Goal: Task Accomplishment & Management: Manage account settings

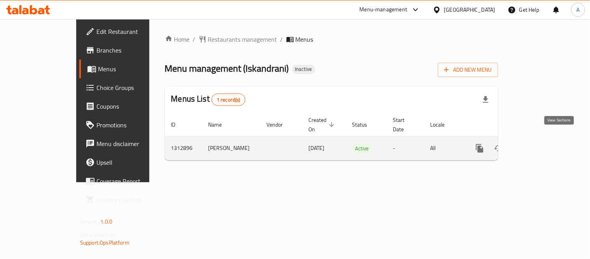
click at [539, 145] on icon "enhanced table" at bounding box center [535, 148] width 7 height 7
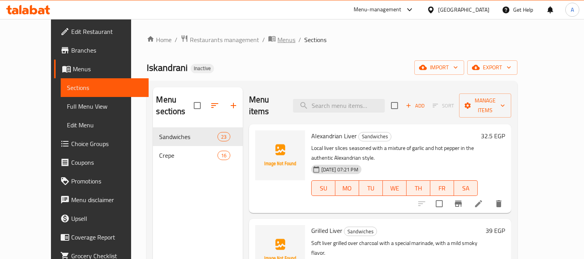
click at [277, 39] on span "Menus" at bounding box center [286, 39] width 18 height 9
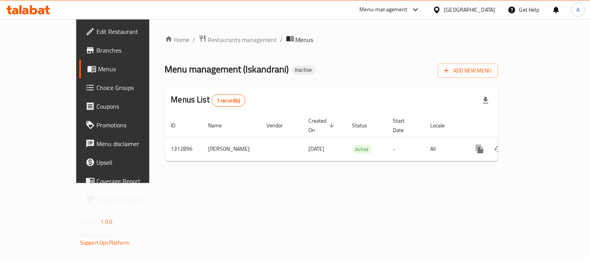
click at [498, 78] on div "Home / Restaurants management / Menus Menu management ( Iskandrani ) Inactive A…" at bounding box center [331, 101] width 333 height 133
click at [492, 75] on span "Add New Menu" at bounding box center [468, 71] width 48 height 10
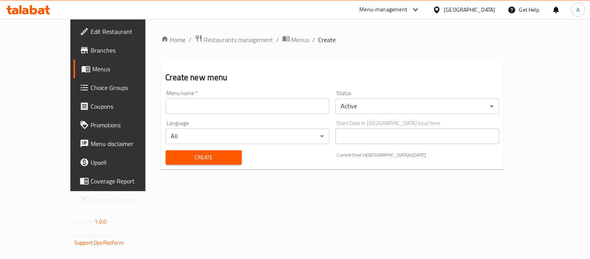
click at [282, 108] on input "text" at bounding box center [248, 106] width 164 height 16
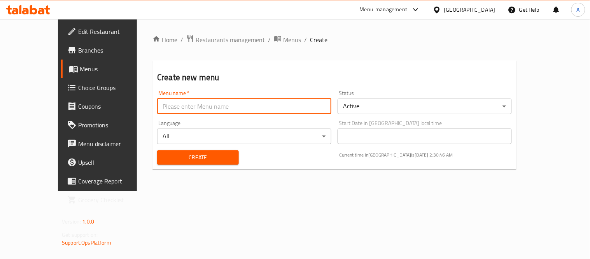
type input "Test 2"
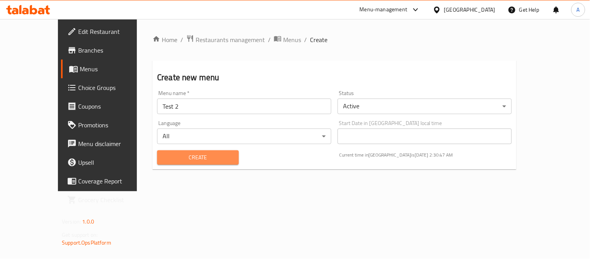
click at [199, 164] on button "Create" at bounding box center [198, 157] width 82 height 14
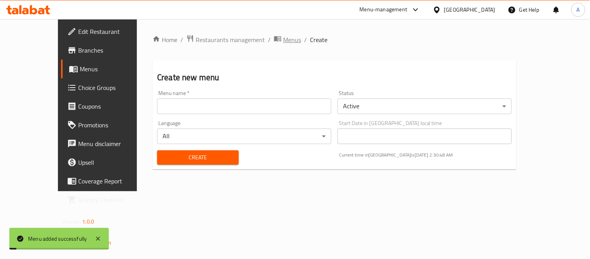
click at [283, 36] on span "Menus" at bounding box center [292, 39] width 18 height 9
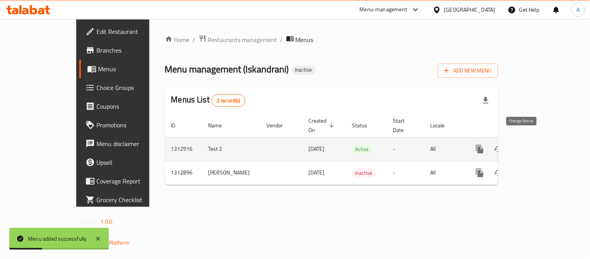
click at [508, 140] on button "enhanced table" at bounding box center [498, 149] width 19 height 19
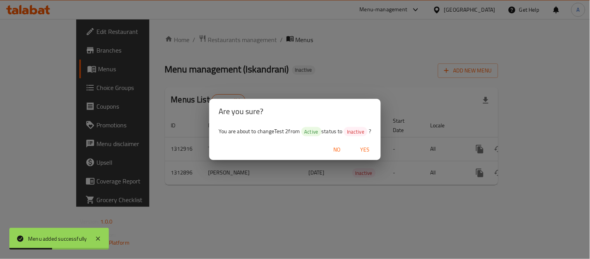
click at [361, 149] on span "Yes" at bounding box center [365, 150] width 19 height 10
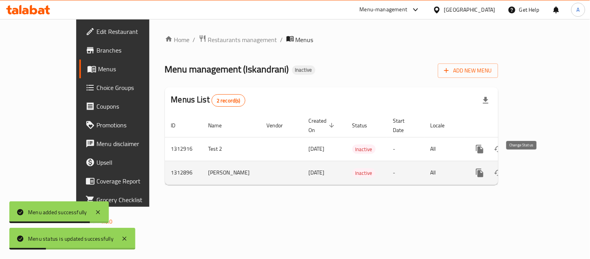
click at [508, 163] on button "enhanced table" at bounding box center [498, 172] width 19 height 19
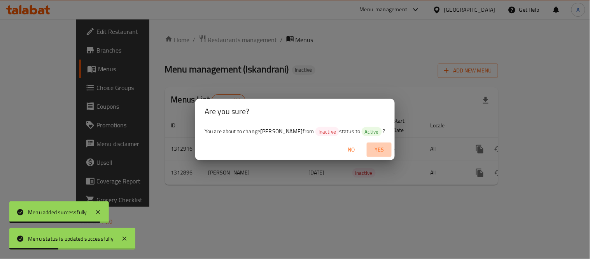
click at [371, 152] on span "Yes" at bounding box center [379, 150] width 19 height 10
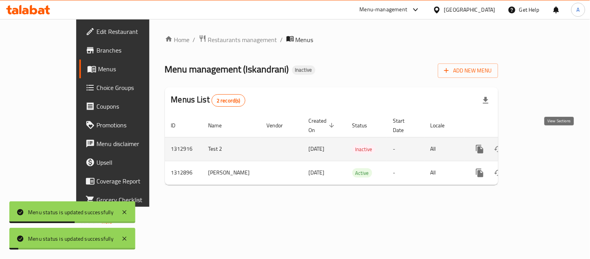
click at [545, 140] on link "enhanced table" at bounding box center [536, 149] width 19 height 19
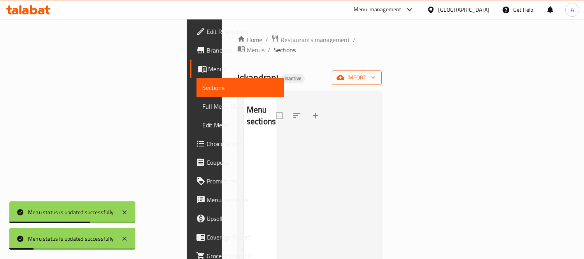
click at [375, 73] on span "import" at bounding box center [356, 78] width 37 height 10
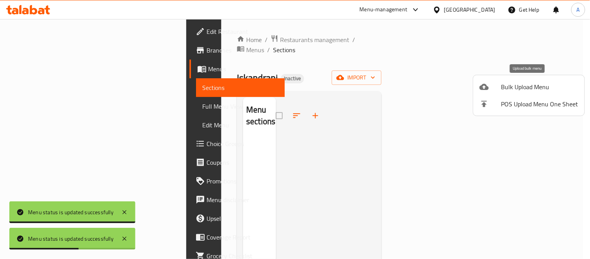
click at [537, 86] on span "Bulk Upload Menu" at bounding box center [539, 86] width 77 height 9
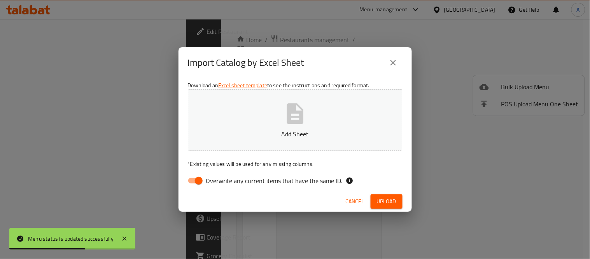
click at [351, 135] on p "Add Sheet" at bounding box center [295, 133] width 191 height 9
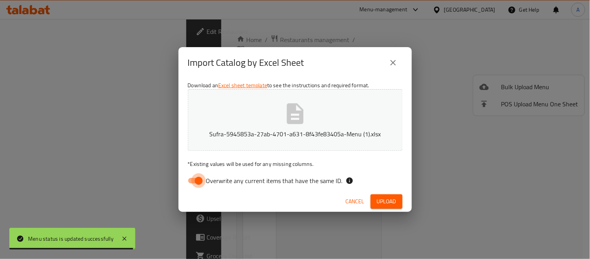
click at [201, 183] on input "Overwrite any current items that have the same ID." at bounding box center [199, 180] width 44 height 15
checkbox input "false"
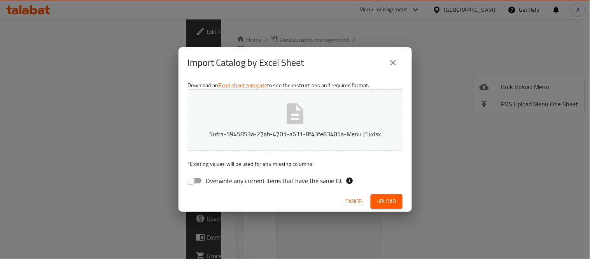
click at [312, 118] on button "Sufra-5945853a-27ab-4701-a631-8f43fe83405a-Menu (1).xlsx" at bounding box center [295, 119] width 215 height 61
click at [377, 200] on span "Upload" at bounding box center [386, 201] width 19 height 10
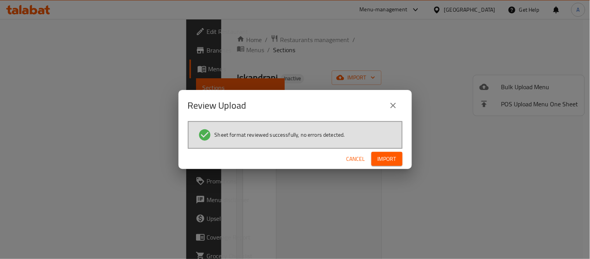
click at [380, 158] on span "Import" at bounding box center [387, 159] width 19 height 10
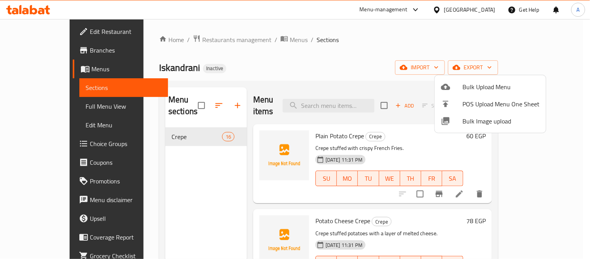
click at [242, 37] on div at bounding box center [295, 129] width 590 height 259
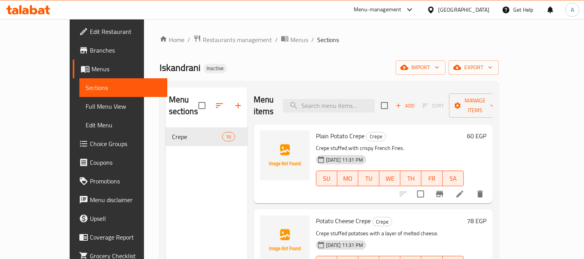
drag, startPoint x: 247, startPoint y: 37, endPoint x: 337, endPoint y: 86, distance: 102.7
click at [290, 37] on span "Menus" at bounding box center [299, 39] width 18 height 9
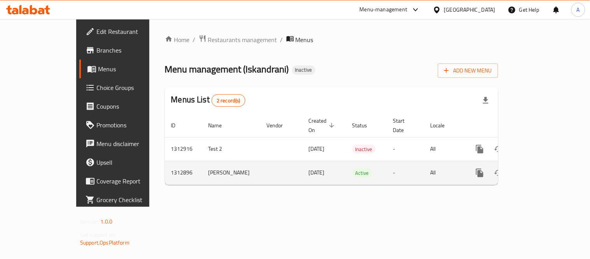
click at [541, 168] on icon "enhanced table" at bounding box center [535, 172] width 9 height 9
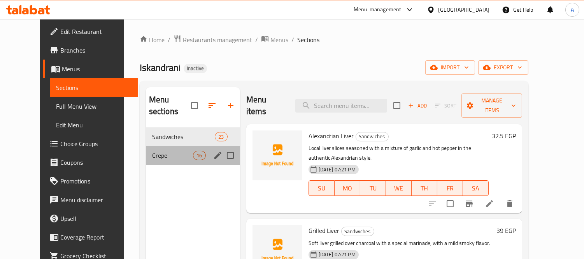
click at [173, 151] on div "Crepe 16" at bounding box center [193, 155] width 94 height 19
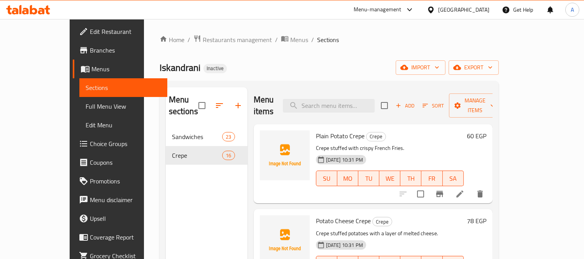
click at [256, 33] on div "Home / Restaurants management / Menus / Sections Iskandrani Inactive import exp…" at bounding box center [329, 193] width 370 height 349
click at [290, 37] on span "Menus" at bounding box center [299, 39] width 18 height 9
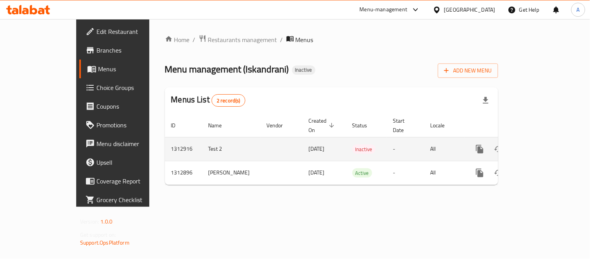
click at [541, 144] on icon "enhanced table" at bounding box center [535, 148] width 9 height 9
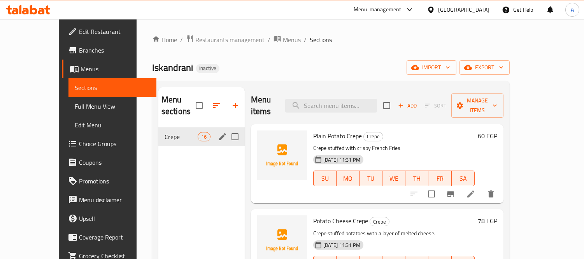
click at [227, 128] on input "Menu sections" at bounding box center [235, 136] width 16 height 16
checkbox input "true"
click at [202, 104] on button "button" at bounding box center [211, 105] width 19 height 19
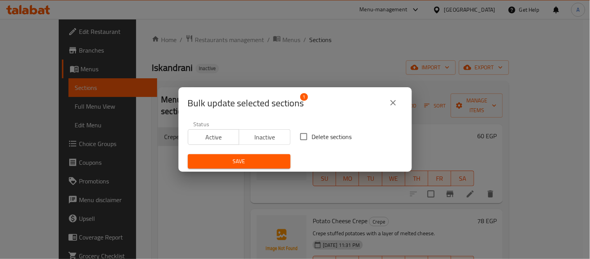
click at [312, 140] on span "Delete sections" at bounding box center [332, 136] width 40 height 9
click at [310, 140] on input "Delete sections" at bounding box center [304, 136] width 16 height 16
checkbox input "true"
click at [270, 150] on div "Save" at bounding box center [239, 161] width 112 height 24
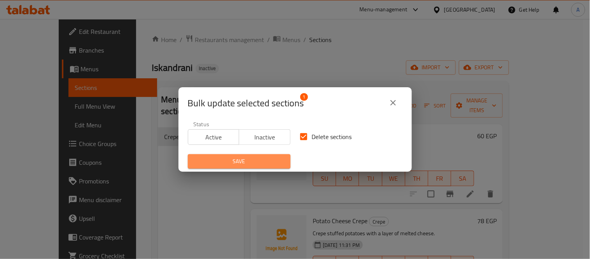
click at [265, 158] on span "Save" at bounding box center [239, 161] width 90 height 10
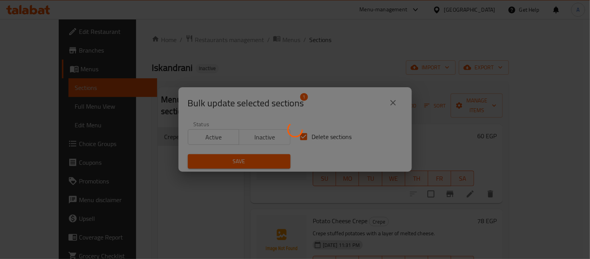
checkbox input "false"
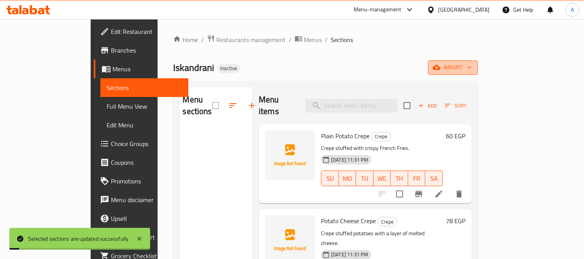
click at [471, 70] on span "import" at bounding box center [452, 68] width 37 height 10
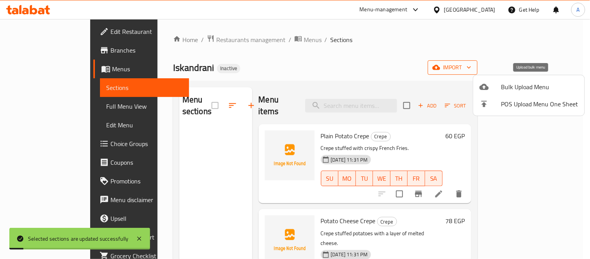
click at [510, 84] on span "Bulk Upload Menu" at bounding box center [539, 86] width 77 height 9
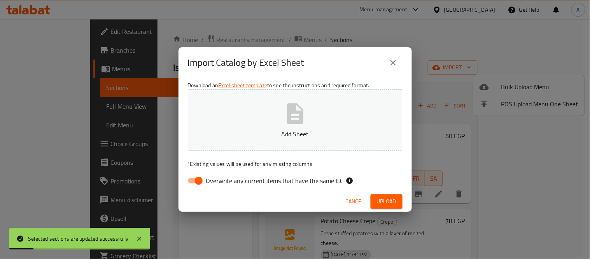
click at [308, 131] on p "Add Sheet" at bounding box center [295, 133] width 191 height 9
click at [193, 186] on input "Overwrite any current items that have the same ID." at bounding box center [199, 180] width 44 height 15
checkbox input "false"
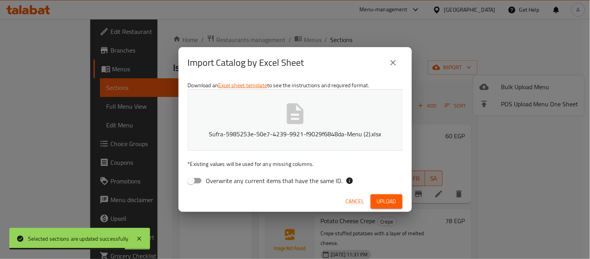
click at [384, 202] on span "Upload" at bounding box center [386, 201] width 19 height 10
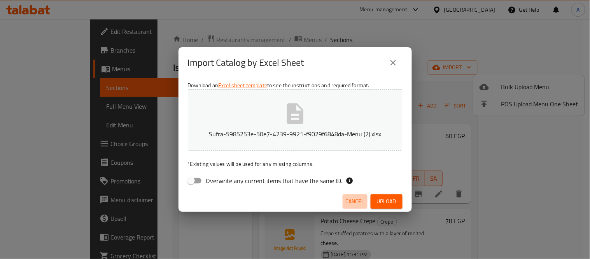
click at [354, 204] on span "Cancel" at bounding box center [355, 201] width 19 height 10
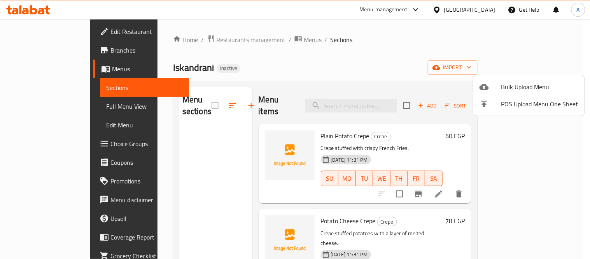
click at [251, 42] on div at bounding box center [295, 129] width 590 height 259
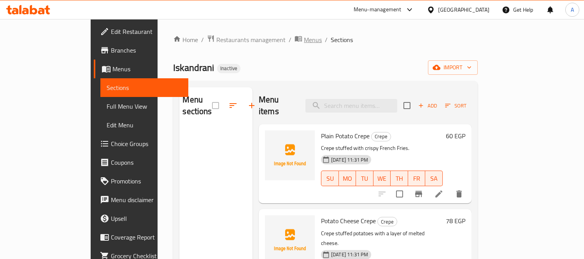
click at [304, 42] on span "Menus" at bounding box center [313, 39] width 18 height 9
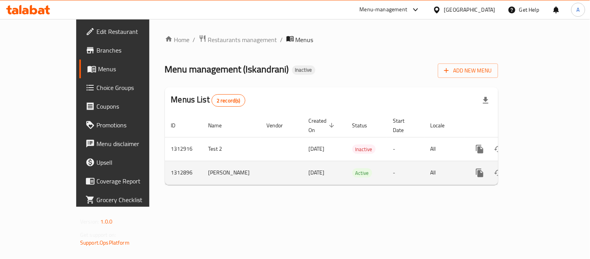
click at [541, 168] on icon "enhanced table" at bounding box center [535, 172] width 9 height 9
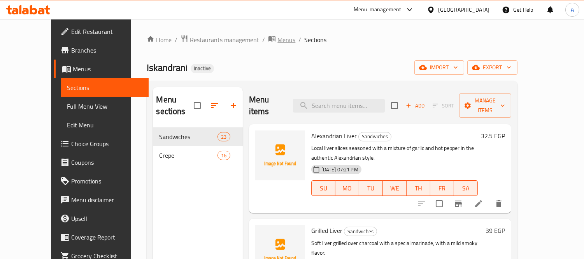
click at [277, 37] on span "Menus" at bounding box center [286, 39] width 18 height 9
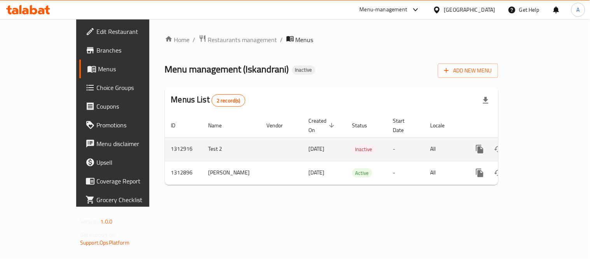
click at [541, 144] on icon "enhanced table" at bounding box center [535, 148] width 9 height 9
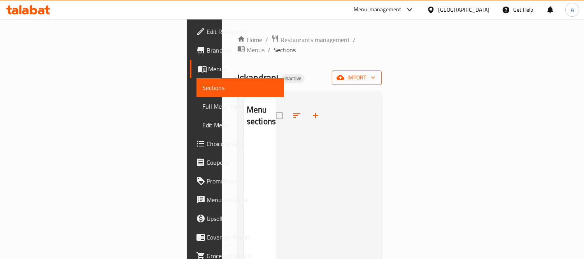
click at [375, 73] on span "import" at bounding box center [356, 78] width 37 height 10
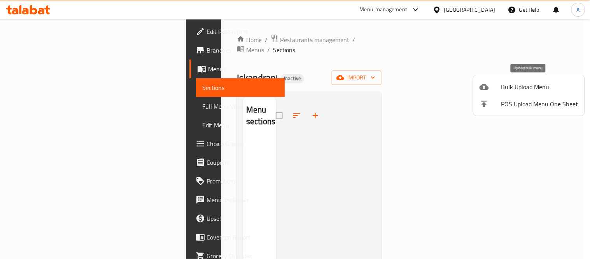
click at [511, 82] on span "Bulk Upload Menu" at bounding box center [539, 86] width 77 height 9
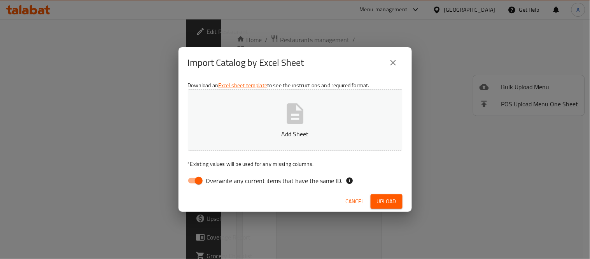
click at [269, 110] on button "Add Sheet" at bounding box center [295, 119] width 215 height 61
click at [197, 177] on input "Overwrite any current items that have the same ID." at bounding box center [199, 180] width 44 height 15
checkbox input "false"
click at [375, 208] on button "Upload" at bounding box center [387, 201] width 32 height 14
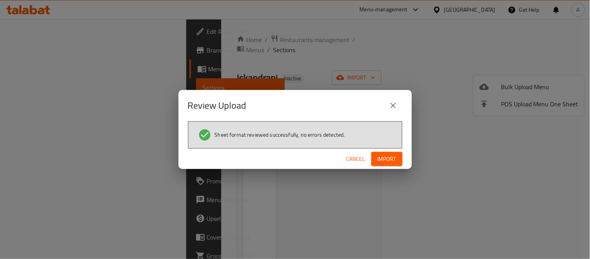
click at [398, 158] on button "Import" at bounding box center [386, 159] width 31 height 14
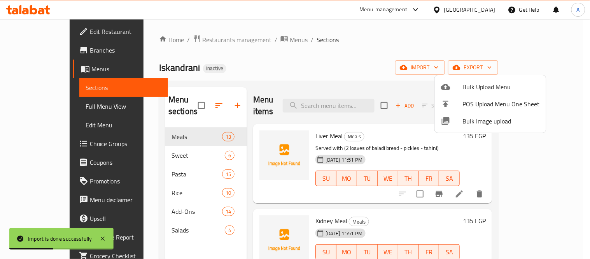
click at [184, 122] on div at bounding box center [295, 129] width 590 height 259
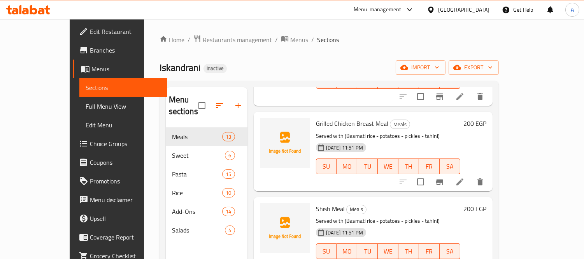
scroll to position [562, 0]
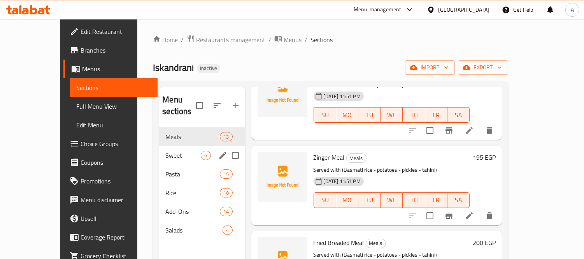
click at [167, 151] on span "Sweet" at bounding box center [182, 155] width 35 height 9
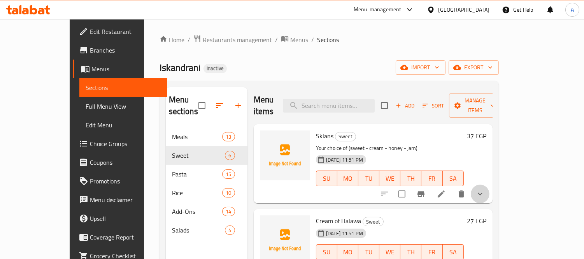
click at [489, 184] on button "show more" at bounding box center [480, 193] width 19 height 19
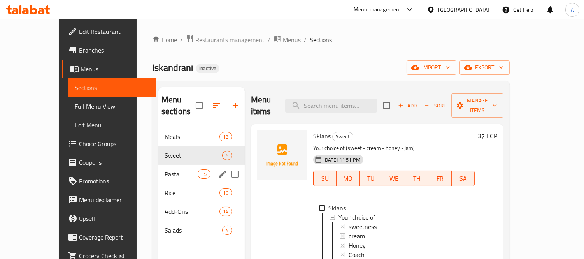
click at [165, 169] on span "Pasta" at bounding box center [181, 173] width 33 height 9
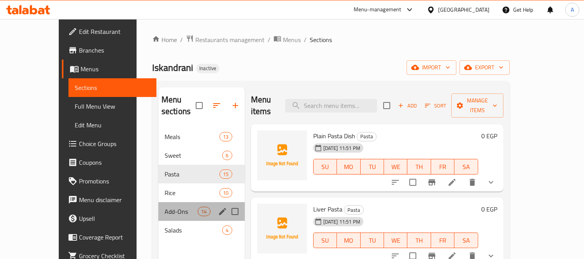
click at [158, 202] on div "Add-Ons 14" at bounding box center [201, 211] width 86 height 19
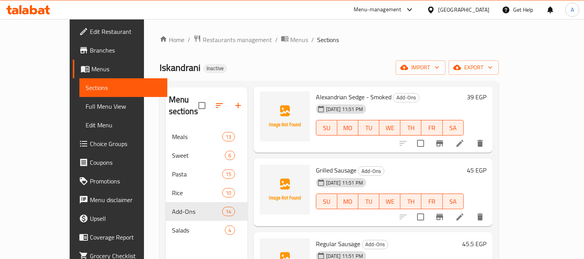
scroll to position [173, 0]
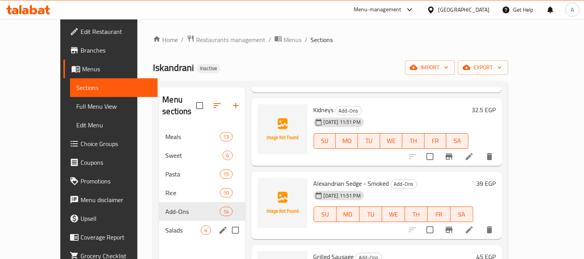
click at [165, 225] on span "Salads" at bounding box center [182, 229] width 35 height 9
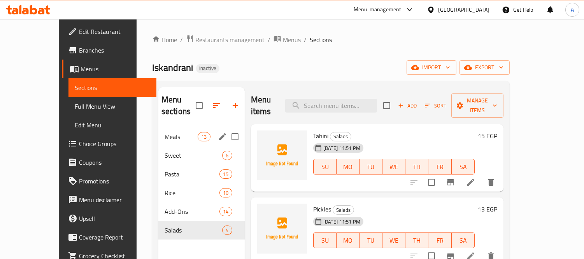
click at [158, 133] on div "Meals 13" at bounding box center [201, 136] width 86 height 19
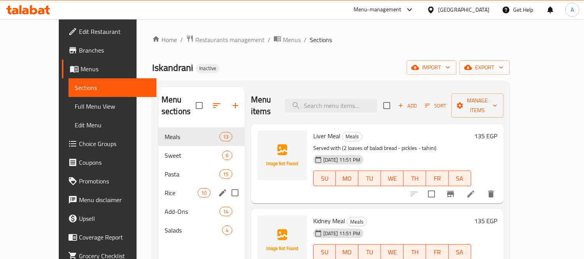
click at [158, 186] on div "Rice 10" at bounding box center [201, 192] width 86 height 19
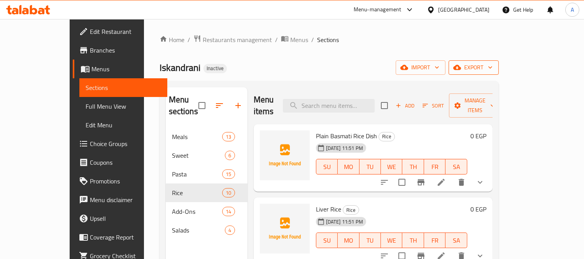
click at [492, 72] on span "export" at bounding box center [474, 68] width 38 height 10
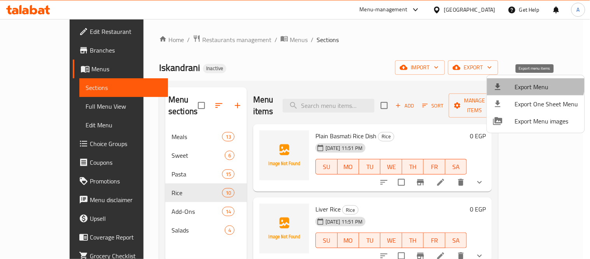
click at [522, 79] on li "Export Menu" at bounding box center [536, 86] width 98 height 17
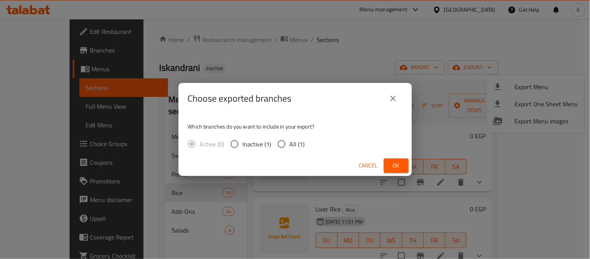
click at [301, 137] on label "All (1)" at bounding box center [289, 144] width 32 height 16
click at [290, 137] on input "All (1)" at bounding box center [281, 144] width 16 height 16
radio input "true"
click at [386, 166] on button "Ok" at bounding box center [396, 165] width 25 height 14
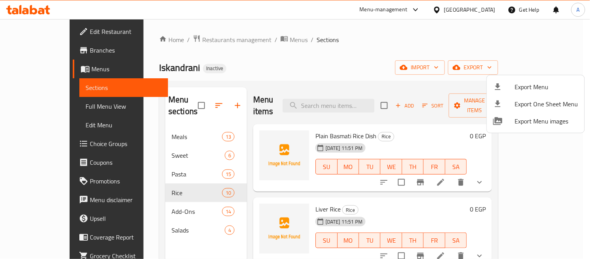
click at [145, 126] on div at bounding box center [295, 129] width 590 height 259
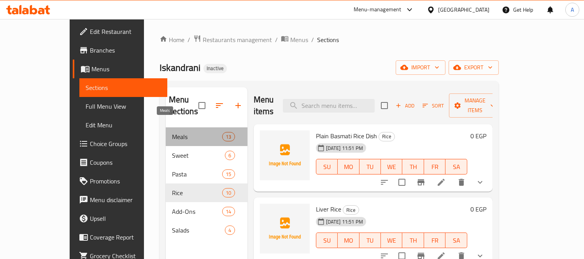
click at [172, 132] on span "Meals" at bounding box center [197, 136] width 51 height 9
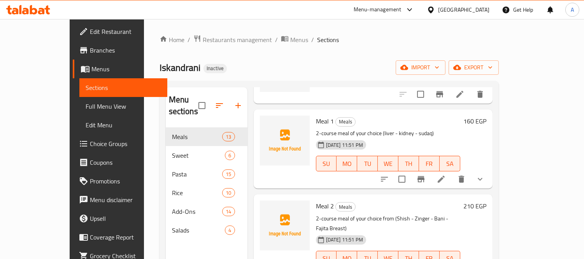
scroll to position [43, 0]
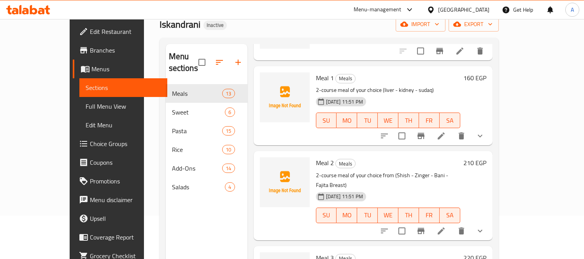
click at [452, 224] on li at bounding box center [441, 231] width 22 height 14
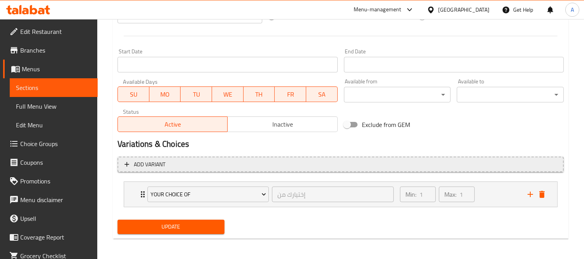
scroll to position [303, 0]
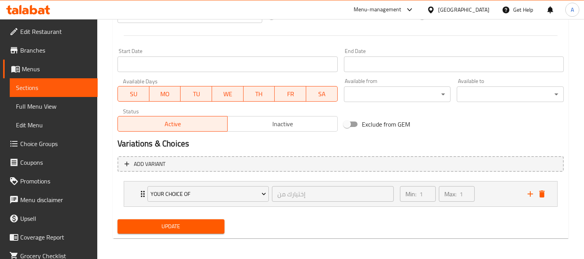
click at [56, 143] on span "Choice Groups" at bounding box center [55, 143] width 71 height 9
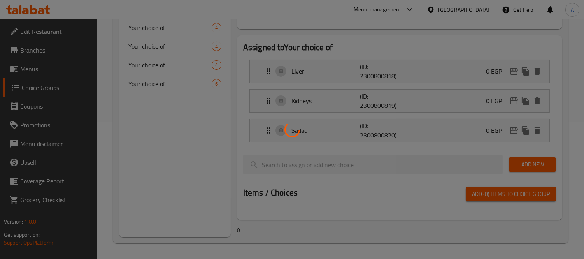
scroll to position [110, 0]
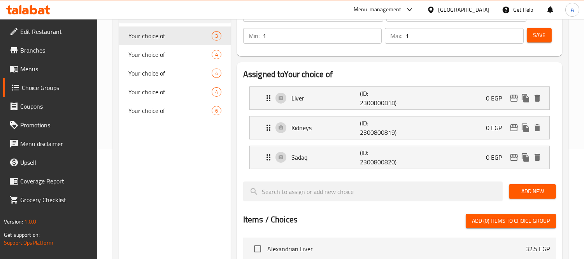
click at [146, 109] on span "Your choice of" at bounding box center [169, 110] width 83 height 9
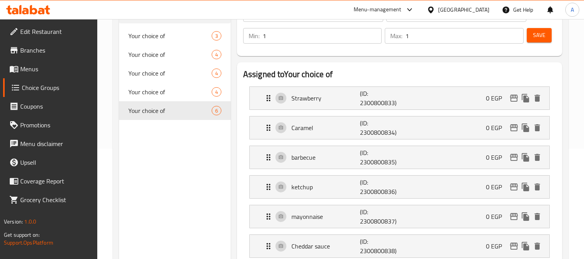
scroll to position [0, 0]
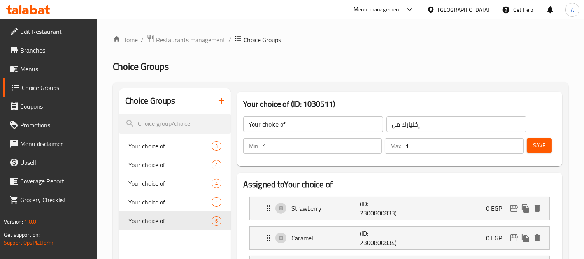
click at [48, 75] on link "Menus" at bounding box center [50, 69] width 95 height 19
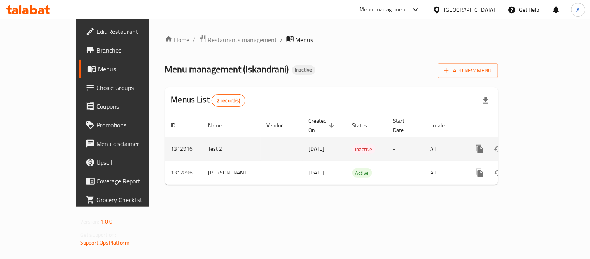
click at [545, 140] on link "enhanced table" at bounding box center [536, 149] width 19 height 19
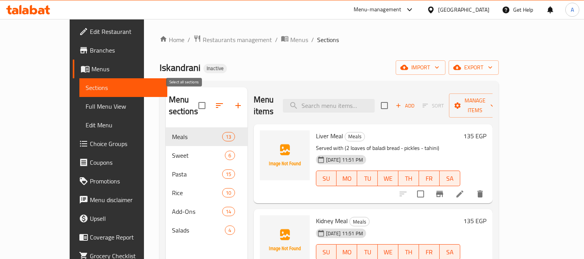
click at [194, 100] on input "checkbox" at bounding box center [202, 105] width 16 height 16
checkbox input "true"
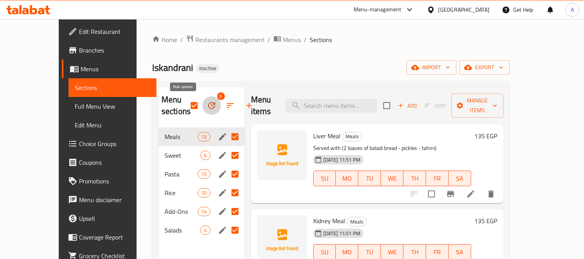
click at [202, 111] on button "button" at bounding box center [211, 105] width 19 height 19
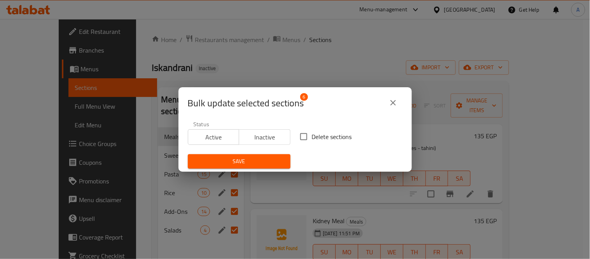
click at [303, 141] on input "Delete sections" at bounding box center [304, 136] width 16 height 16
checkbox input "true"
click at [253, 160] on span "Save" at bounding box center [239, 161] width 90 height 10
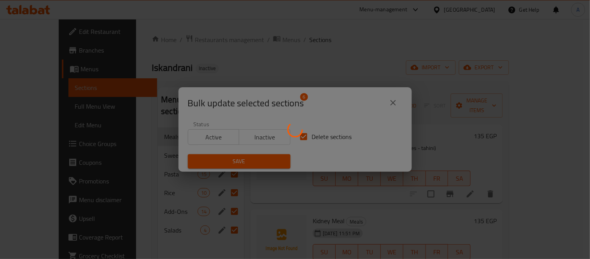
checkbox input "false"
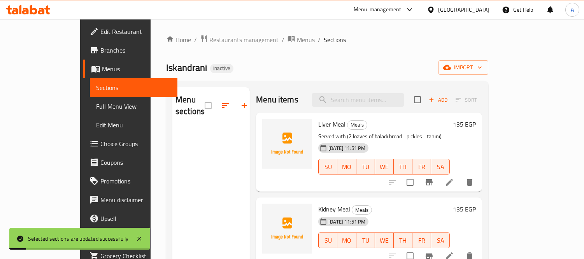
click at [100, 148] on span "Choice Groups" at bounding box center [135, 143] width 71 height 9
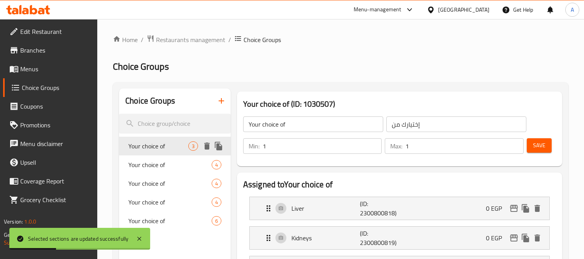
scroll to position [86, 0]
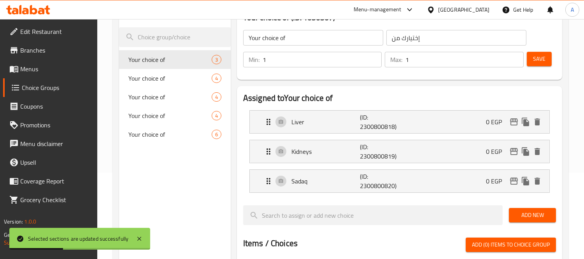
click at [168, 135] on span "Your choice of" at bounding box center [169, 134] width 83 height 9
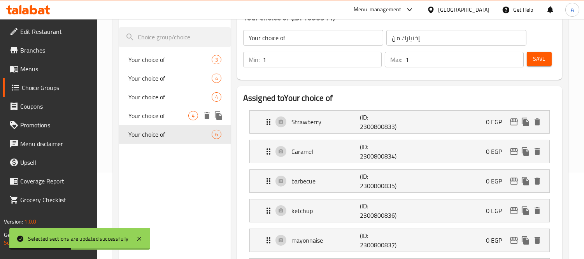
click at [167, 119] on span "Your choice of" at bounding box center [158, 115] width 60 height 9
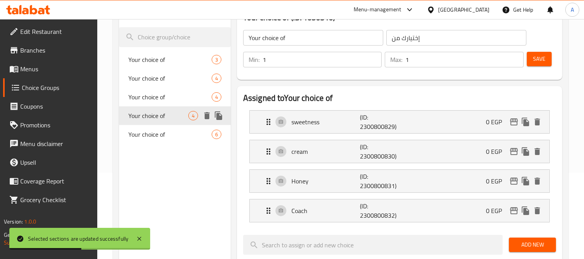
click at [167, 107] on div "Your choice of 4" at bounding box center [175, 115] width 112 height 19
click at [153, 134] on span "Your choice of" at bounding box center [158, 134] width 60 height 9
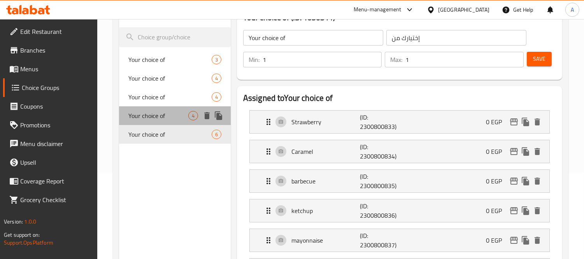
click at [161, 119] on span "Your choice of" at bounding box center [158, 115] width 60 height 9
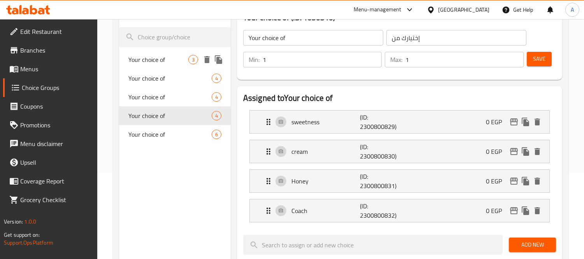
click at [204, 63] on icon "delete" at bounding box center [206, 59] width 9 height 9
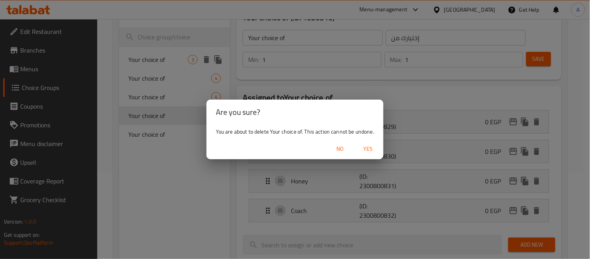
click at [371, 144] on span "Yes" at bounding box center [368, 149] width 19 height 10
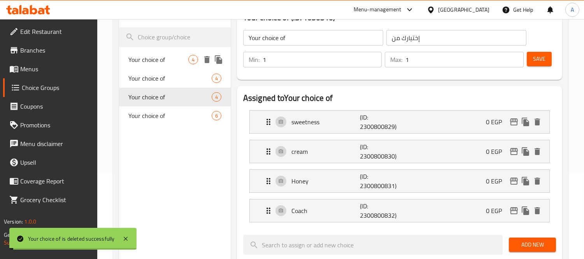
click at [206, 59] on icon "delete" at bounding box center [206, 59] width 5 height 7
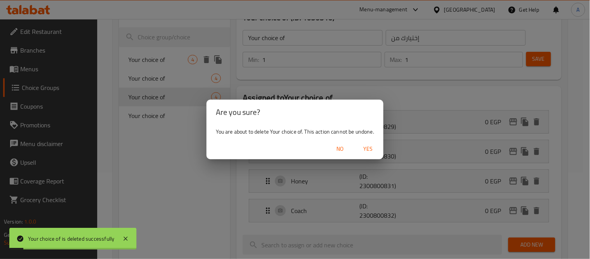
click at [373, 147] on span "Yes" at bounding box center [368, 149] width 19 height 10
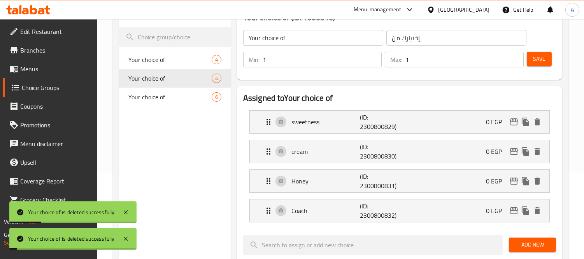
click at [207, 61] on span "Your choice of" at bounding box center [169, 59] width 83 height 9
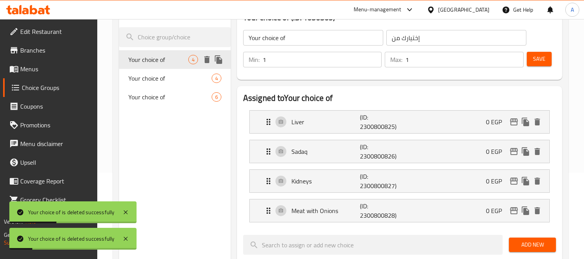
click at [209, 60] on icon "delete" at bounding box center [206, 59] width 5 height 7
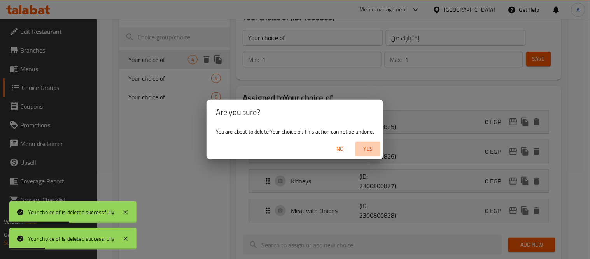
click at [366, 149] on span "Yes" at bounding box center [368, 149] width 19 height 10
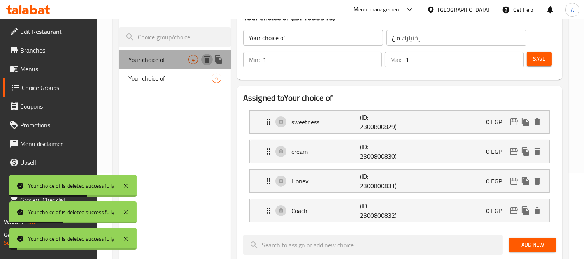
click at [205, 61] on icon "delete" at bounding box center [206, 59] width 5 height 7
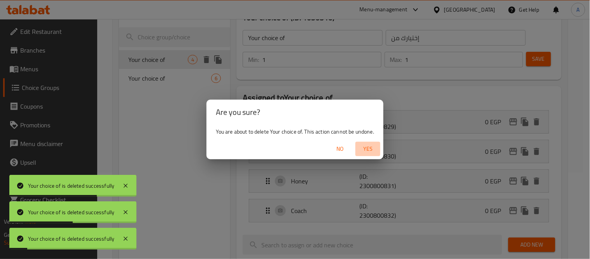
click at [367, 144] on span "Yes" at bounding box center [368, 149] width 19 height 10
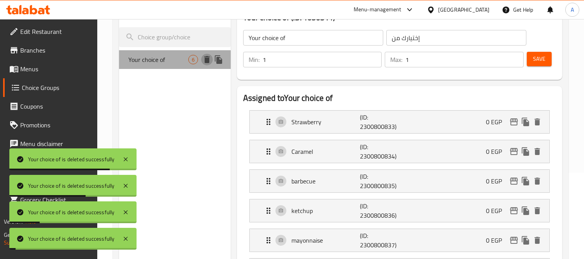
click at [207, 59] on icon "delete" at bounding box center [206, 59] width 5 height 7
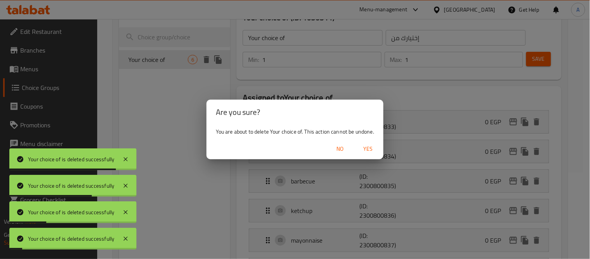
click at [368, 140] on div "No Yes" at bounding box center [295, 148] width 177 height 21
click at [368, 142] on button "Yes" at bounding box center [368, 149] width 25 height 14
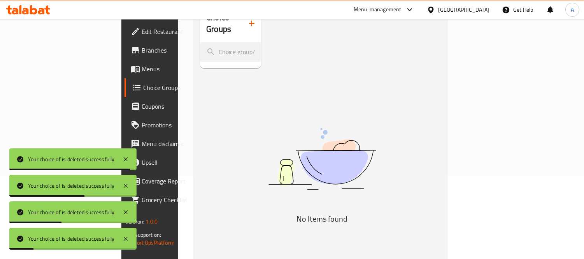
scroll to position [0, 0]
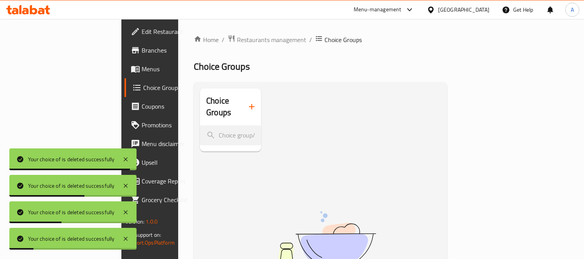
click at [124, 76] on link "Menus" at bounding box center [171, 69] width 95 height 19
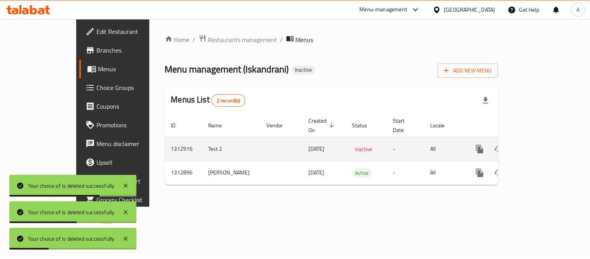
click at [541, 145] on icon "enhanced table" at bounding box center [535, 148] width 9 height 9
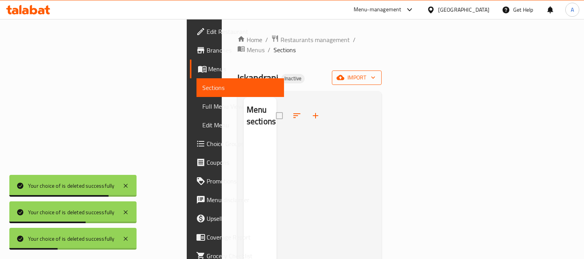
click at [375, 73] on span "import" at bounding box center [356, 78] width 37 height 10
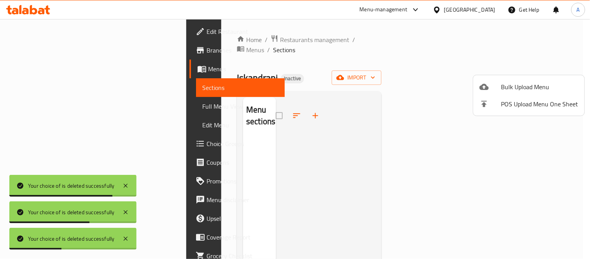
click at [507, 82] on span "Bulk Upload Menu" at bounding box center [539, 86] width 77 height 9
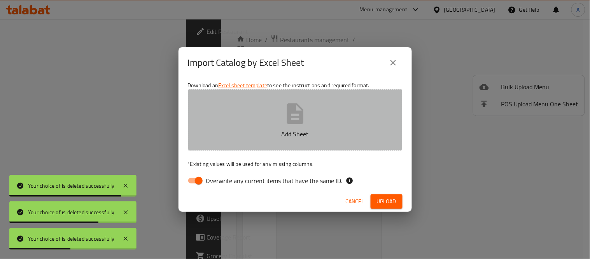
click at [345, 144] on button "Add Sheet" at bounding box center [295, 119] width 215 height 61
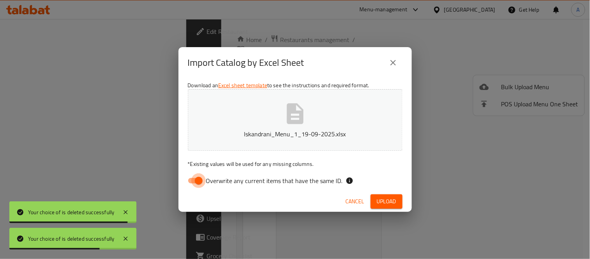
click at [190, 183] on input "Overwrite any current items that have the same ID." at bounding box center [199, 180] width 44 height 15
checkbox input "false"
click at [407, 199] on div "Cancel Upload" at bounding box center [295, 201] width 233 height 21
click at [401, 200] on button "Upload" at bounding box center [387, 201] width 32 height 14
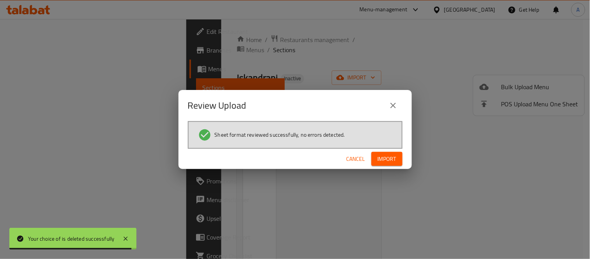
click at [383, 159] on span "Import" at bounding box center [387, 159] width 19 height 10
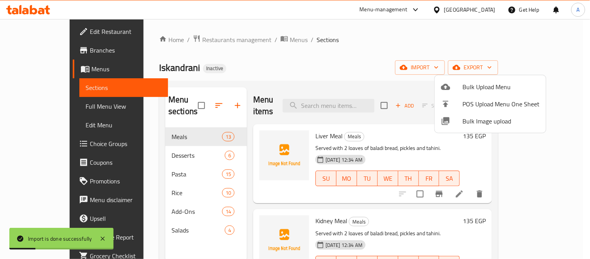
click at [157, 163] on div at bounding box center [295, 129] width 590 height 259
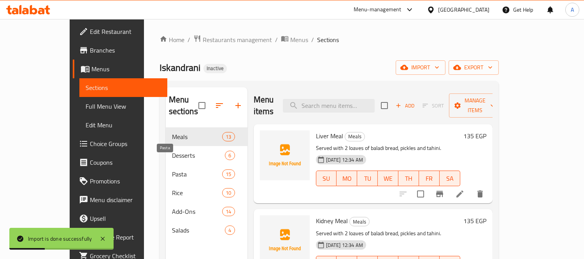
click at [172, 169] on span "Pasta" at bounding box center [197, 173] width 51 height 9
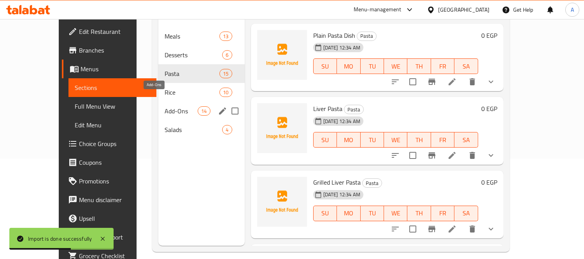
scroll to position [109, 0]
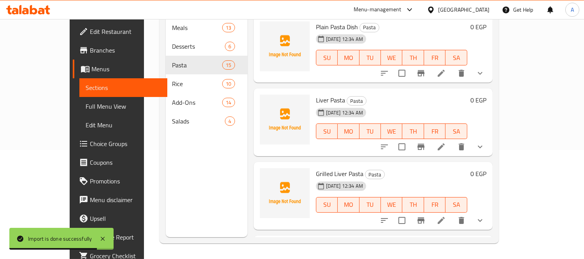
click at [90, 144] on span "Choice Groups" at bounding box center [125, 143] width 71 height 9
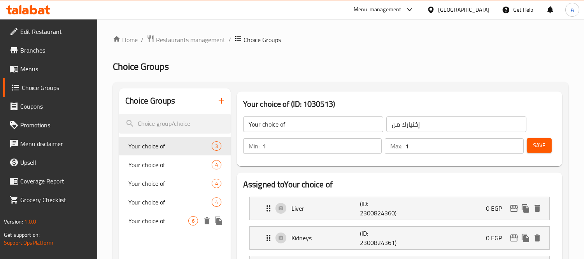
click at [150, 223] on span "Your choice of" at bounding box center [158, 220] width 60 height 9
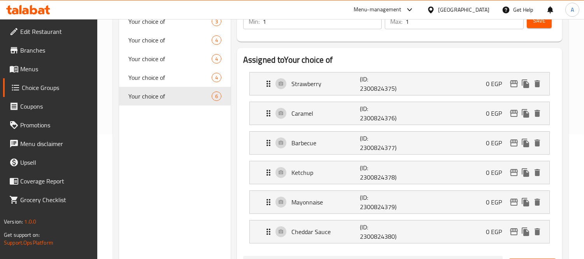
scroll to position [86, 0]
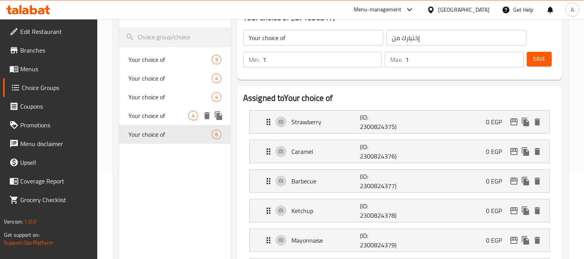
click at [164, 121] on div "Your choice of 4" at bounding box center [175, 115] width 112 height 19
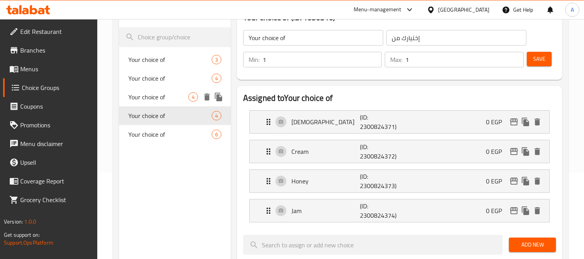
click at [161, 100] on span "Your choice of" at bounding box center [158, 96] width 60 height 9
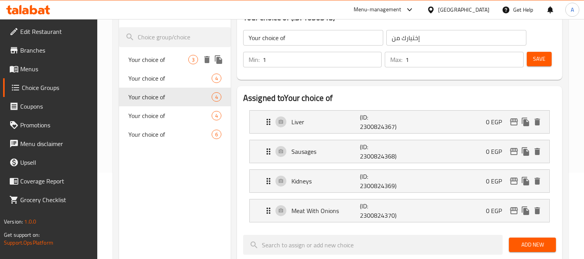
click at [159, 64] on span "Your choice of" at bounding box center [158, 59] width 60 height 9
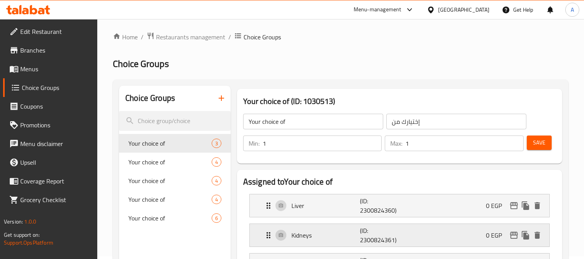
scroll to position [0, 0]
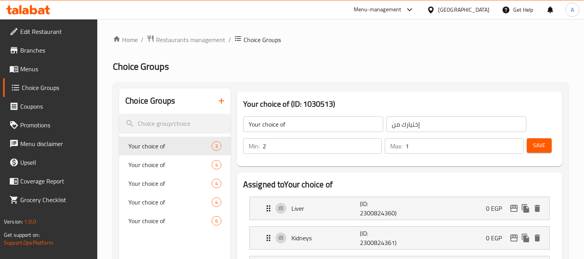
type input "2"
click at [373, 143] on input "2" at bounding box center [322, 146] width 119 height 16
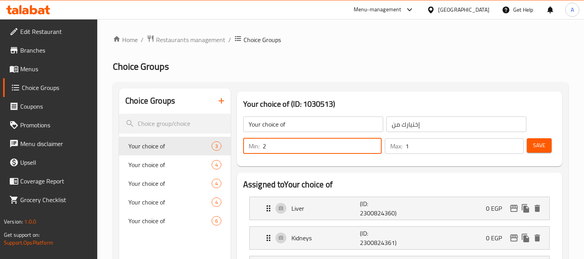
type input "2"
click at [516, 143] on input "2" at bounding box center [464, 146] width 118 height 16
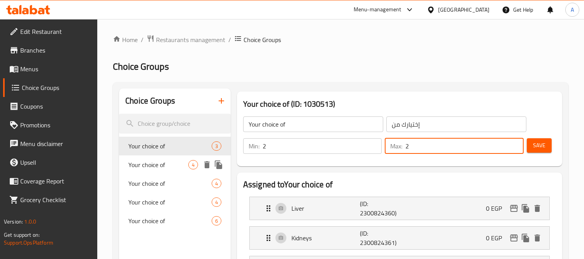
scroll to position [86, 0]
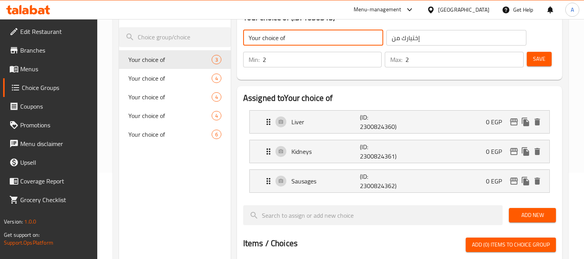
click at [300, 38] on input "Your choice of" at bounding box center [313, 38] width 140 height 16
drag, startPoint x: 288, startPoint y: 38, endPoint x: 303, endPoint y: 38, distance: 15.2
click at [303, 38] on input "Your Choice Of Flavor:" at bounding box center [313, 38] width 140 height 16
click at [333, 38] on input "Your Choice Of - Meal 1:" at bounding box center [313, 38] width 140 height 16
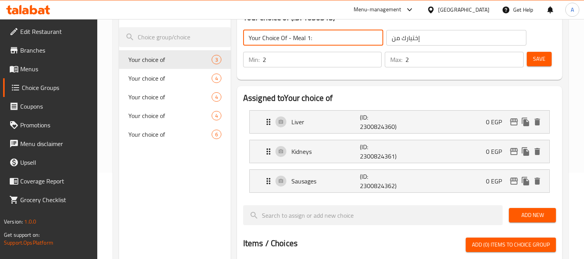
click at [333, 38] on input "Your Choice Of - Meal 1:" at bounding box center [313, 38] width 140 height 16
type input "Your Choice Of - Meal 1:"
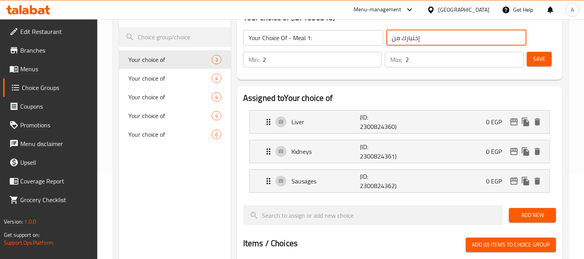
drag, startPoint x: 429, startPoint y: 39, endPoint x: 380, endPoint y: 37, distance: 48.7
click at [380, 37] on div "Your Choice Of - Meal 1: ​ إختيارك من ​" at bounding box center [384, 37] width 292 height 25
paste input "ختيارك من - الوجبة 1:"
click at [408, 37] on input "اختيارك من - الوجبة 1:" at bounding box center [456, 38] width 140 height 16
type input "اختيارك من - وجبة 1:"
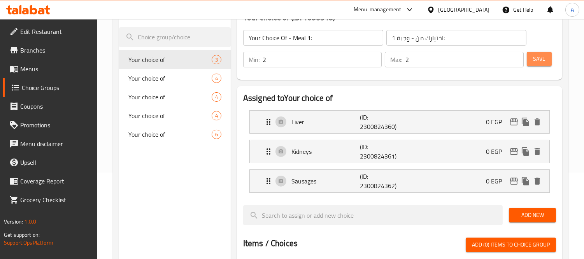
click at [534, 61] on span "Save" at bounding box center [539, 59] width 12 height 10
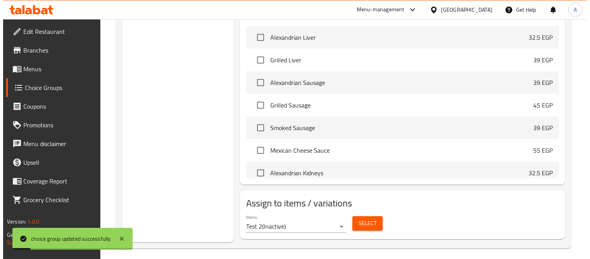
scroll to position [326, 0]
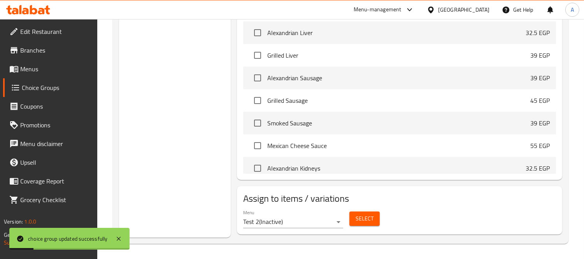
click at [372, 223] on button "Select" at bounding box center [364, 218] width 30 height 14
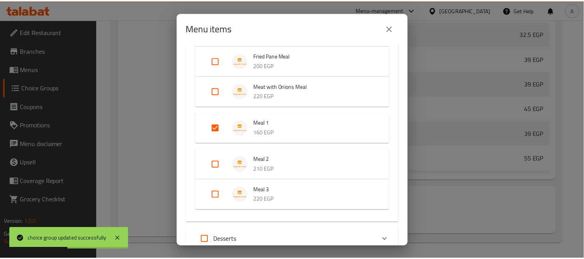
scroll to position [302, 0]
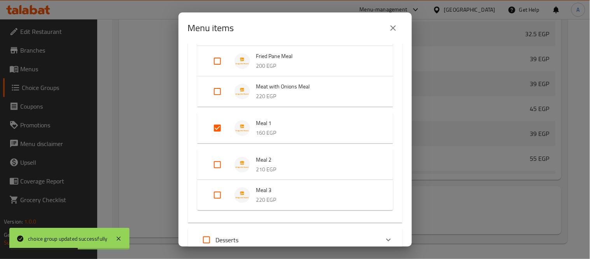
click at [390, 32] on icon "close" at bounding box center [393, 27] width 9 height 9
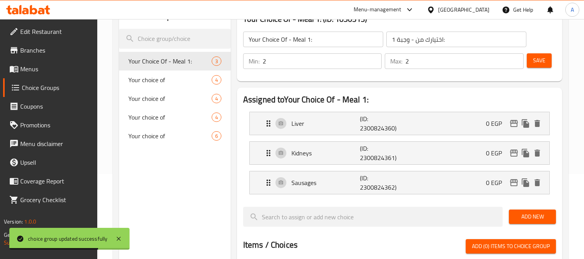
scroll to position [86, 0]
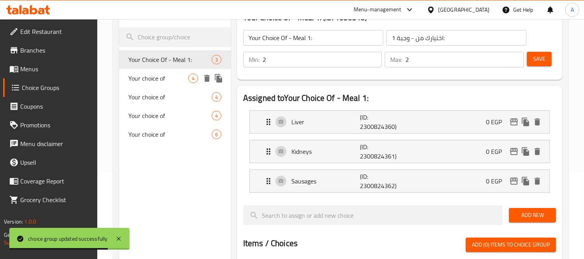
click at [152, 75] on span "Your choice of" at bounding box center [158, 78] width 60 height 9
type input "Your choice of"
type input "إختيارك من"
type input "1"
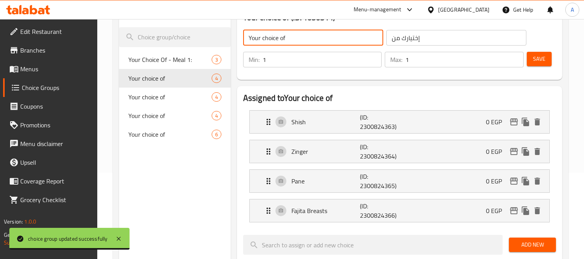
click at [305, 32] on input "Your choice of" at bounding box center [313, 38] width 140 height 16
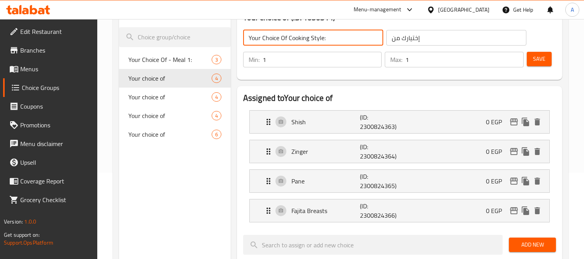
drag, startPoint x: 287, startPoint y: 36, endPoint x: 322, endPoint y: 39, distance: 35.1
click at [322, 39] on input "Your Choice Of Cooking Style:" at bounding box center [313, 38] width 140 height 16
click at [322, 39] on input "Your Choice Of - Meal 2:" at bounding box center [313, 38] width 140 height 16
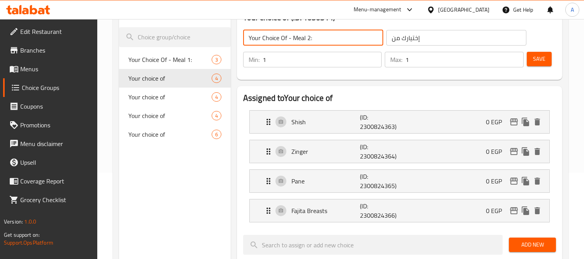
type input "Your Choice Of - Meal 2:"
click at [425, 41] on input "إختيارك من" at bounding box center [456, 38] width 140 height 16
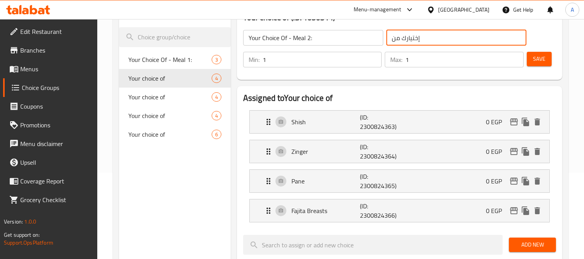
click at [425, 41] on input "إختيارك من" at bounding box center [456, 38] width 140 height 16
paste input "ختيارك من - الوجبة 2:"
type input "اختيارك من - الوجبة 2:"
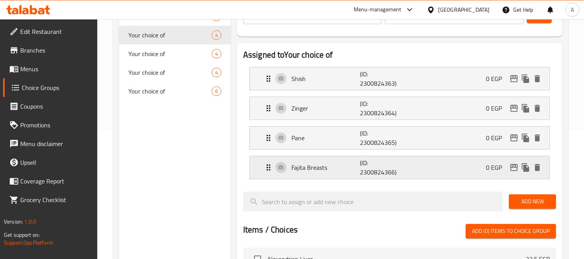
click at [387, 171] on p "(ID: 2300824366)" at bounding box center [383, 167] width 46 height 19
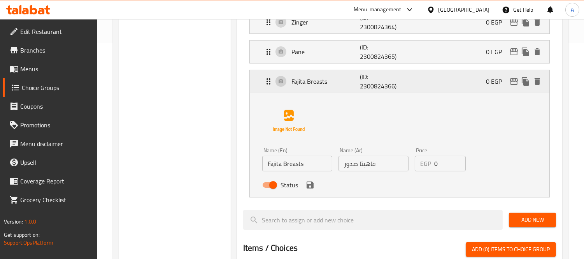
scroll to position [216, 0]
click at [293, 164] on input "Fajita Breasts" at bounding box center [297, 163] width 70 height 16
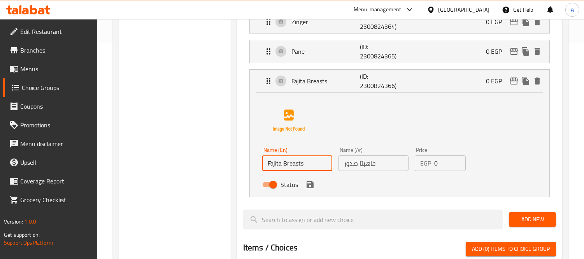
click at [293, 164] on input "Fajita Breasts" at bounding box center [297, 163] width 70 height 16
type input "Fajita"
click at [356, 165] on input "فاهيتا صدور" at bounding box center [373, 163] width 70 height 16
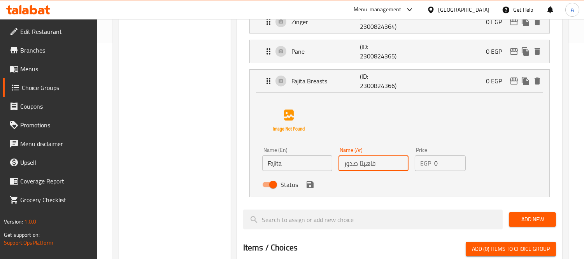
click at [356, 165] on input "فاهيتا صدور" at bounding box center [373, 163] width 70 height 16
drag, startPoint x: 344, startPoint y: 161, endPoint x: 322, endPoint y: 159, distance: 21.8
click at [322, 159] on div "Name (En) Fajita Name (En) Name (Ar) فاهيتا Name (Ar) Price EGP 0 Price Status" at bounding box center [373, 169] width 229 height 51
type input "فاهيتا"
click at [320, 159] on input "Fajita" at bounding box center [297, 163] width 70 height 16
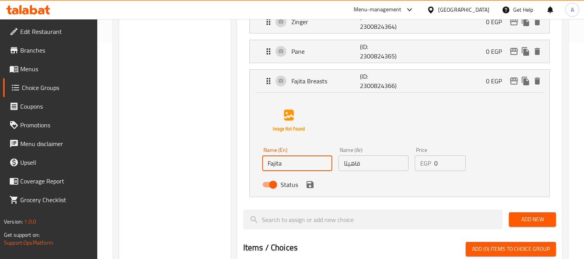
click at [313, 181] on icon "save" at bounding box center [309, 184] width 9 height 9
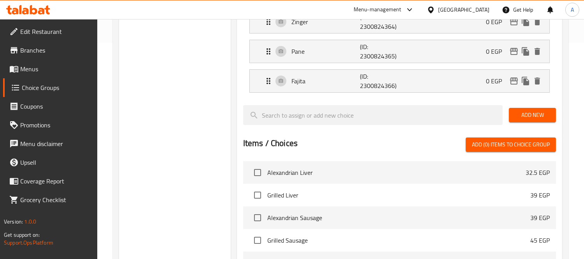
type input "Fajita"
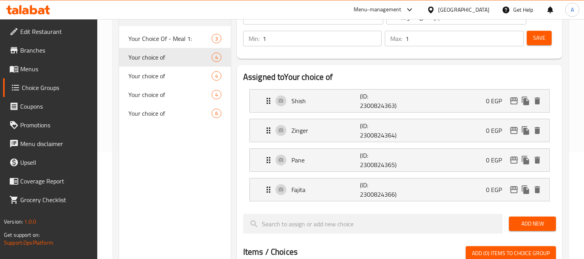
scroll to position [43, 0]
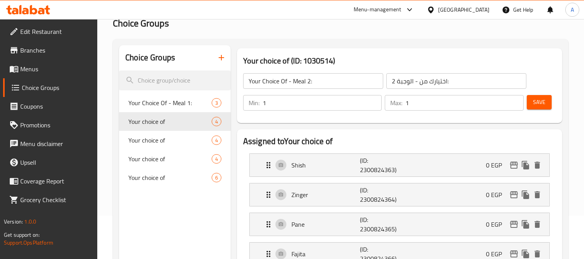
click at [537, 103] on span "Save" at bounding box center [539, 102] width 12 height 10
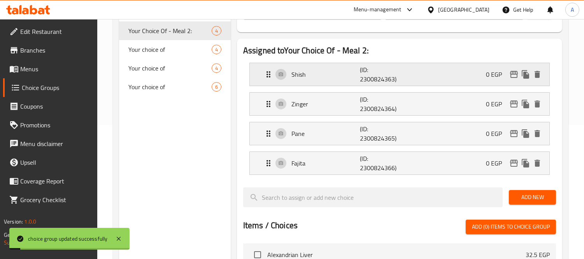
scroll to position [216, 0]
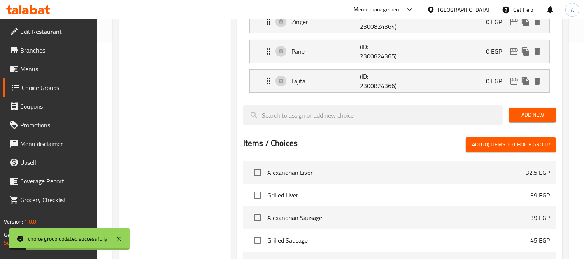
click at [541, 108] on button "Add New" at bounding box center [532, 115] width 47 height 14
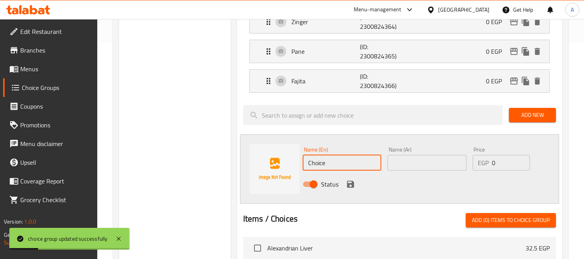
drag, startPoint x: 342, startPoint y: 165, endPoint x: 219, endPoint y: 152, distance: 123.1
click at [219, 152] on div "Choice Groups Your Choice Of - Meal 1: 3 Your Choice Of - Meal 2: 4 Your choice…" at bounding box center [342, 162] width 446 height 580
paste input "Breasts"
type input "Breasts"
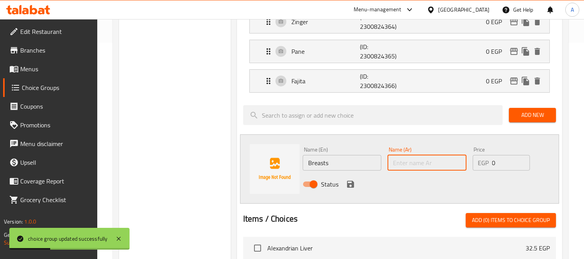
click at [405, 156] on input "text" at bounding box center [426, 163] width 79 height 16
type input "صدور"
click at [356, 183] on div "Status" at bounding box center [426, 183] width 255 height 21
click at [352, 184] on icon "save" at bounding box center [350, 183] width 7 height 7
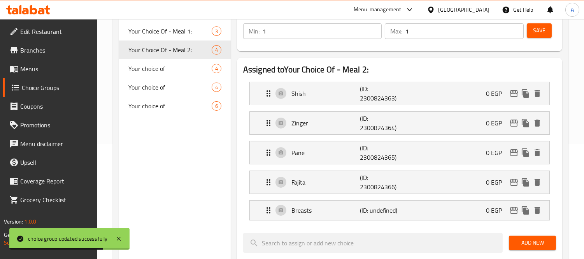
scroll to position [43, 0]
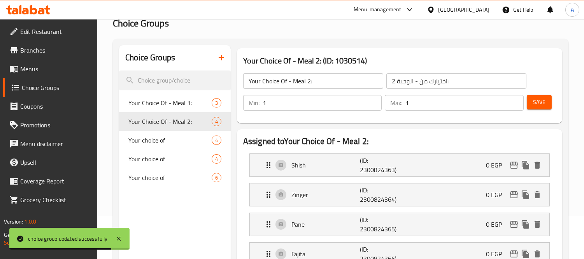
click at [534, 105] on span "Save" at bounding box center [539, 102] width 12 height 10
click at [369, 99] on input "1" at bounding box center [322, 103] width 119 height 16
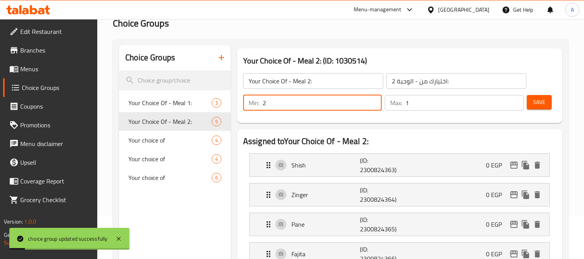
type input "2"
click at [372, 99] on input "2" at bounding box center [322, 103] width 119 height 16
type input "2"
click at [515, 101] on input "2" at bounding box center [464, 103] width 118 height 16
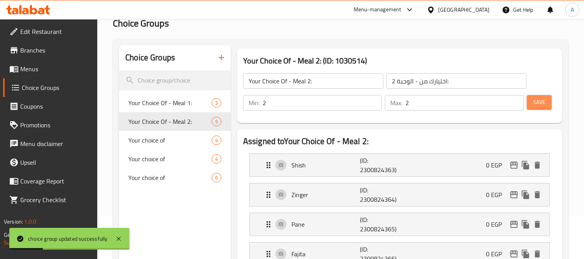
click at [542, 104] on span "Save" at bounding box center [539, 102] width 12 height 10
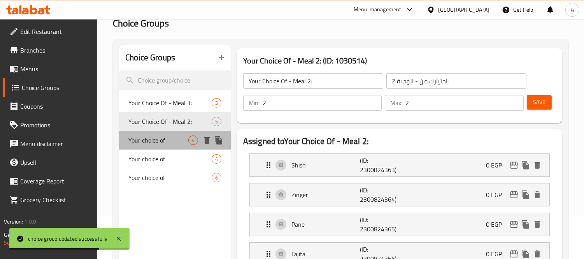
click at [173, 146] on div "Your choice of 4" at bounding box center [175, 140] width 112 height 19
type input "Your choice of"
type input "إختيارك من"
type input "1"
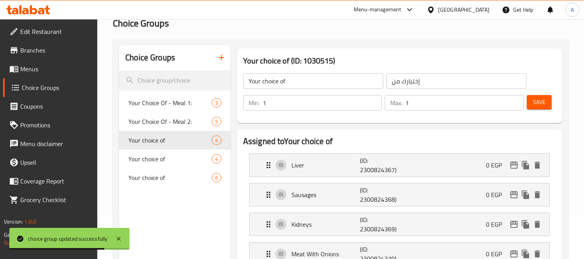
click at [324, 83] on input "Your choice of" at bounding box center [313, 81] width 140 height 16
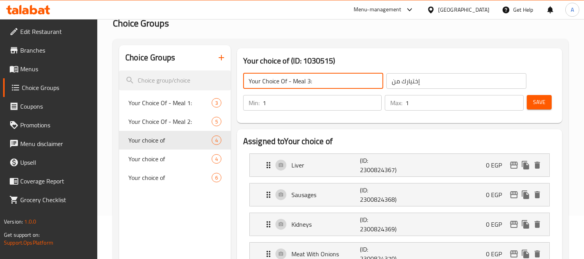
click at [305, 76] on input "Your Choice Of - Meal 3:" at bounding box center [313, 81] width 140 height 16
type input "Your Choice Of - Meal 3:"
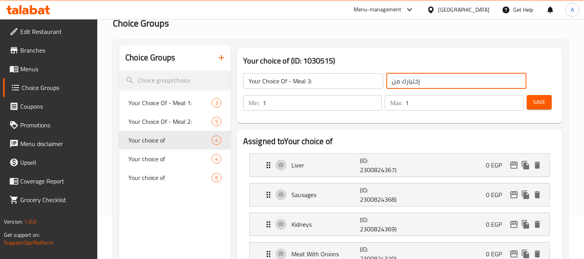
drag, startPoint x: 436, startPoint y: 80, endPoint x: 356, endPoint y: 68, distance: 81.4
click at [356, 68] on div "Your Choice Of - Meal 3: ​ إختيارك من ​" at bounding box center [384, 80] width 292 height 25
paste input "ختيارك من - الوجبة 3:"
click at [408, 79] on input "اختيارك من - الوجبة 3:" at bounding box center [456, 81] width 140 height 16
type input "اختيارك من - وجبة 3:"
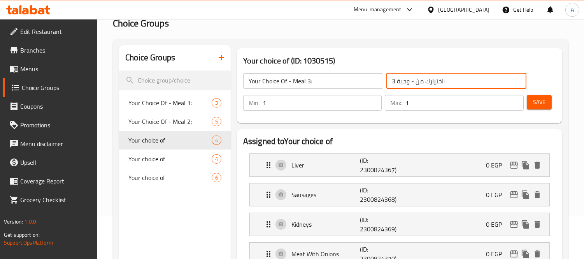
click at [375, 100] on input "2" at bounding box center [322, 103] width 119 height 16
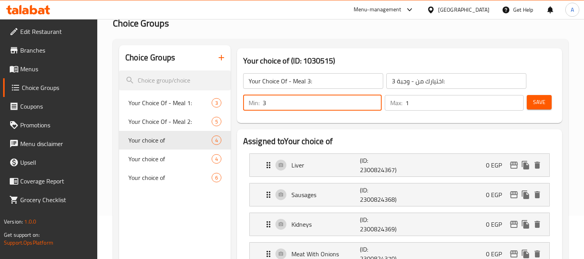
click at [375, 100] on input "3" at bounding box center [322, 103] width 119 height 16
click at [375, 100] on input "4" at bounding box center [322, 103] width 119 height 16
click at [375, 109] on input "4" at bounding box center [322, 103] width 119 height 16
type input "3"
click at [375, 108] on input "3" at bounding box center [322, 103] width 119 height 16
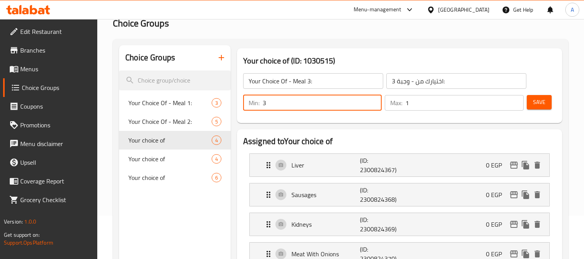
click at [515, 100] on input "2" at bounding box center [464, 103] width 118 height 16
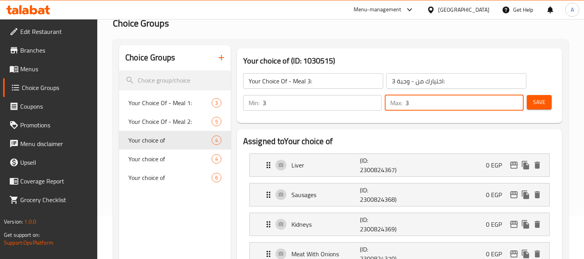
type input "3"
click at [515, 100] on input "3" at bounding box center [464, 103] width 118 height 16
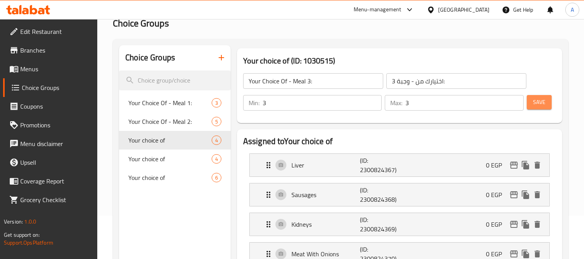
click at [541, 107] on button "Save" at bounding box center [539, 102] width 25 height 14
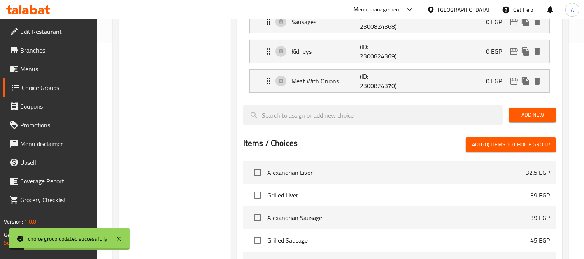
scroll to position [0, 0]
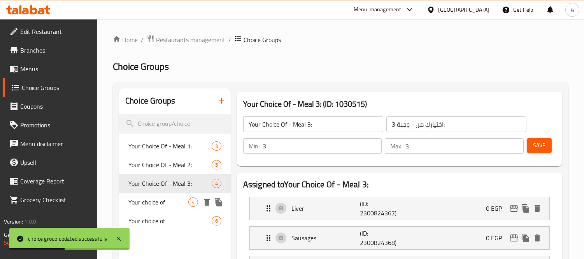
click at [149, 204] on span "Your choice of" at bounding box center [158, 201] width 60 height 9
type input "Your choice of"
type input "إختيارك من"
type input "1"
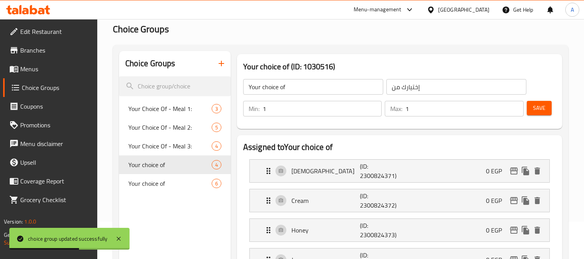
scroll to position [86, 0]
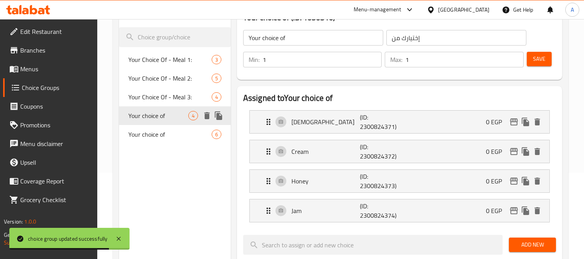
click at [203, 115] on icon "delete" at bounding box center [206, 115] width 9 height 9
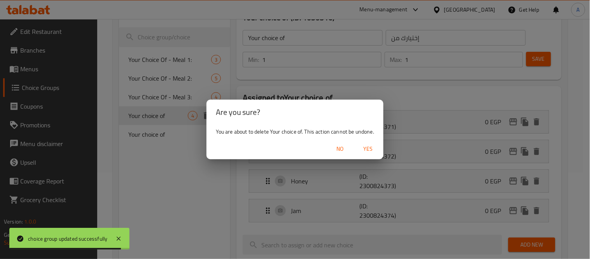
click at [375, 147] on span "Yes" at bounding box center [368, 149] width 19 height 10
type input "Your Choice Of - Meal 1:"
type input "اختيارك من - وجبة 1:"
type input "2"
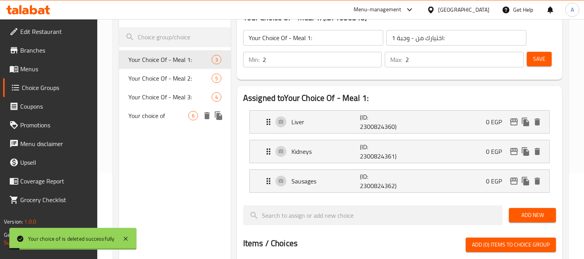
click at [162, 117] on span "Your choice of" at bounding box center [158, 115] width 60 height 9
type input "Your choice of"
type input "إختيارك من"
type input "1"
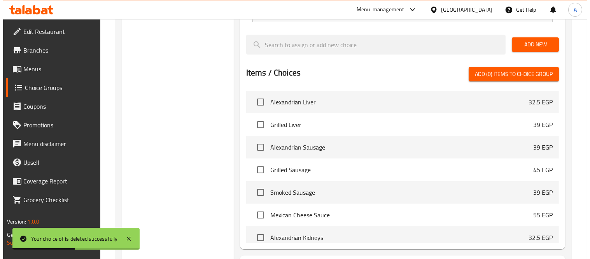
scroll to position [415, 0]
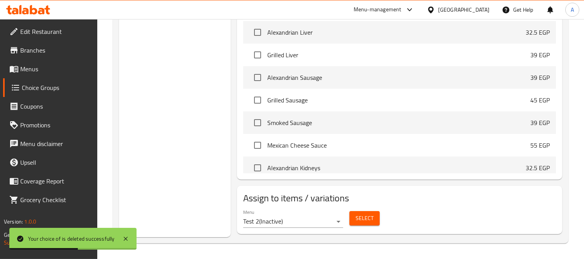
click at [359, 217] on span "Select" at bounding box center [365, 218] width 18 height 10
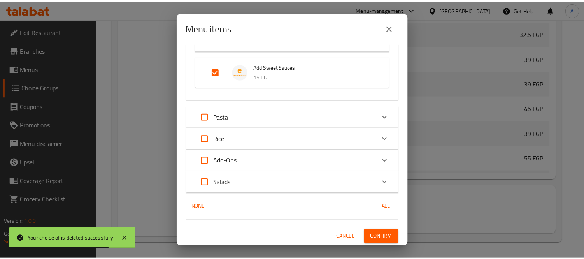
scroll to position [185, 0]
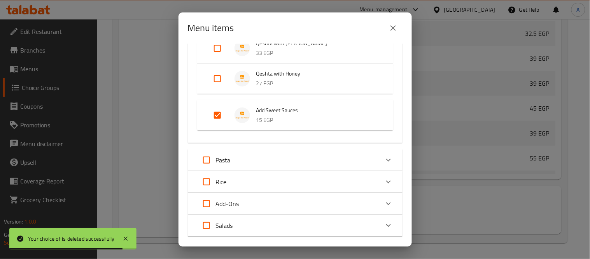
click at [397, 30] on icon "close" at bounding box center [393, 27] width 9 height 9
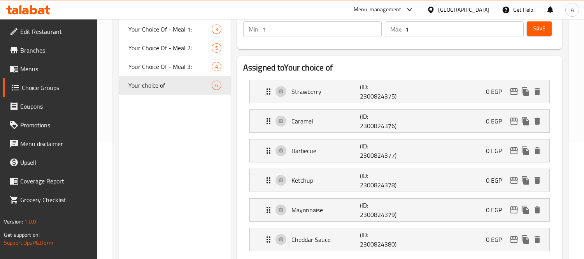
scroll to position [69, 0]
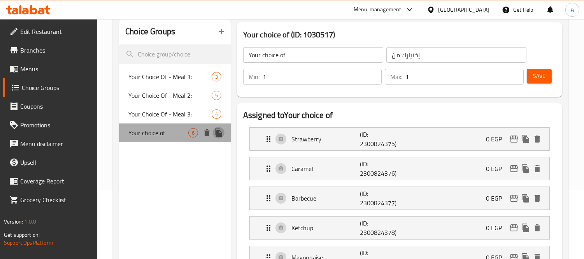
click at [216, 135] on icon "duplicate" at bounding box center [218, 132] width 7 height 9
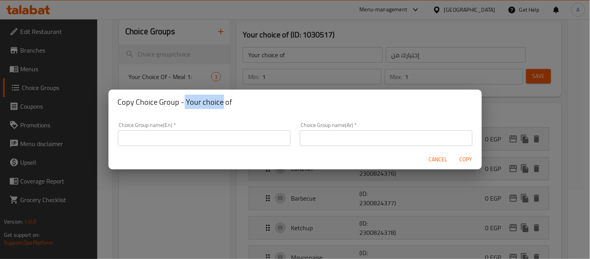
drag, startPoint x: 184, startPoint y: 99, endPoint x: 220, endPoint y: 101, distance: 36.2
click at [220, 101] on h2 "Copy Choice Group - Your choice of" at bounding box center [295, 102] width 355 height 12
copy h2 "Your choice"
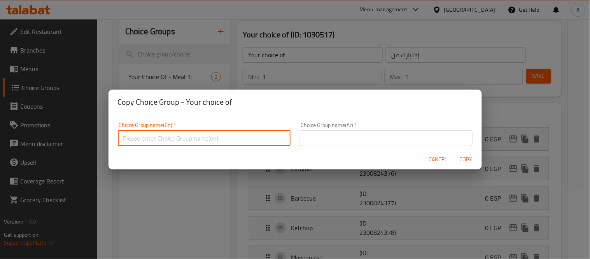
click at [198, 135] on input "text" at bounding box center [204, 138] width 173 height 16
paste input "Your choice"
type input "Your choice"
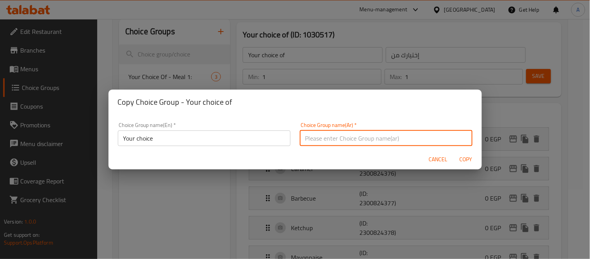
click at [321, 133] on input "text" at bounding box center [386, 138] width 173 height 16
type input "إختيارك من النكهة:"
click at [464, 155] on span "Copy" at bounding box center [466, 159] width 19 height 10
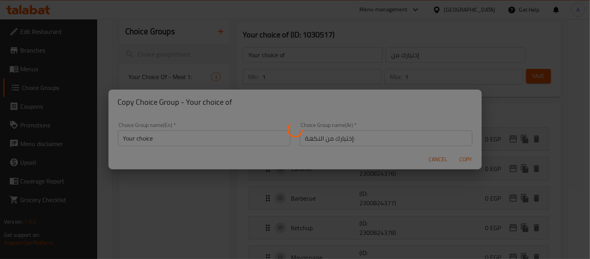
type input "Your choice"
type input "إختيارك من النكهة:"
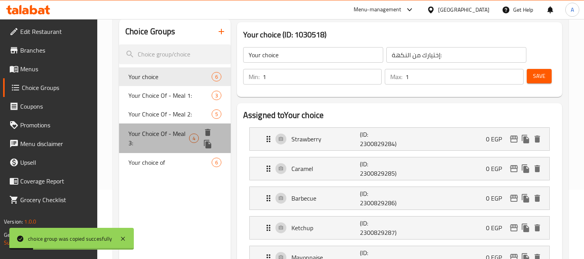
click at [165, 134] on span "Your Choice Of - Meal 3:" at bounding box center [158, 138] width 61 height 19
type input "Your Choice Of - Meal 3:"
type input "اختيارك من - وجبة 3:"
type input "3"
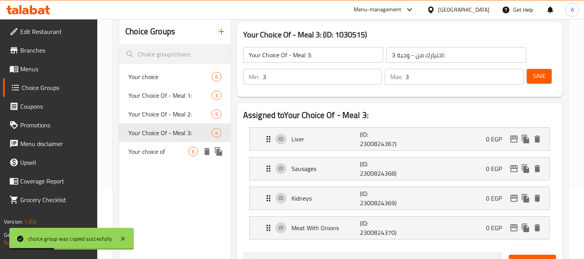
click at [166, 160] on div "Your choice of 6" at bounding box center [175, 151] width 112 height 19
type input "Your choice of"
type input "إختيارك من"
type input "1"
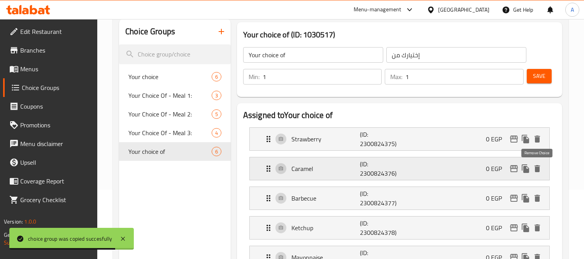
click at [534, 166] on icon "delete" at bounding box center [536, 168] width 9 height 9
click at [538, 134] on icon "delete" at bounding box center [536, 138] width 9 height 9
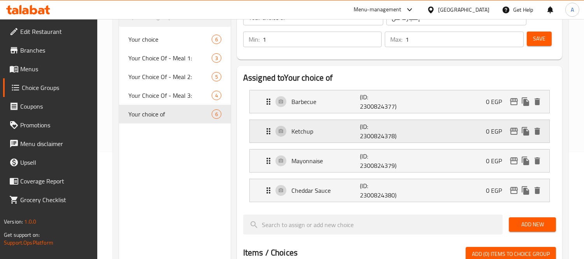
scroll to position [199, 0]
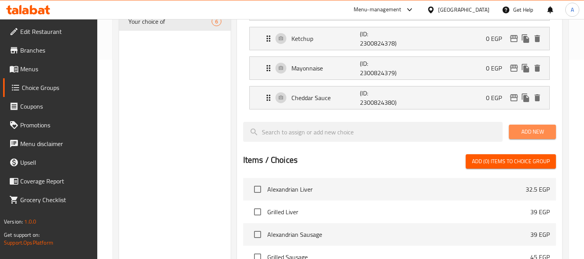
click at [545, 133] on span "Add New" at bounding box center [532, 132] width 35 height 10
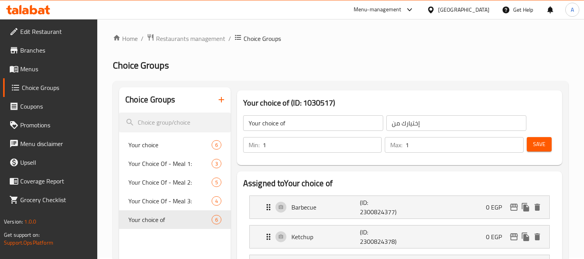
scroll to position [0, 0]
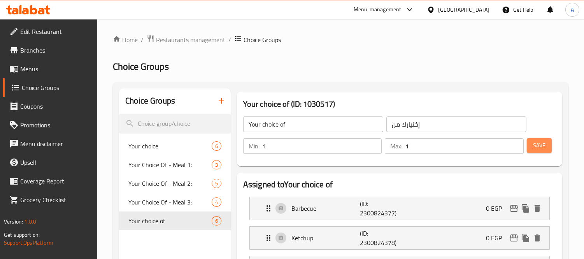
click at [538, 148] on span "Save" at bounding box center [539, 145] width 12 height 10
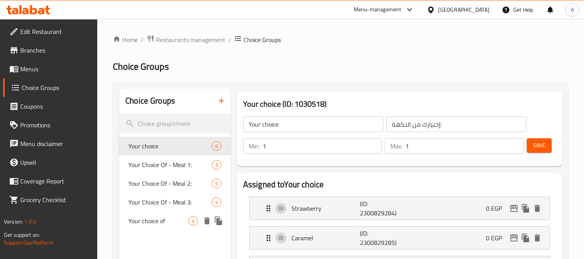
click at [158, 219] on span "Your choice of" at bounding box center [158, 220] width 60 height 9
type input "Your choice of"
type input "إختيارك من"
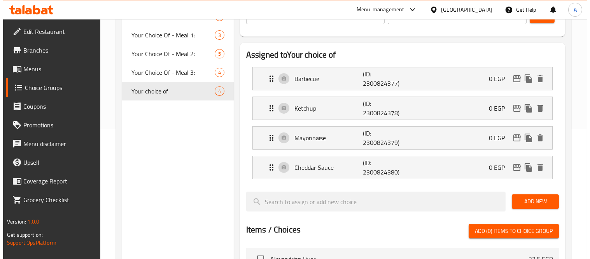
scroll to position [345, 0]
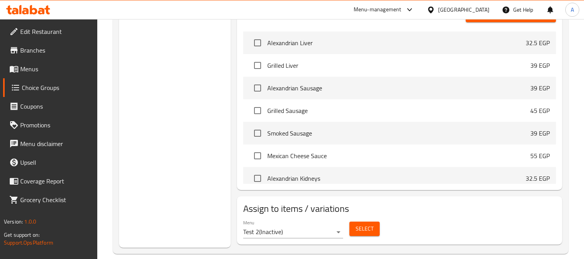
click at [368, 226] on span "Select" at bounding box center [365, 229] width 18 height 10
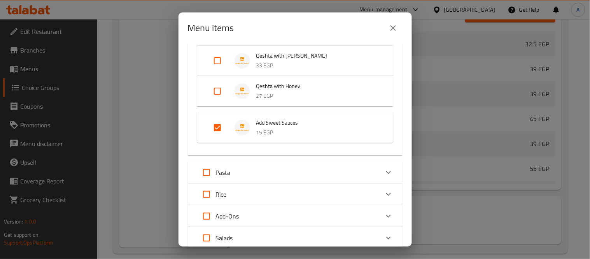
scroll to position [228, 0]
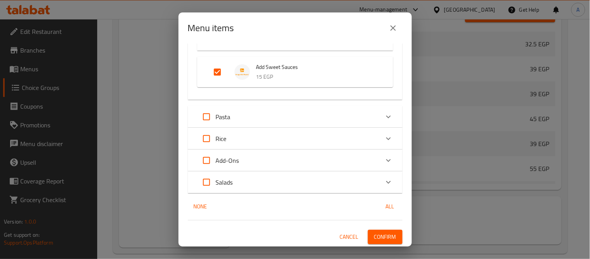
click at [220, 72] on input "Expand" at bounding box center [217, 72] width 19 height 19
checkbox input "false"
click at [238, 161] on p "Add-Ons" at bounding box center [227, 159] width 23 height 9
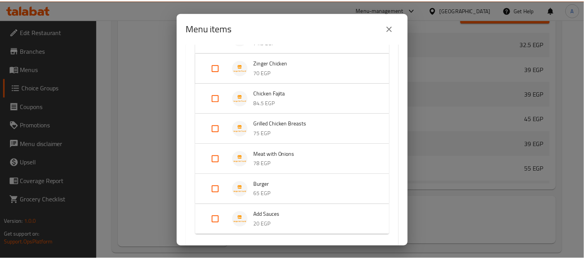
scroll to position [681, 0]
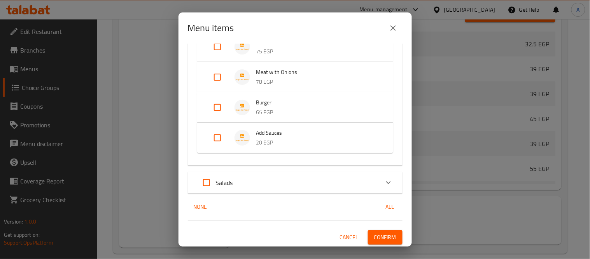
click at [217, 138] on input "Expand" at bounding box center [217, 137] width 19 height 19
checkbox input "true"
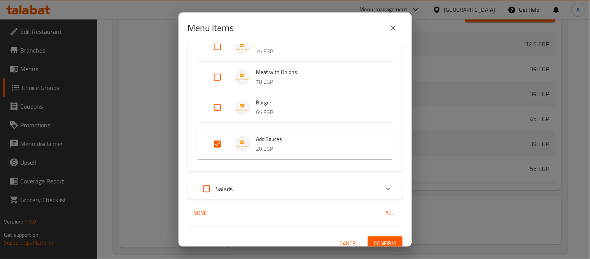
click at [384, 243] on span "Confirm" at bounding box center [385, 243] width 22 height 10
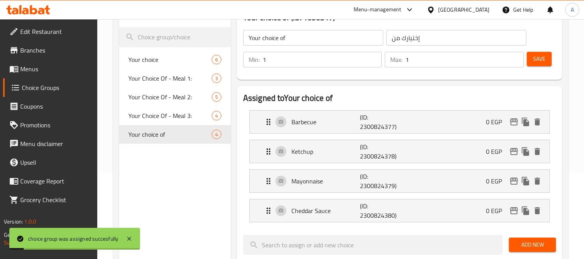
scroll to position [0, 0]
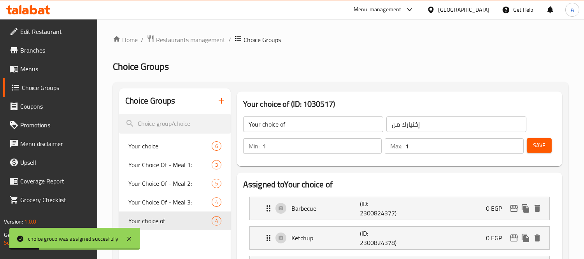
click at [313, 119] on input "Your choice of" at bounding box center [313, 124] width 140 height 16
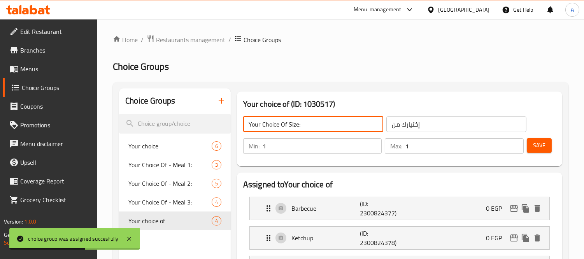
click at [292, 126] on input "Your Choice Of Size:" at bounding box center [313, 124] width 140 height 16
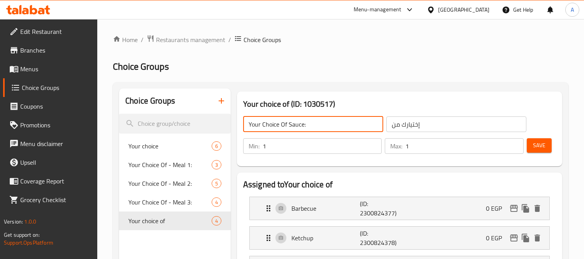
type input "Your Choice Of Sauce:"
click at [440, 128] on input "إختيارك من" at bounding box center [456, 124] width 140 height 16
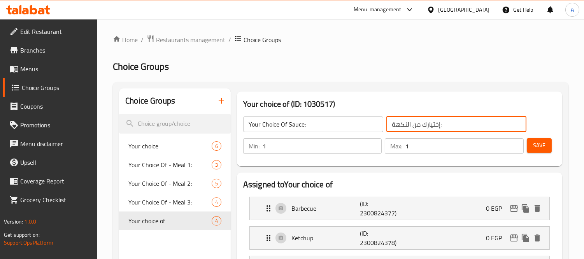
click at [403, 125] on input "إختيارك من النكهة:" at bounding box center [456, 124] width 140 height 16
type input "إختيارك من الصوص:"
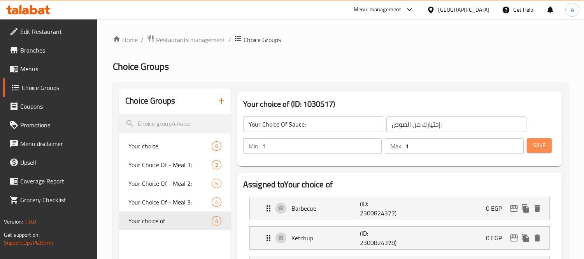
click at [541, 146] on span "Save" at bounding box center [539, 145] width 12 height 10
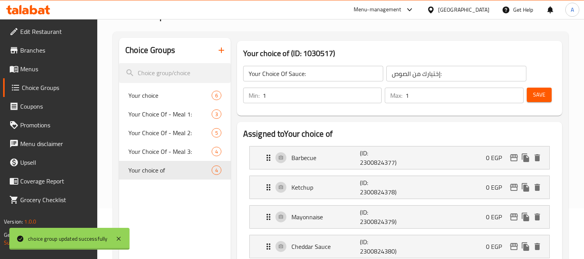
scroll to position [130, 0]
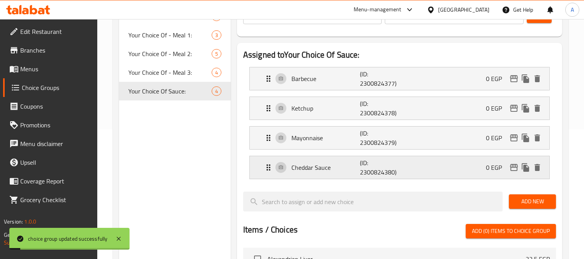
click at [312, 158] on div "Cheddar Sauce (ID: 2300824380) 0 EGP" at bounding box center [402, 167] width 276 height 23
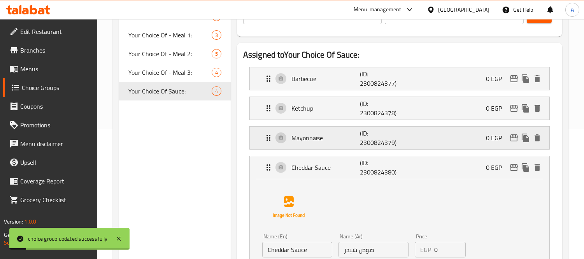
click at [327, 139] on p "Mayonnaise" at bounding box center [325, 137] width 68 height 9
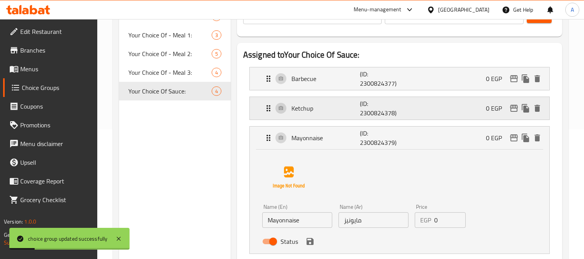
click at [330, 106] on p "Ketchup" at bounding box center [325, 107] width 68 height 9
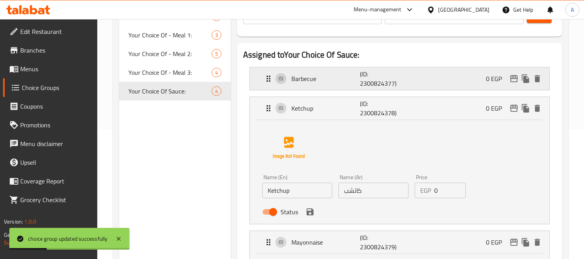
click at [333, 82] on p "Barbecue" at bounding box center [325, 78] width 68 height 9
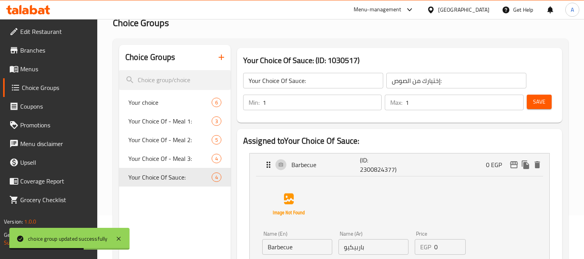
scroll to position [43, 0]
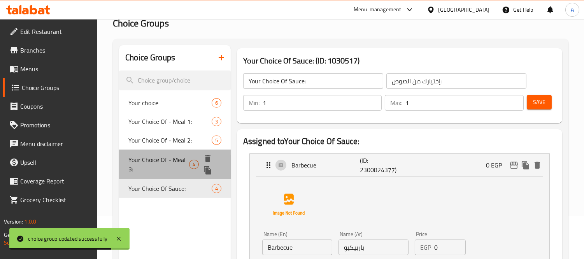
click at [168, 163] on span "Your Choice Of - Meal 3:" at bounding box center [158, 164] width 61 height 19
type input "Your Choice Of - Meal 3:"
type input "اختيارك من - وجبة 3:"
type input "3"
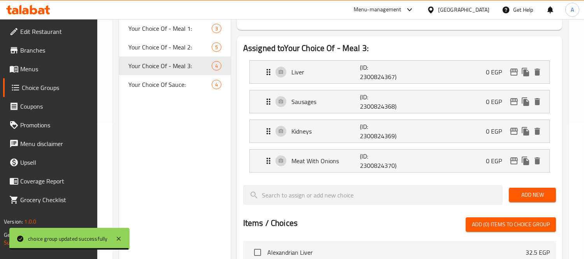
scroll to position [86, 0]
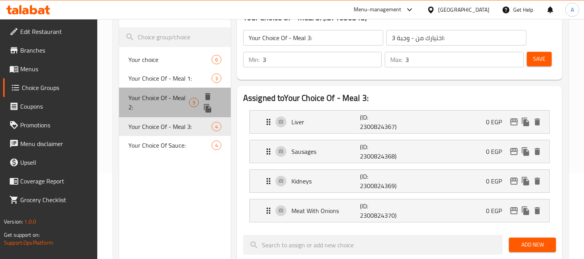
click at [166, 95] on span "Your Choice Of - Meal 2:" at bounding box center [158, 102] width 61 height 19
type input "Your Choice Of - Meal 2:"
type input "اختيارك من - الوجبة 2:"
type input "2"
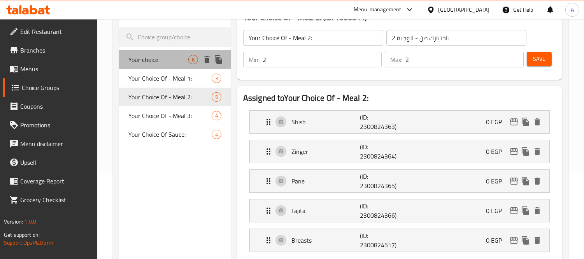
click at [180, 59] on span "Your choice" at bounding box center [158, 59] width 60 height 9
type input "Your choice"
type input "إختيارك من النكهة:"
type input "1"
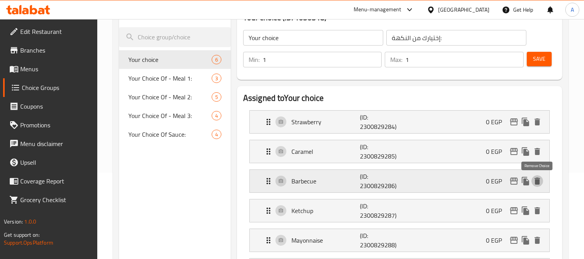
click at [536, 182] on icon "delete" at bounding box center [536, 180] width 5 height 7
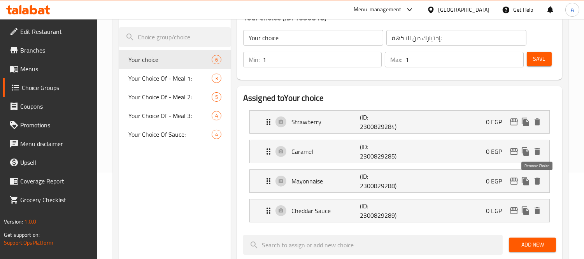
click at [536, 182] on icon "delete" at bounding box center [536, 180] width 5 height 7
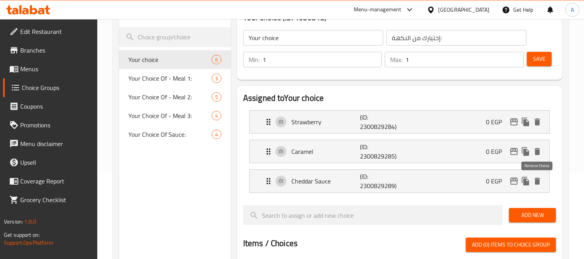
click at [536, 182] on icon "delete" at bounding box center [536, 180] width 5 height 7
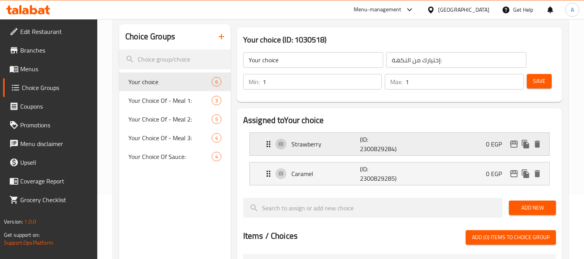
scroll to position [43, 0]
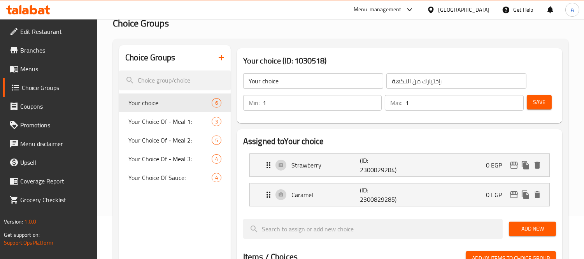
click at [297, 88] on input "Your choice" at bounding box center [313, 81] width 140 height 16
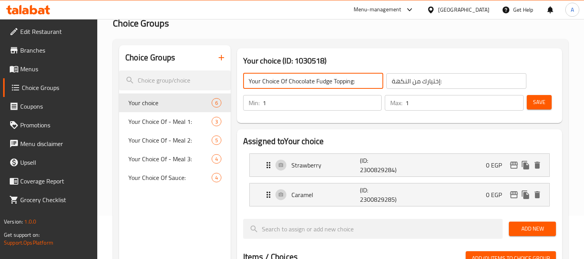
drag, startPoint x: 289, startPoint y: 82, endPoint x: 353, endPoint y: 86, distance: 63.9
click at [353, 86] on input "Your Choice Of Chocolate Fudge Topping:" at bounding box center [313, 81] width 140 height 16
type input "Your Choice Of Sweet Sauce:"
click at [405, 81] on input "إختيارك من النكهة:" at bounding box center [456, 81] width 140 height 16
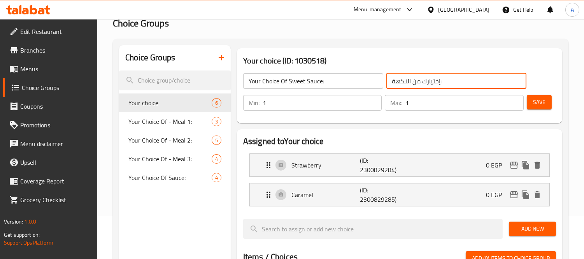
click at [405, 81] on input "إختيارك من النكهة:" at bounding box center [456, 81] width 140 height 16
type input "إختيارك من الصوص الحلو:"
click at [534, 113] on div "Min: 1 ​ Max: 1 ​ Save" at bounding box center [397, 102] width 319 height 25
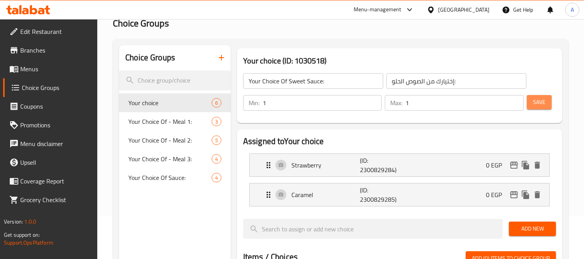
click at [534, 102] on span "Save" at bounding box center [539, 102] width 12 height 10
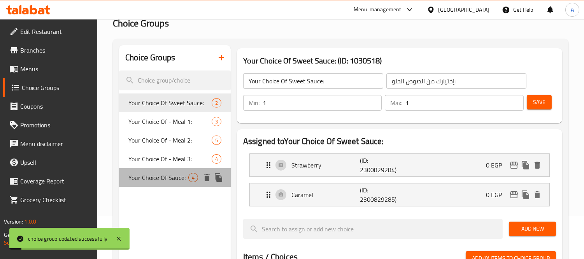
click at [173, 184] on div "Your Choice Of Sauce: 4" at bounding box center [175, 177] width 112 height 19
type input "Your Choice Of Sauce:"
type input "إختيارك من الصوص:"
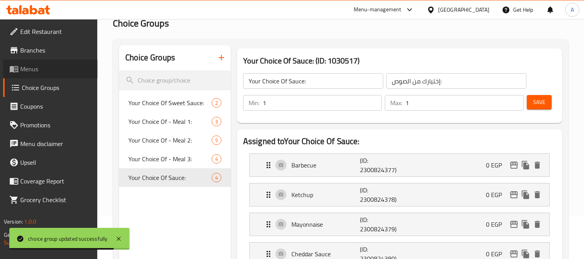
click at [55, 74] on link "Menus" at bounding box center [50, 69] width 95 height 19
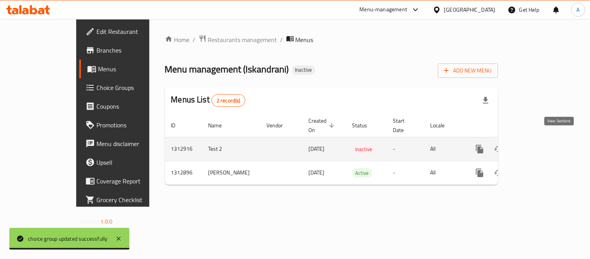
click at [541, 144] on icon "enhanced table" at bounding box center [535, 148] width 9 height 9
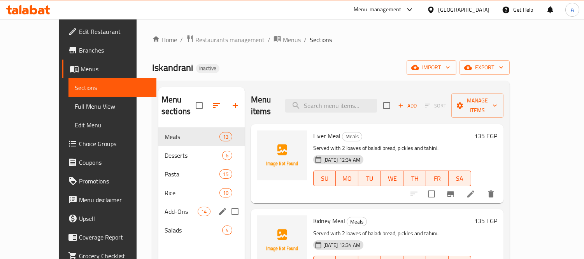
click at [165, 207] on span "Add-Ons" at bounding box center [181, 211] width 33 height 9
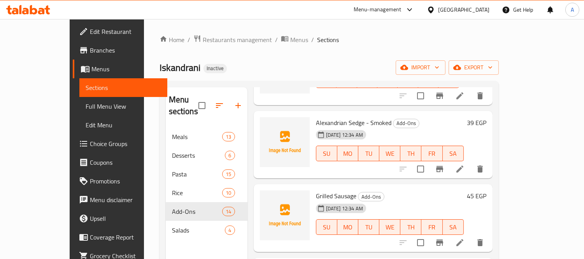
scroll to position [216, 0]
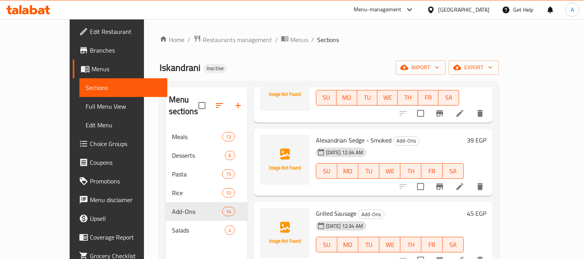
click at [471, 180] on li at bounding box center [460, 186] width 22 height 14
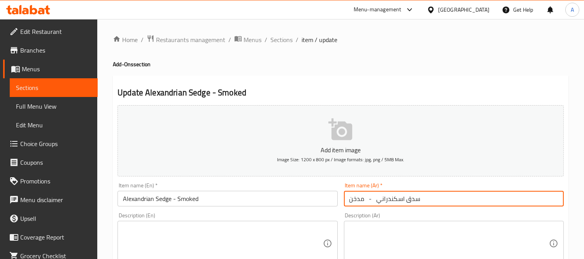
drag, startPoint x: 375, startPoint y: 200, endPoint x: 340, endPoint y: 203, distance: 35.6
type input "سدق اسكندراني"
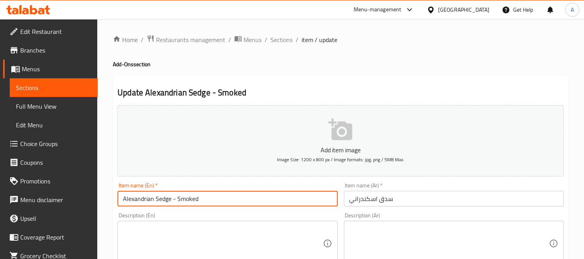
drag, startPoint x: 156, startPoint y: 197, endPoint x: 200, endPoint y: 199, distance: 44.0
click at [200, 199] on input "Alexandrian Sedge - Smoked" at bounding box center [227, 199] width 220 height 16
type input "Alexandrian Sausages"
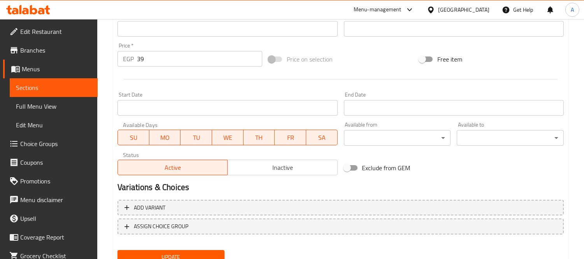
scroll to position [289, 0]
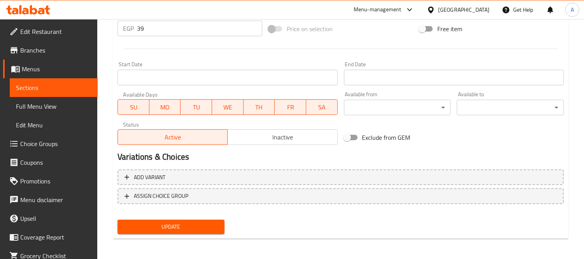
click at [177, 223] on span "Update" at bounding box center [171, 227] width 95 height 10
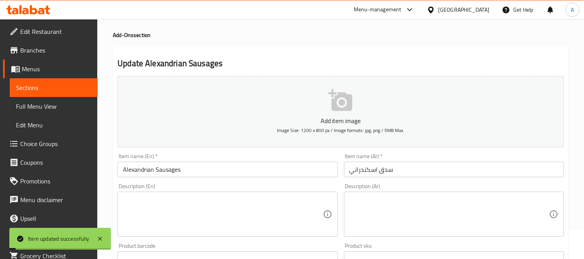
scroll to position [0, 0]
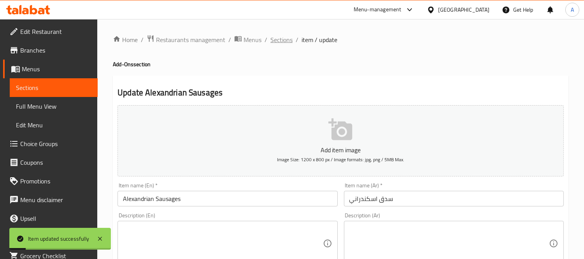
click at [283, 42] on span "Sections" at bounding box center [281, 39] width 22 height 9
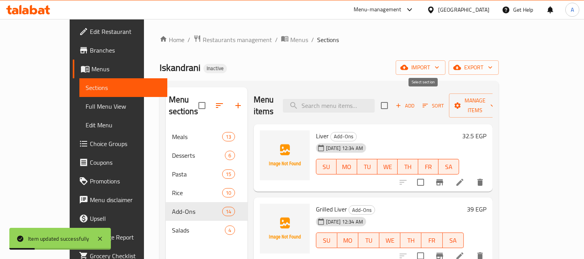
click at [402, 102] on icon "button" at bounding box center [398, 105] width 7 height 7
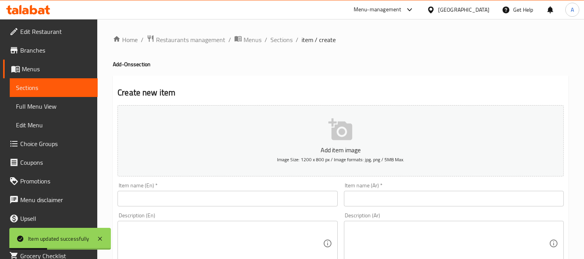
click at [202, 209] on div "Item name (En)   * Item name (En) *" at bounding box center [227, 194] width 226 height 30
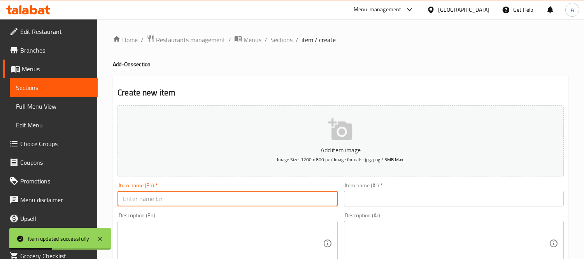
click at [202, 202] on input "text" at bounding box center [227, 199] width 220 height 16
paste input "- مدخن"
type input "- مدخن"
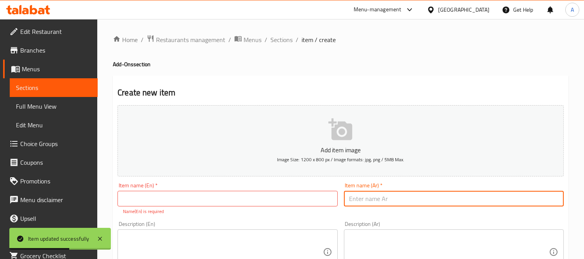
click at [403, 203] on input "text" at bounding box center [454, 199] width 220 height 16
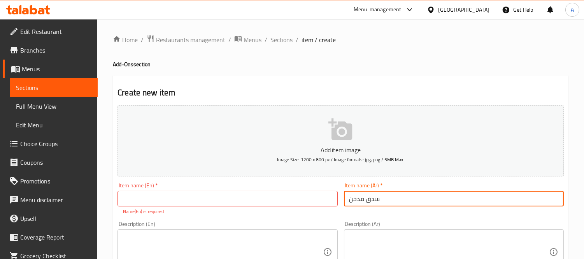
type input "سدق مدخن"
click at [242, 199] on input "text" at bounding box center [227, 199] width 220 height 16
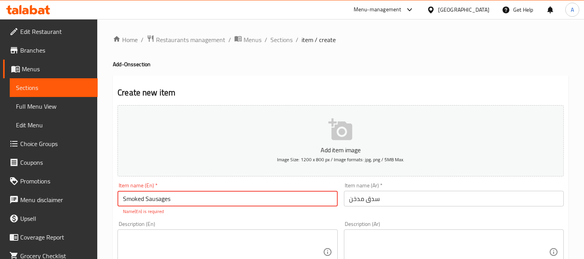
click at [242, 199] on input "Smoked Sausages" at bounding box center [227, 199] width 220 height 16
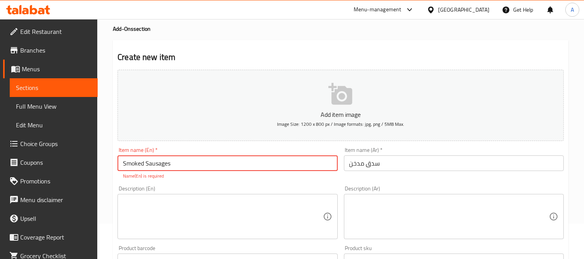
scroll to position [86, 0]
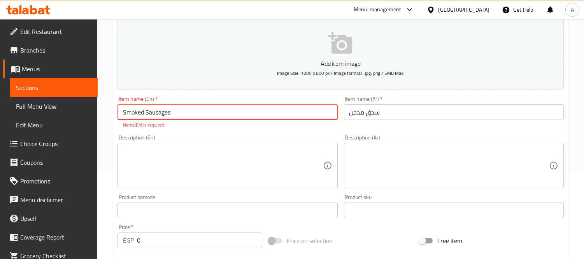
type input "Smoked Sausages"
click at [214, 168] on textarea at bounding box center [223, 165] width 200 height 37
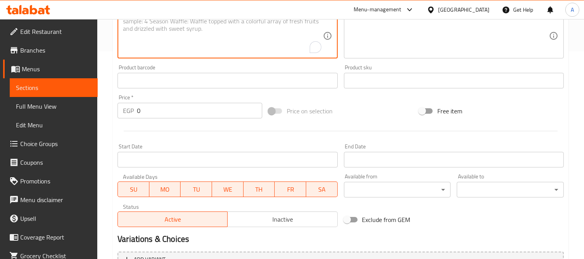
scroll to position [259, 0]
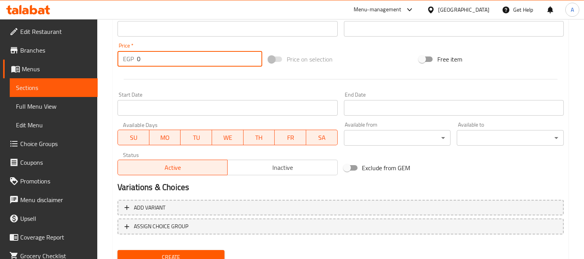
drag, startPoint x: 164, startPoint y: 63, endPoint x: 24, endPoint y: 56, distance: 140.2
click at [25, 56] on div "Edit Restaurant Branches Menus Sections Full Menu View Edit Menu Choice Groups …" at bounding box center [292, 25] width 584 height 531
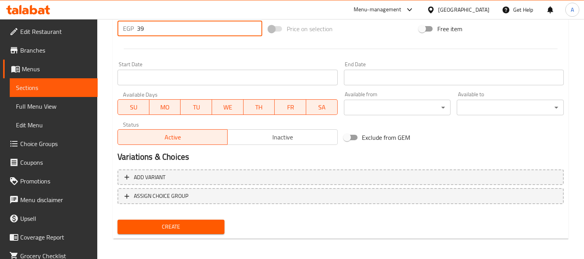
type input "39"
drag, startPoint x: 184, startPoint y: 218, endPoint x: 184, endPoint y: 224, distance: 6.6
click at [184, 219] on button "Create" at bounding box center [170, 226] width 107 height 14
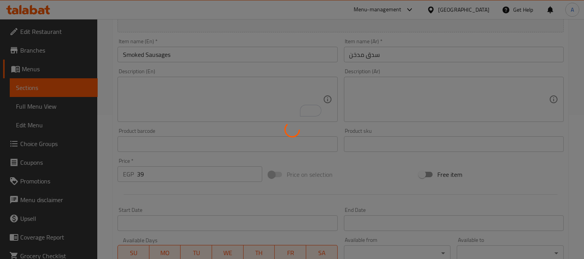
type input "0"
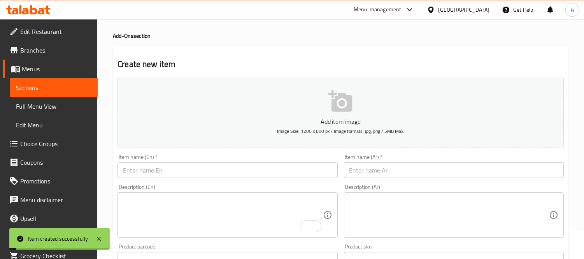
scroll to position [0, 0]
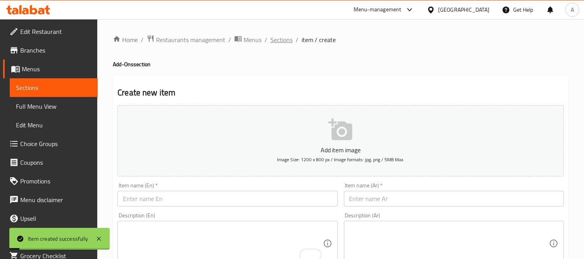
click at [276, 44] on span "Sections" at bounding box center [281, 39] width 22 height 9
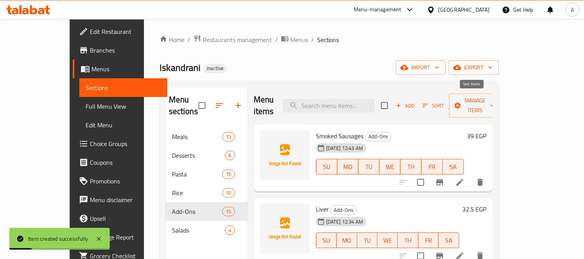
click at [444, 101] on span "Sort" at bounding box center [432, 105] width 21 height 9
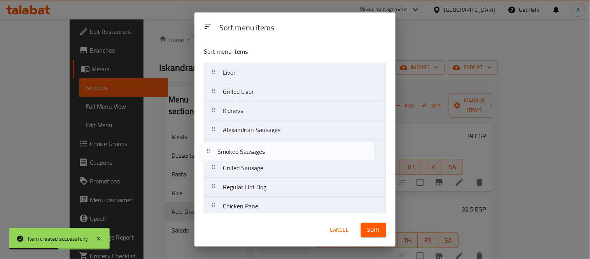
drag, startPoint x: 307, startPoint y: 72, endPoint x: 302, endPoint y: 153, distance: 81.1
click at [302, 153] on nav "Smoked Sausages Liver Grilled Liver Kidneys Alexandrian Sausages Grilled Sausag…" at bounding box center [295, 206] width 182 height 287
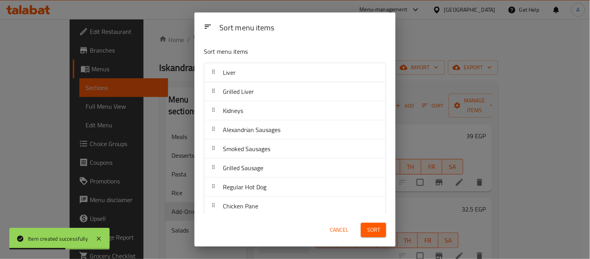
click at [378, 230] on span "Sort" at bounding box center [373, 230] width 13 height 10
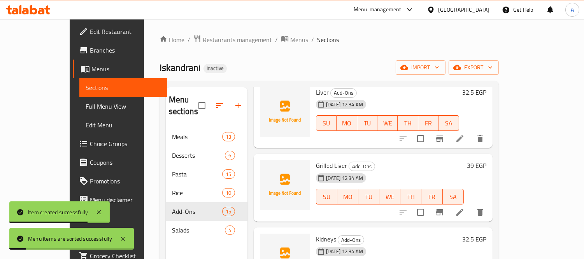
scroll to position [173, 0]
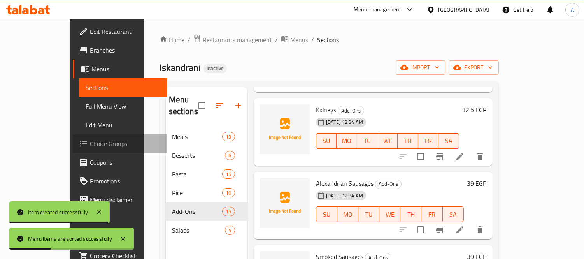
click at [90, 146] on span "Choice Groups" at bounding box center [125, 143] width 71 height 9
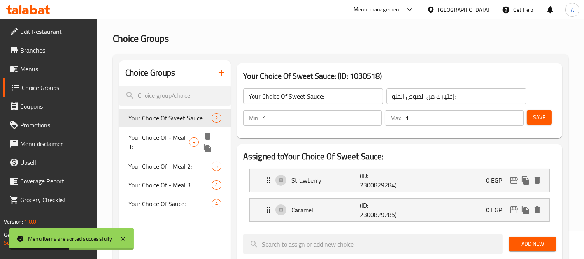
scroll to position [43, 0]
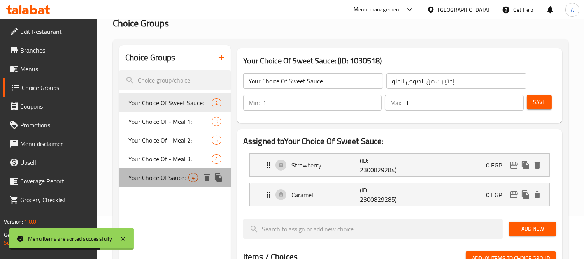
click at [165, 179] on span "Your Choice Of Sauce:" at bounding box center [158, 177] width 60 height 9
type input "Your Choice Of Sauce:"
type input "إختيارك من الصوص:"
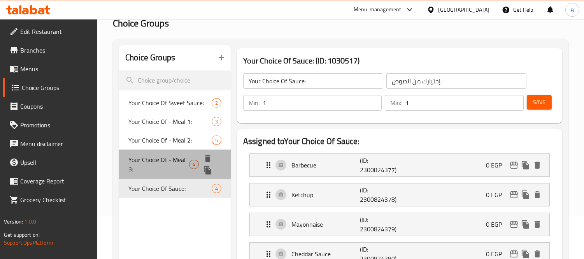
click at [151, 166] on span "Your Choice Of - Meal 3:" at bounding box center [158, 164] width 61 height 19
type input "Your Choice Of - Meal 3:"
type input "اختيارك من - وجبة 3:"
type input "3"
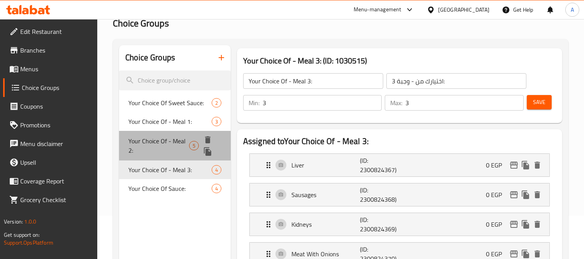
click at [156, 141] on span "Your Choice Of - Meal 2:" at bounding box center [158, 145] width 61 height 19
type input "Your Choice Of - Meal 2:"
type input "اختيارك من - الوجبة 2:"
type input "2"
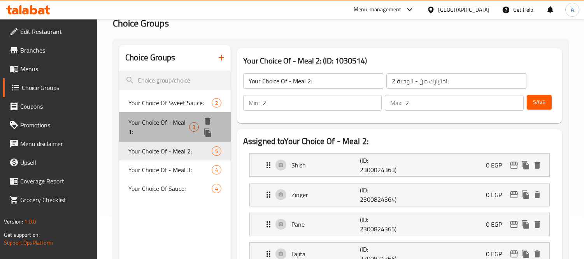
click at [158, 126] on span "Your Choice Of - Meal 1:" at bounding box center [158, 126] width 61 height 19
type input "Your Choice Of - Meal 1:"
type input "اختيارك من - وجبة 1:"
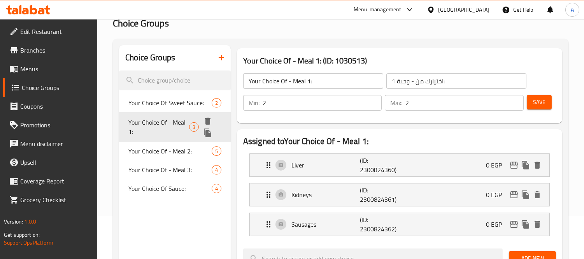
click at [163, 106] on span "Your Choice Of Sweet Sauce:" at bounding box center [169, 102] width 83 height 9
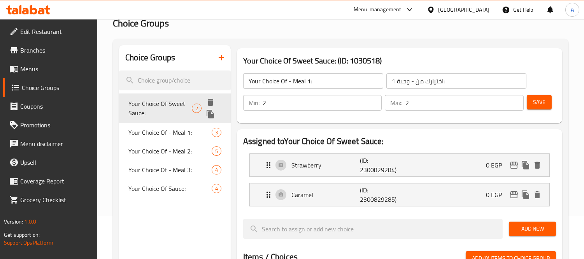
type input "Your Choice Of Sweet Sauce:"
type input "إختيارك من الصوص الحلو:"
type input "1"
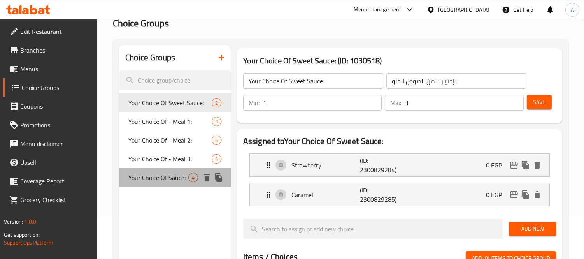
click at [161, 185] on div "Your Choice Of Sauce: 4" at bounding box center [175, 177] width 112 height 19
type input "Your Choice Of Sauce:"
type input "إختيارك من الصوص:"
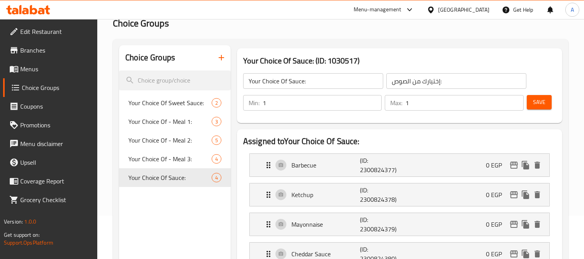
click at [56, 68] on span "Menus" at bounding box center [55, 68] width 71 height 9
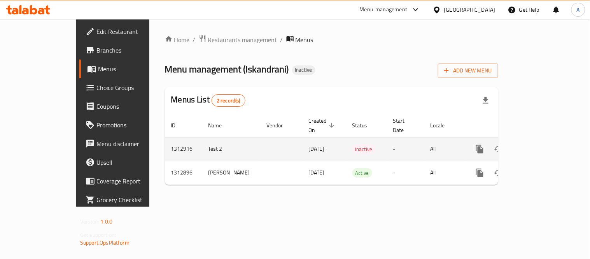
click at [539, 145] on icon "enhanced table" at bounding box center [535, 148] width 7 height 7
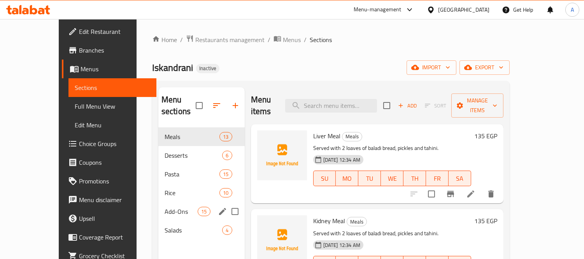
click at [161, 202] on div "Add-Ons 15" at bounding box center [201, 211] width 86 height 19
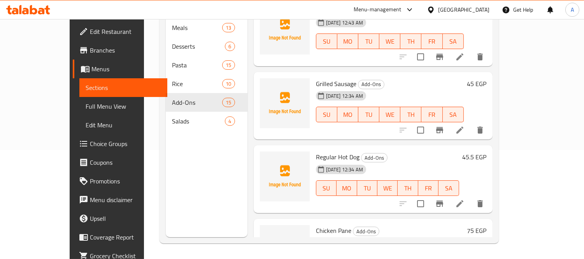
scroll to position [51, 0]
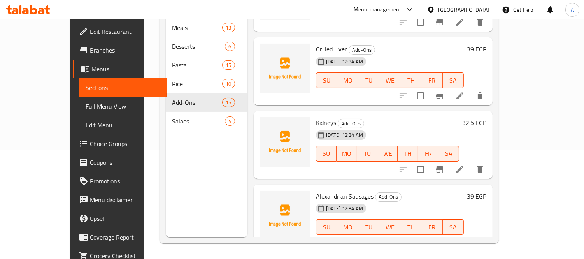
click at [91, 65] on span "Menus" at bounding box center [126, 68] width 70 height 9
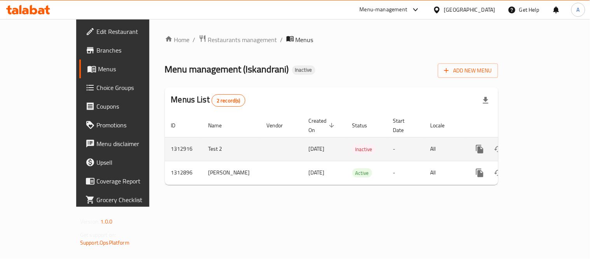
click at [545, 145] on link "enhanced table" at bounding box center [536, 149] width 19 height 19
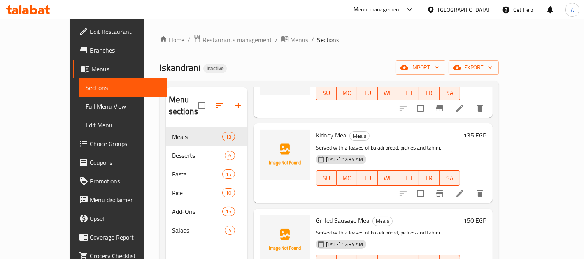
scroll to position [86, 0]
click at [90, 139] on span "Choice Groups" at bounding box center [125, 143] width 71 height 9
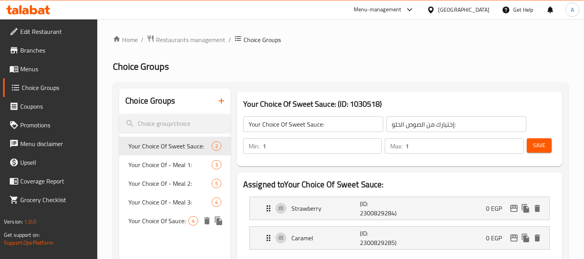
click at [148, 225] on span "Your Choice Of Sauce:" at bounding box center [158, 220] width 60 height 9
type input "Your Choice Of Sauce:"
type input "إختيارك من الصوص:"
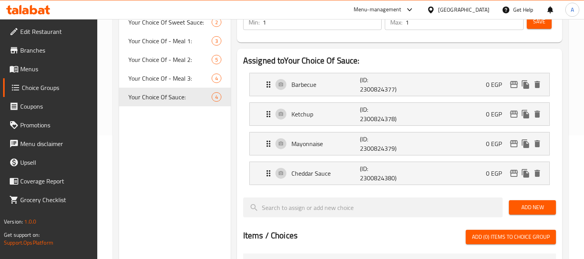
scroll to position [86, 0]
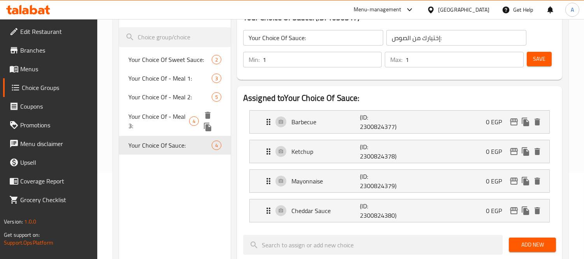
click at [177, 123] on span "Your Choice Of - Meal 3:" at bounding box center [158, 121] width 61 height 19
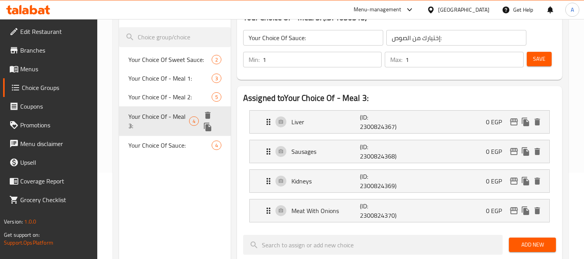
type input "Your Choice Of - Meal 3:"
type input "اختيارك من - وجبة 3:"
type input "3"
click at [173, 142] on div "Your Choice Of Sauce: 4" at bounding box center [175, 145] width 112 height 19
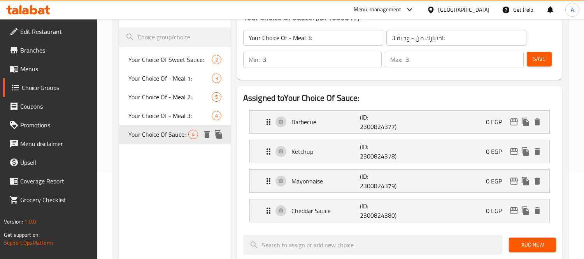
type input "Your Choice Of Sauce:"
type input "إختيارك من الصوص:"
type input "1"
drag, startPoint x: 29, startPoint y: 71, endPoint x: 46, endPoint y: 61, distance: 19.7
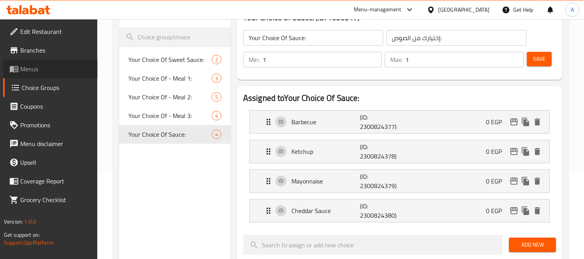
click at [29, 71] on span "Menus" at bounding box center [55, 68] width 71 height 9
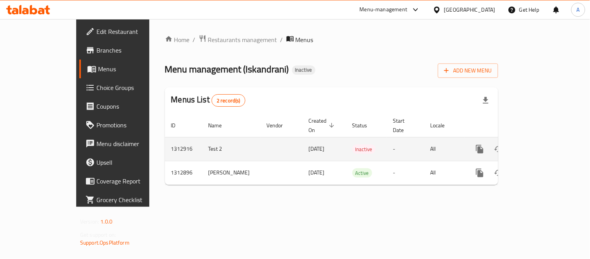
click at [541, 144] on icon "enhanced table" at bounding box center [535, 148] width 9 height 9
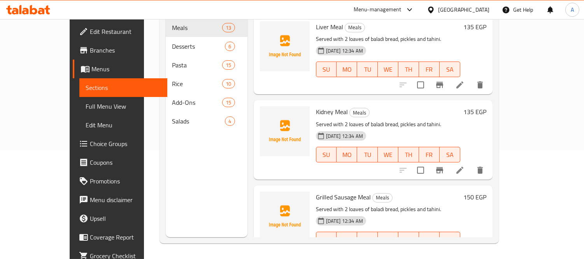
scroll to position [65, 0]
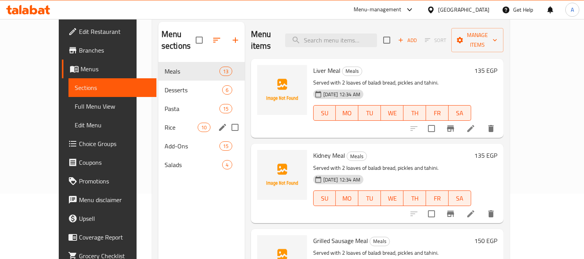
click at [158, 118] on div "Rice 10" at bounding box center [201, 127] width 86 height 19
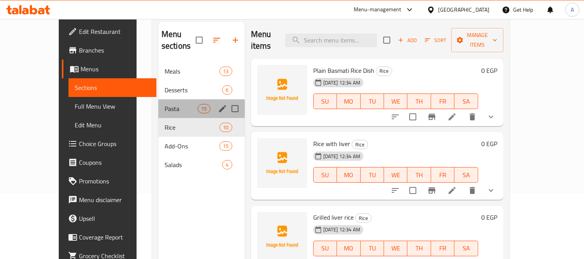
click at [165, 104] on span "Pasta" at bounding box center [181, 108] width 33 height 9
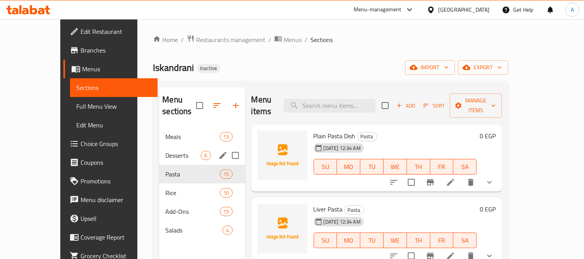
click at [165, 146] on div "Desserts 6" at bounding box center [202, 155] width 86 height 19
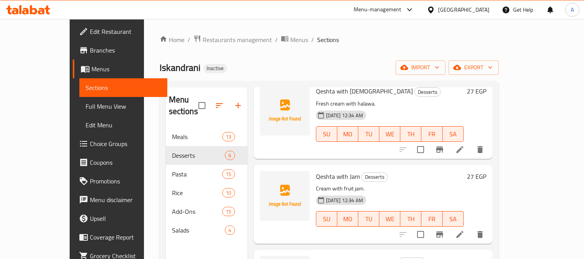
scroll to position [43, 0]
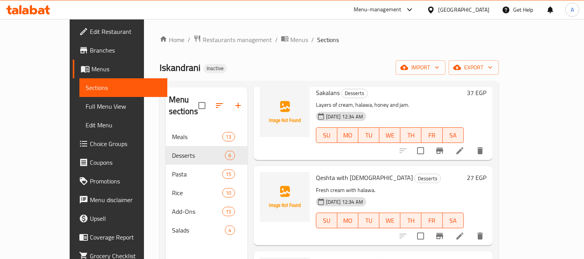
click at [464, 146] on icon at bounding box center [459, 150] width 9 height 9
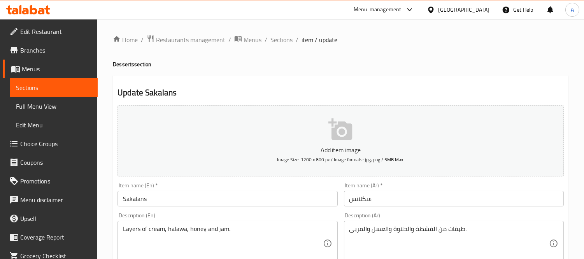
click at [159, 229] on textarea "Layers of cream, halawa, honey and jam." at bounding box center [223, 243] width 200 height 37
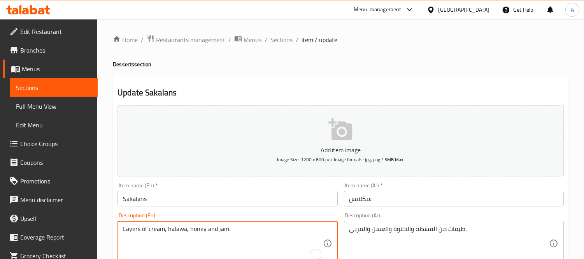
paste textarea "Qeshta"
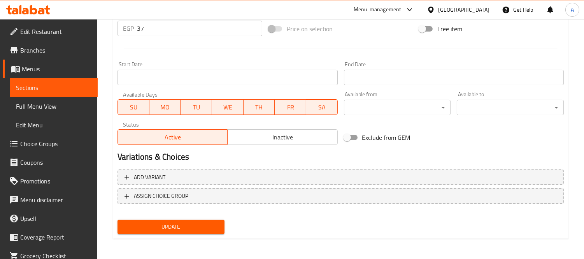
type textarea "Layers of Qeshta, halawa, honey and jam."
click at [161, 226] on span "Update" at bounding box center [171, 227] width 95 height 10
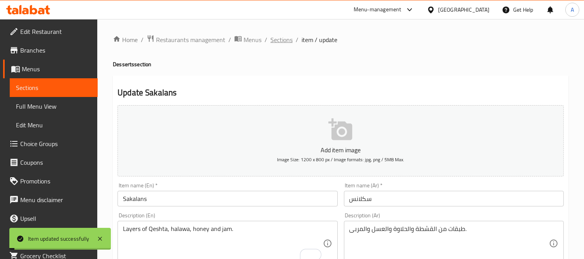
click at [287, 38] on span "Sections" at bounding box center [281, 39] width 22 height 9
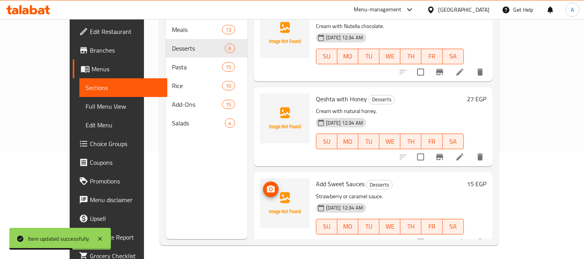
scroll to position [109, 0]
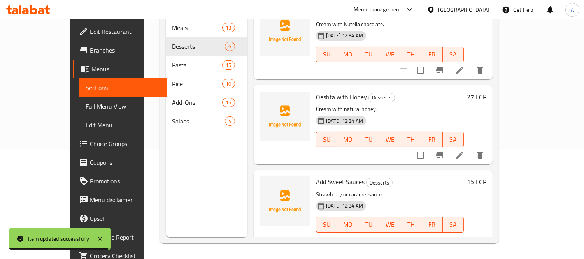
click at [471, 233] on li at bounding box center [460, 240] width 22 height 14
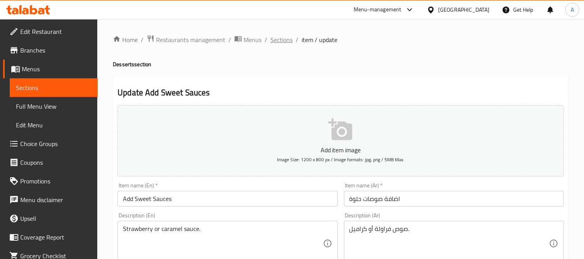
click at [277, 44] on span "Sections" at bounding box center [281, 39] width 22 height 9
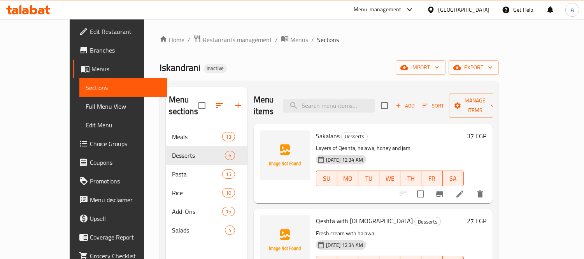
click at [90, 145] on span "Choice Groups" at bounding box center [125, 143] width 71 height 9
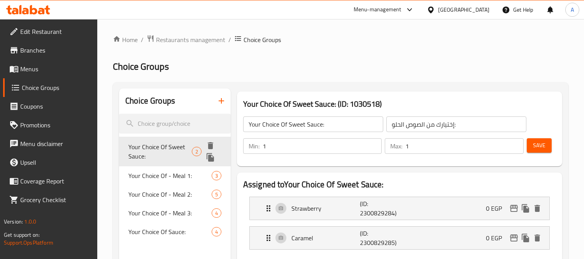
click at [135, 144] on span "Your Choice Of Sweet Sauce:" at bounding box center [159, 151] width 63 height 19
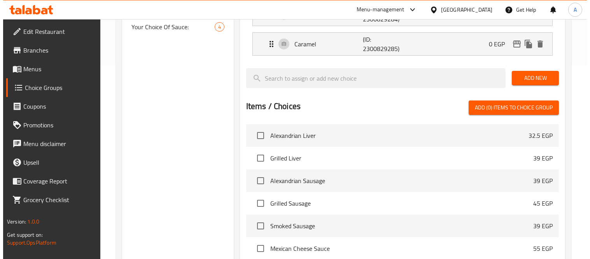
scroll to position [259, 0]
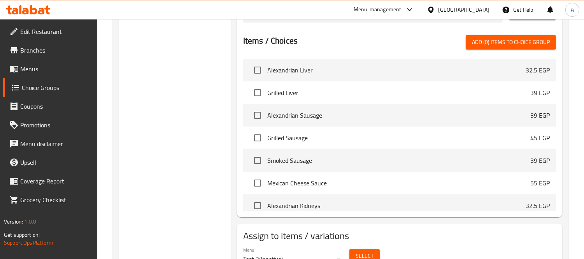
click at [361, 254] on span "Select" at bounding box center [365, 256] width 18 height 10
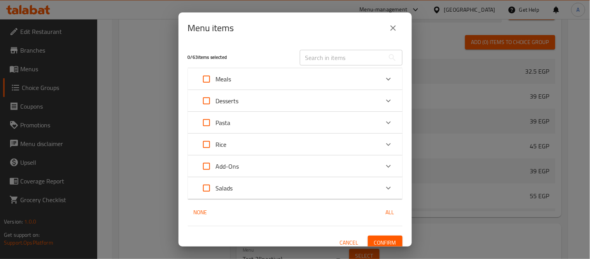
click at [238, 104] on p "Desserts" at bounding box center [227, 100] width 23 height 9
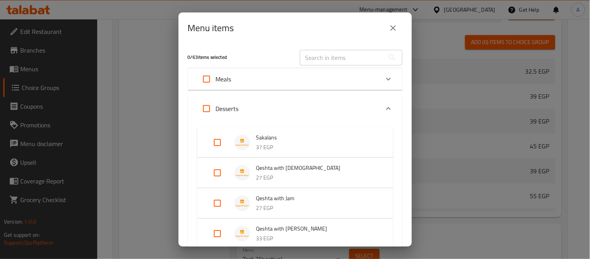
scroll to position [86, 0]
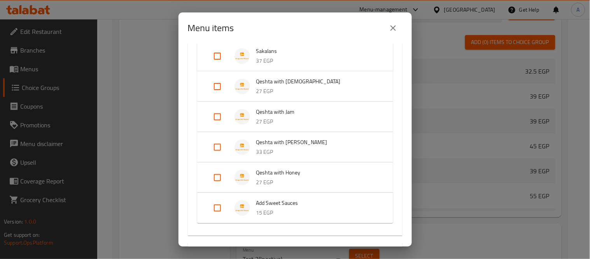
click at [217, 209] on input "Expand" at bounding box center [217, 207] width 19 height 19
checkbox input "true"
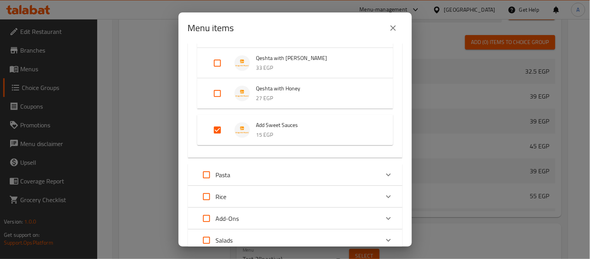
scroll to position [228, 0]
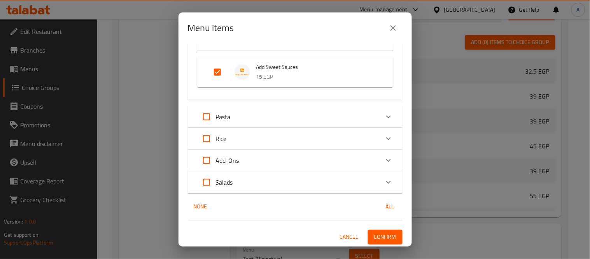
click at [377, 240] on span "Confirm" at bounding box center [385, 237] width 22 height 10
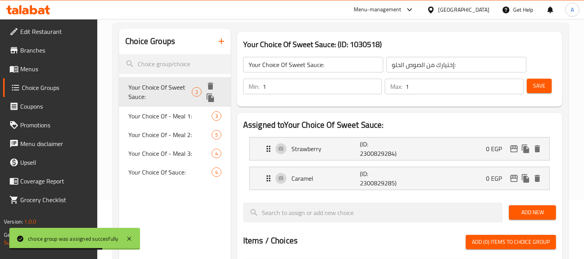
scroll to position [0, 0]
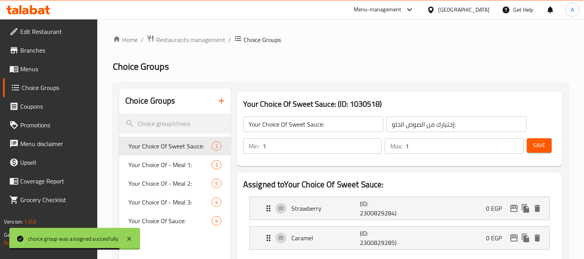
drag, startPoint x: 25, startPoint y: 70, endPoint x: 76, endPoint y: 54, distance: 53.6
click at [25, 70] on span "Menus" at bounding box center [55, 68] width 71 height 9
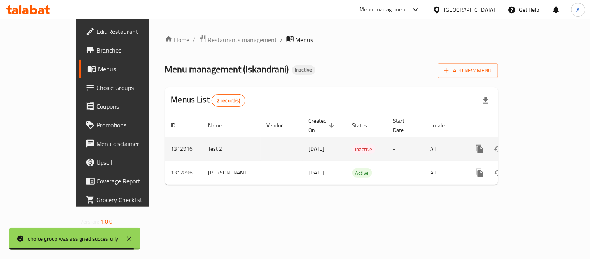
click at [541, 144] on icon "enhanced table" at bounding box center [535, 148] width 9 height 9
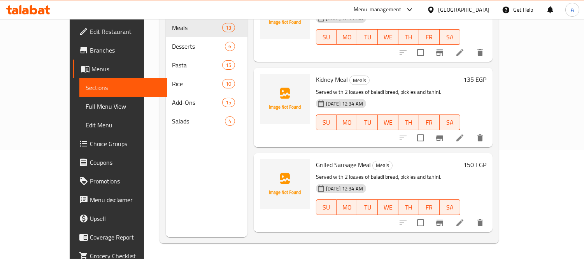
scroll to position [86, 0]
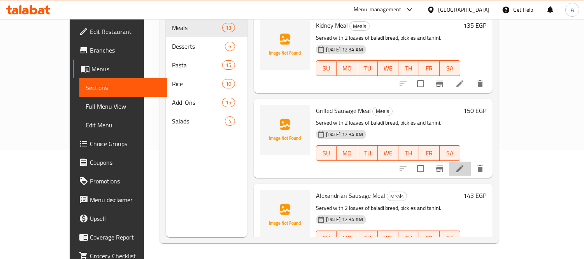
click at [471, 161] on li at bounding box center [460, 168] width 22 height 14
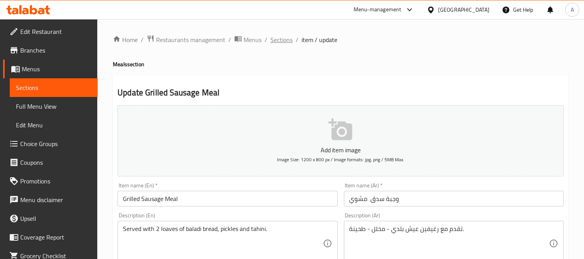
click at [277, 39] on span "Sections" at bounding box center [281, 39] width 22 height 9
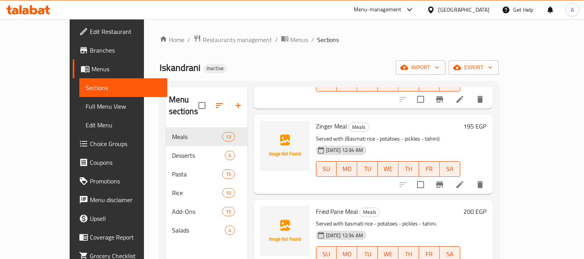
scroll to position [605, 0]
click at [409, 218] on p "Served with basmati rice - potatoes - pickles - tahini." at bounding box center [388, 223] width 144 height 10
copy div "Served with basmati rice - potatoes - pickles - tahini."
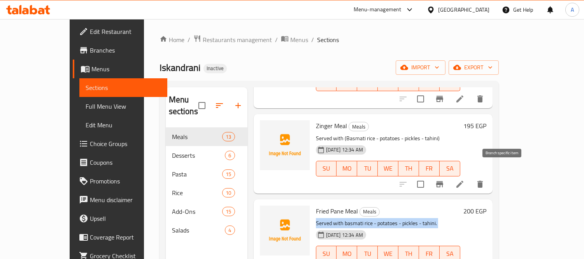
click at [464, 179] on icon at bounding box center [459, 183] width 9 height 9
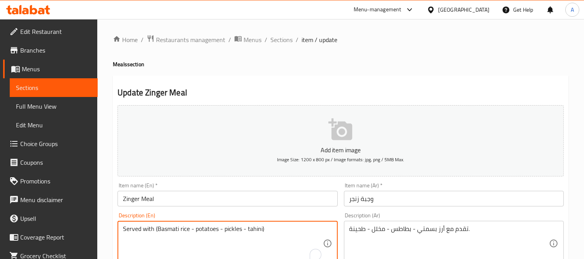
click at [189, 247] on textarea "Served with (Basmati rice - potatoes - pickles - tahini)" at bounding box center [223, 243] width 200 height 37
paste textarea "basmati rice - potatoes - pickles - tahini."
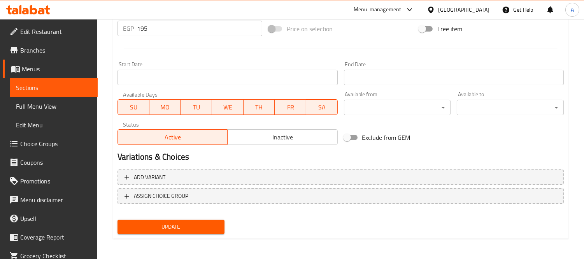
type textarea "Served with basmati rice - potatoes - pickles - tahini."
click at [190, 222] on span "Update" at bounding box center [171, 227] width 95 height 10
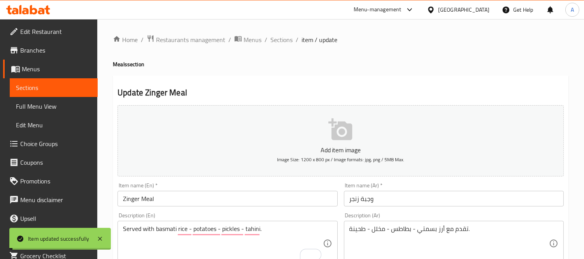
click at [286, 40] on span "Sections" at bounding box center [281, 39] width 22 height 9
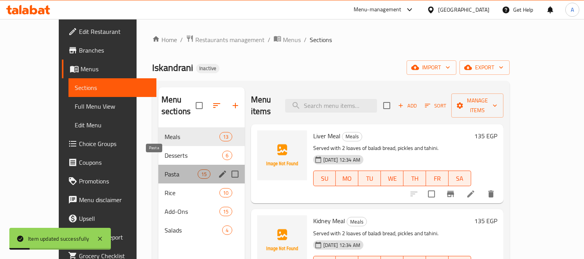
click at [165, 169] on span "Pasta" at bounding box center [181, 173] width 33 height 9
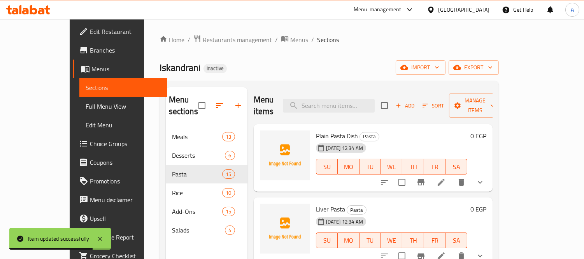
click at [308, 53] on div "Home / Restaurants management / Menus / Sections Iskandrani Inactive import exp…" at bounding box center [328, 193] width 339 height 317
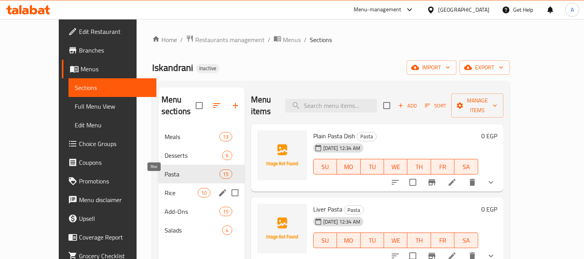
click at [165, 188] on span "Rice" at bounding box center [181, 192] width 33 height 9
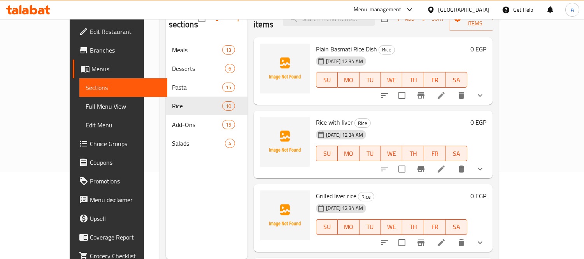
scroll to position [109, 0]
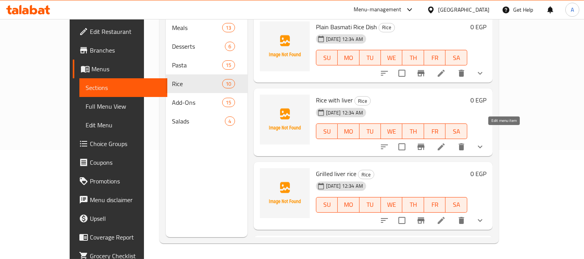
click at [446, 142] on icon at bounding box center [440, 146] width 9 height 9
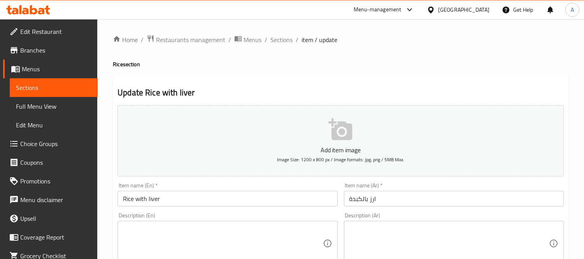
click at [162, 201] on input "Rice with liver" at bounding box center [227, 199] width 220 height 16
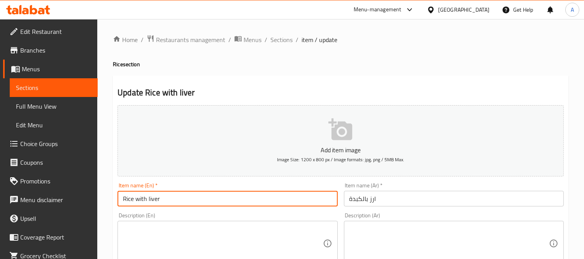
click at [149, 199] on input "Rice with liver" at bounding box center [227, 199] width 220 height 16
click at [278, 35] on span "Sections" at bounding box center [281, 39] width 22 height 9
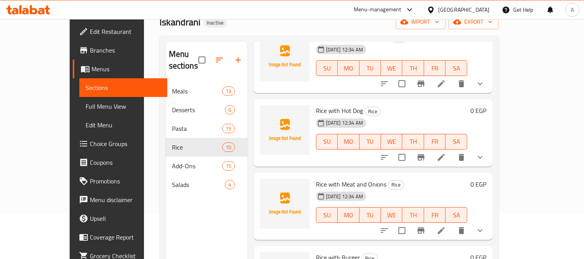
scroll to position [109, 0]
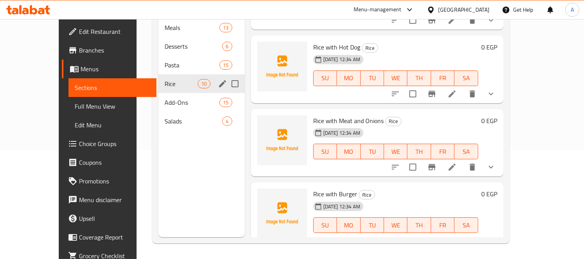
click at [166, 60] on span "Pasta" at bounding box center [192, 64] width 55 height 9
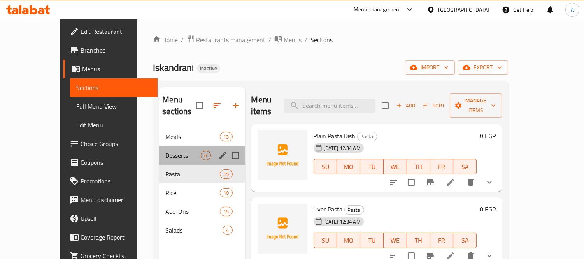
click at [160, 146] on div "Desserts 6" at bounding box center [202, 155] width 86 height 19
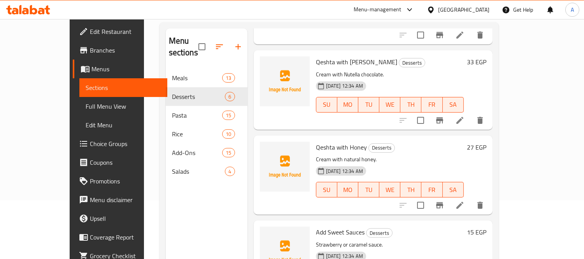
scroll to position [109, 0]
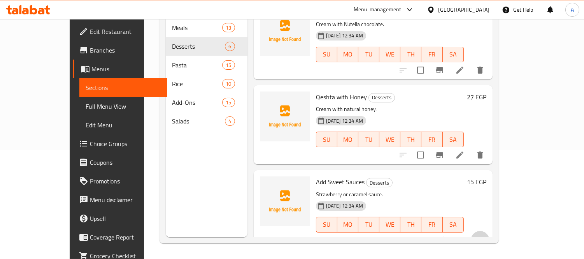
click at [489, 231] on button "show more" at bounding box center [480, 240] width 19 height 19
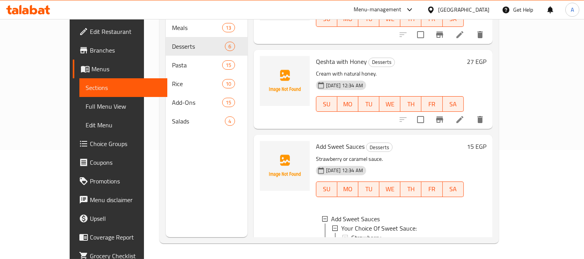
scroll to position [336, 0]
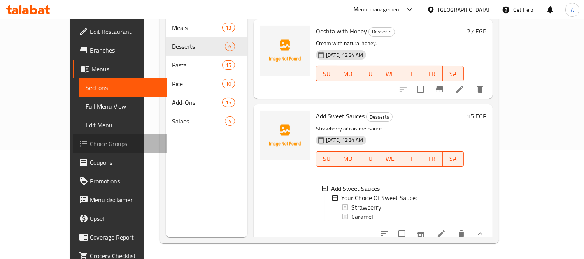
click at [90, 140] on span "Choice Groups" at bounding box center [125, 143] width 71 height 9
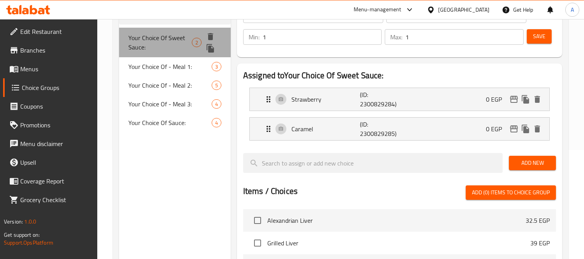
click at [159, 42] on span "Your Choice Of Sweet Sauce:" at bounding box center [159, 42] width 63 height 19
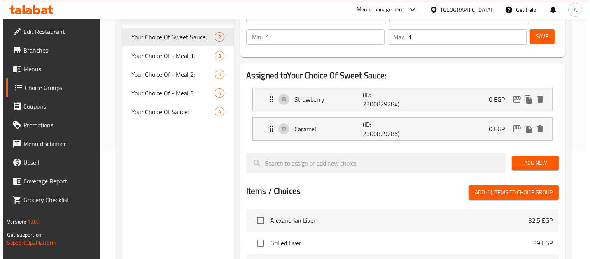
scroll to position [297, 0]
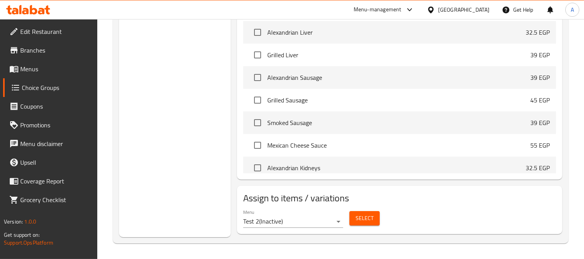
click at [364, 219] on span "Select" at bounding box center [365, 218] width 18 height 10
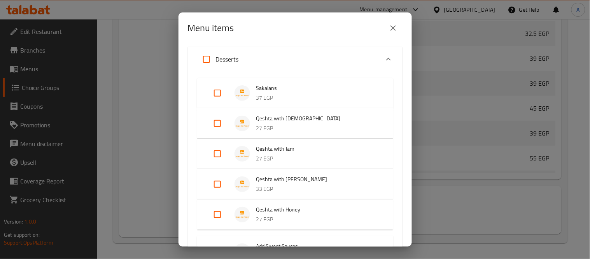
scroll to position [86, 0]
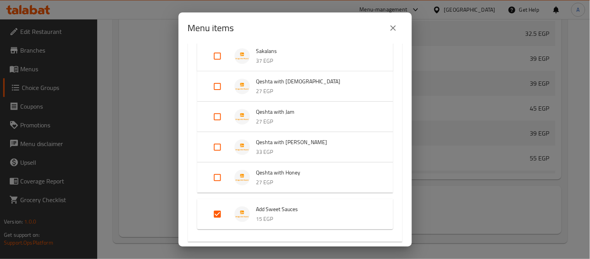
click at [220, 213] on input "Expand" at bounding box center [217, 214] width 19 height 19
checkbox input "false"
click at [221, 179] on input "Expand" at bounding box center [217, 177] width 19 height 19
checkbox input "true"
click at [218, 148] on input "Expand" at bounding box center [217, 147] width 19 height 19
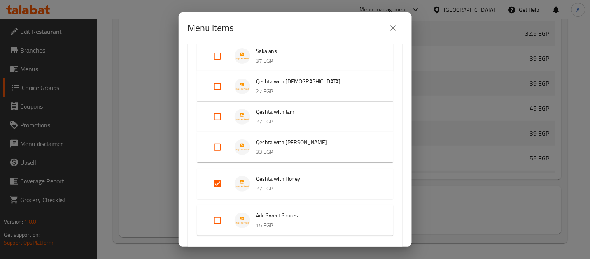
checkbox input "true"
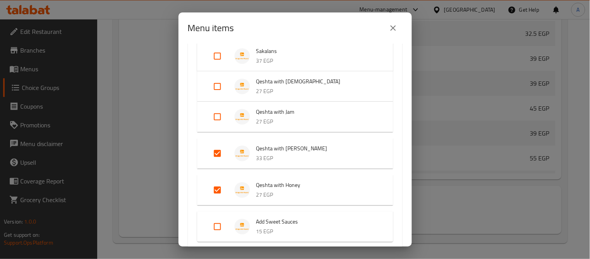
click at [217, 119] on input "Expand" at bounding box center [217, 116] width 19 height 19
checkbox input "true"
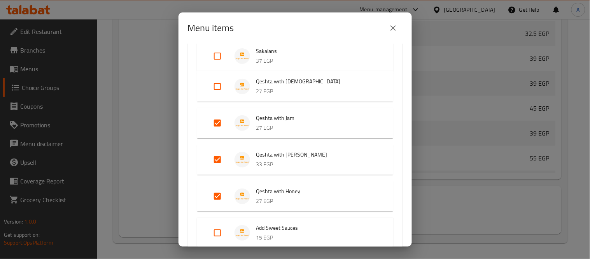
click at [217, 84] on input "Expand" at bounding box center [217, 86] width 19 height 19
checkbox input "true"
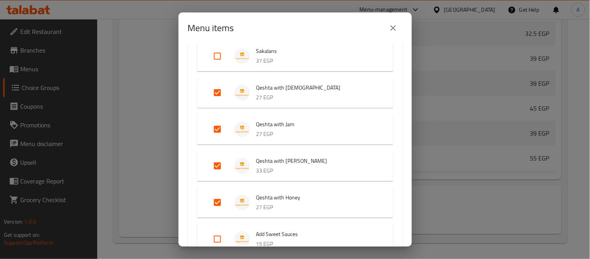
click at [217, 55] on input "Expand" at bounding box center [217, 56] width 19 height 19
checkbox input "true"
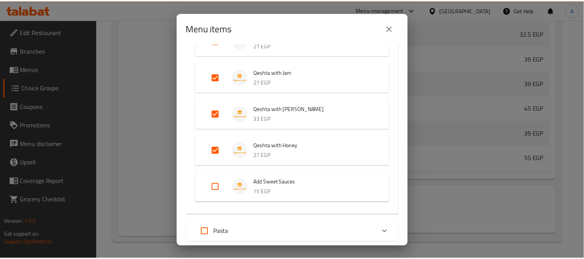
scroll to position [254, 0]
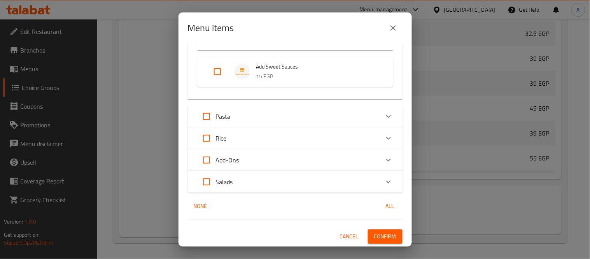
click at [374, 237] on span "Confirm" at bounding box center [385, 236] width 22 height 10
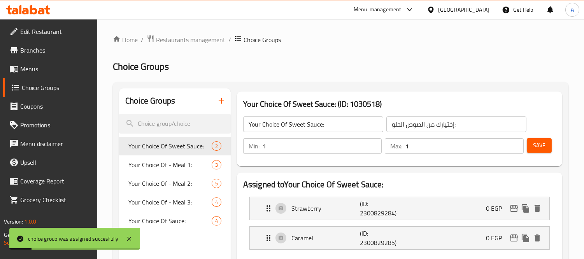
scroll to position [86, 0]
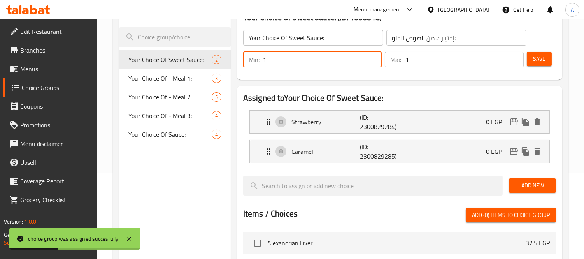
drag, startPoint x: 298, startPoint y: 59, endPoint x: 254, endPoint y: 59, distance: 44.7
click at [254, 59] on div "Min: 1 ​" at bounding box center [312, 60] width 139 height 16
click at [427, 121] on div "Strawberry (ID: 2300829284) 0 EGP" at bounding box center [402, 121] width 276 height 23
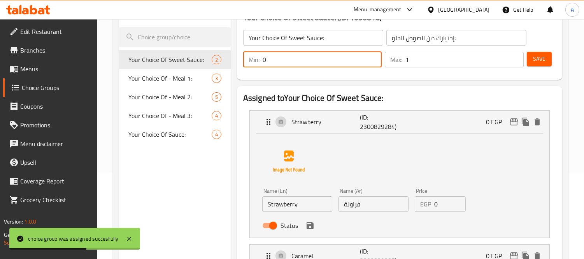
type input "0"
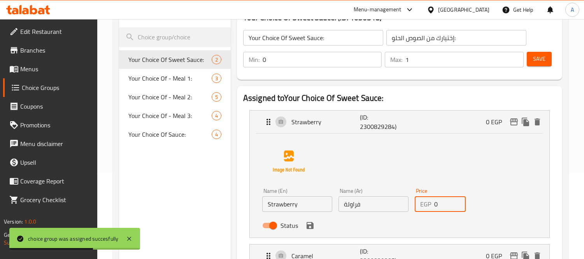
drag, startPoint x: 441, startPoint y: 204, endPoint x: 436, endPoint y: 205, distance: 5.1
click at [436, 205] on input "0" at bounding box center [450, 204] width 32 height 16
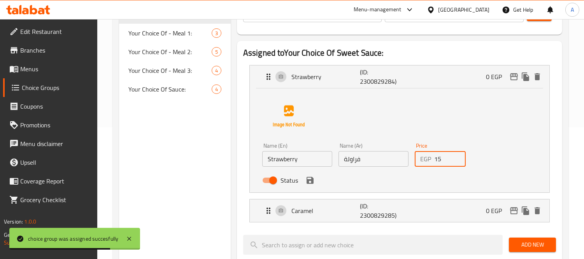
scroll to position [173, 0]
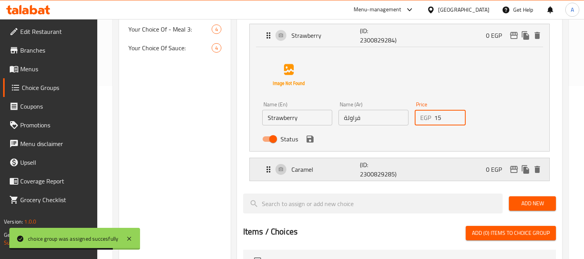
click at [422, 171] on div "Caramel (ID: 2300829285) 0 EGP" at bounding box center [402, 169] width 276 height 23
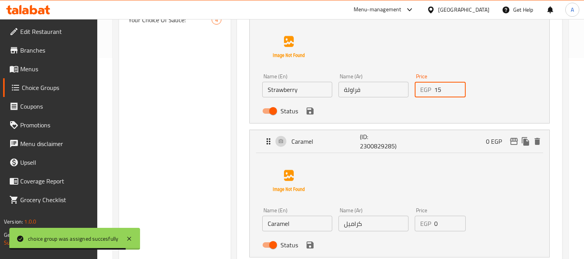
scroll to position [216, 0]
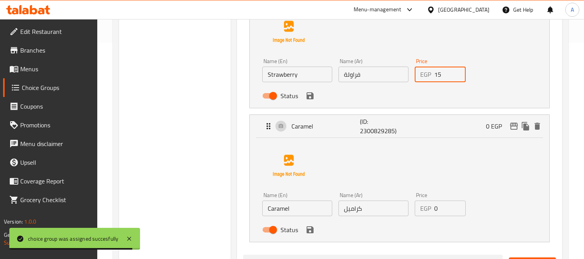
type input "15"
click at [380, 208] on input "كراميل" at bounding box center [373, 208] width 70 height 16
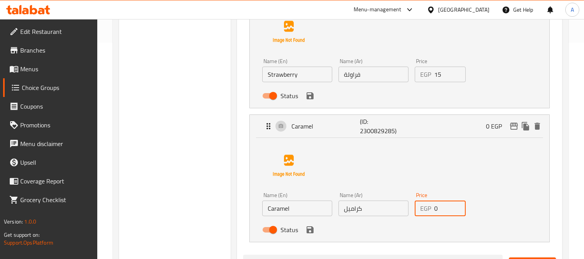
drag, startPoint x: 441, startPoint y: 207, endPoint x: 433, endPoint y: 207, distance: 7.8
click at [433, 207] on div "EGP 0 Price" at bounding box center [440, 208] width 51 height 16
click at [310, 235] on div "Status" at bounding box center [373, 229] width 229 height 21
click at [308, 225] on icon "save" at bounding box center [309, 229] width 9 height 9
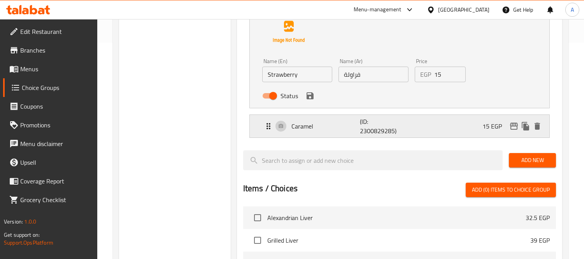
type input "15"
click at [311, 96] on icon "save" at bounding box center [309, 95] width 7 height 7
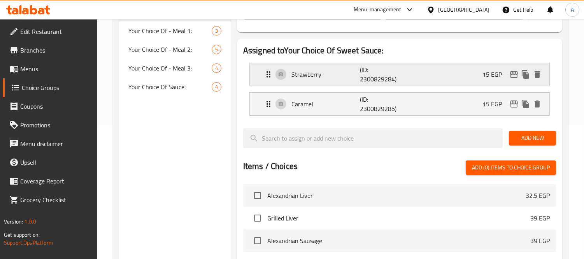
scroll to position [43, 0]
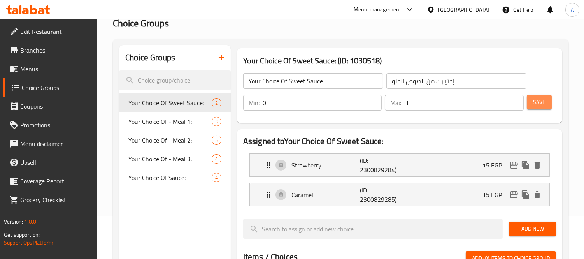
click at [538, 107] on button "Save" at bounding box center [539, 102] width 25 height 14
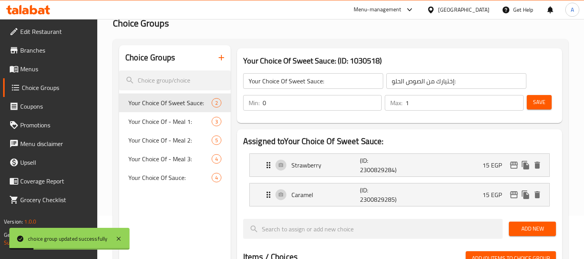
click at [156, 187] on nav "Your Choice Of Sweet Sauce: 2 Your Choice Of - Meal 1: 3 Your Choice Of - Meal …" at bounding box center [175, 140] width 112 height 100
click at [156, 180] on span "Your Choice Of Sauce:" at bounding box center [158, 177] width 60 height 9
type input "Your Choice Of Sauce:"
type input "إختيارك من الصوص:"
type input "1"
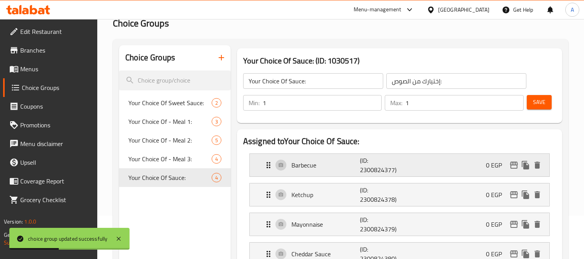
click at [340, 165] on p "Barbecue" at bounding box center [325, 164] width 68 height 9
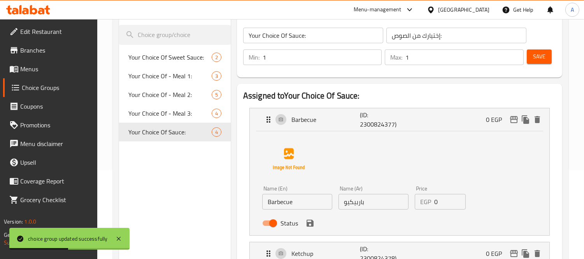
scroll to position [130, 0]
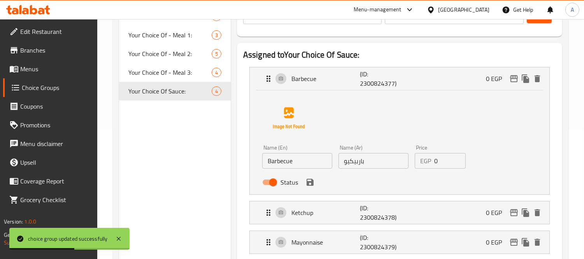
drag, startPoint x: 442, startPoint y: 161, endPoint x: 427, endPoint y: 162, distance: 15.2
click at [427, 162] on div "EGP 0 Price" at bounding box center [440, 161] width 51 height 16
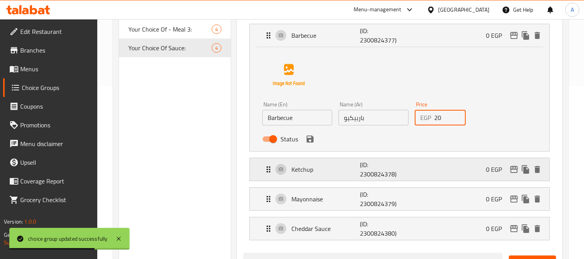
click at [406, 170] on div "Ketchup (ID: 2300824378) 0 EGP" at bounding box center [402, 169] width 276 height 23
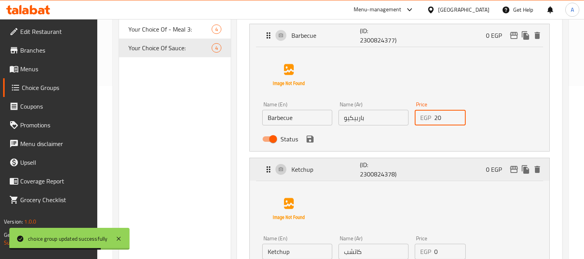
scroll to position [216, 0]
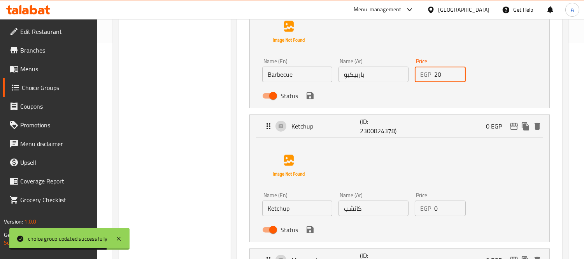
type input "20"
drag, startPoint x: 445, startPoint y: 204, endPoint x: 434, endPoint y: 207, distance: 11.3
click at [434, 207] on input "0" at bounding box center [450, 208] width 32 height 16
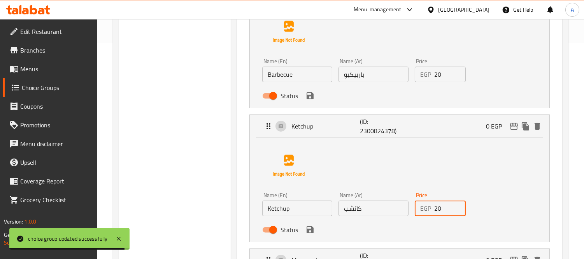
type input "20"
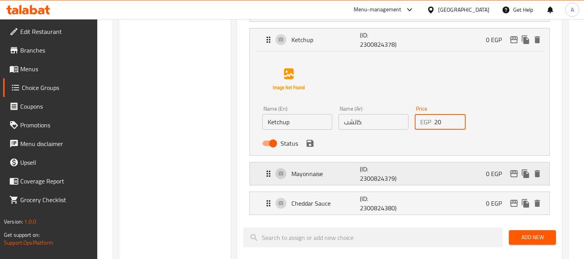
click at [387, 180] on p "(ID: 2300824379)" at bounding box center [383, 173] width 46 height 19
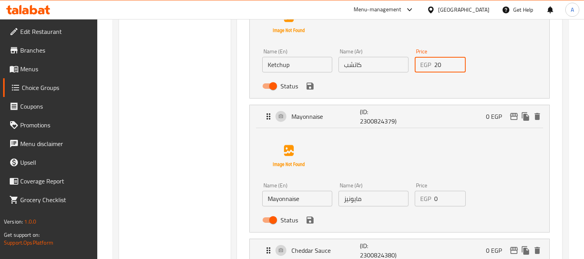
scroll to position [389, 0]
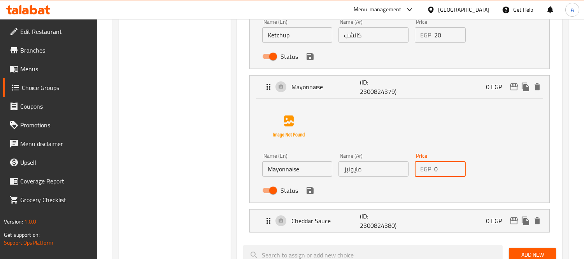
drag, startPoint x: 439, startPoint y: 170, endPoint x: 433, endPoint y: 170, distance: 6.2
click at [433, 170] on div "EGP 0 Price" at bounding box center [440, 169] width 51 height 16
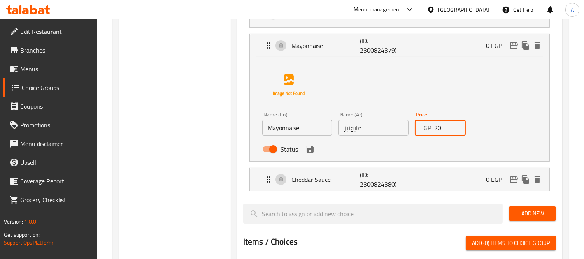
scroll to position [475, 0]
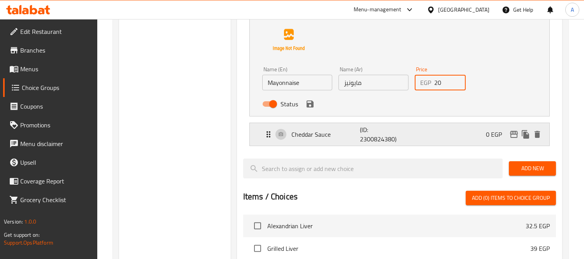
click at [331, 142] on div "Cheddar Sauce (ID: 2300824380) 0 EGP" at bounding box center [402, 134] width 276 height 23
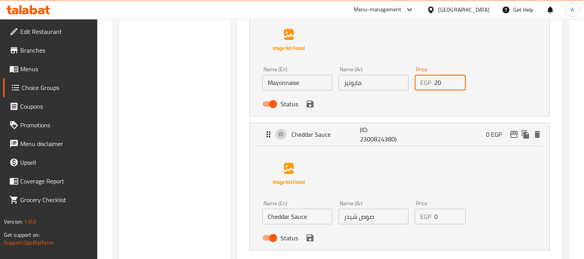
type input "20"
drag, startPoint x: 443, startPoint y: 219, endPoint x: 436, endPoint y: 219, distance: 7.8
click at [436, 219] on input "0" at bounding box center [450, 216] width 32 height 16
click at [313, 239] on icon "save" at bounding box center [309, 237] width 7 height 7
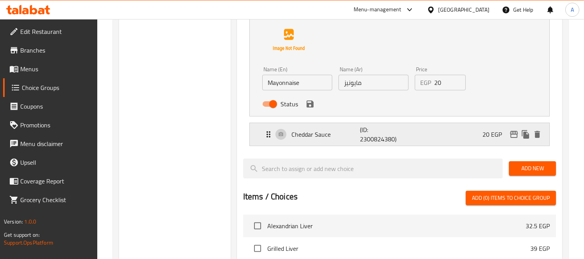
type input "20"
click at [314, 104] on button "save" at bounding box center [310, 104] width 12 height 12
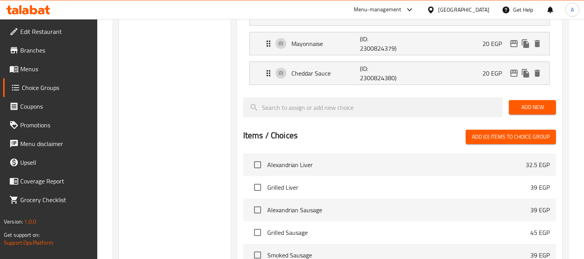
scroll to position [345, 0]
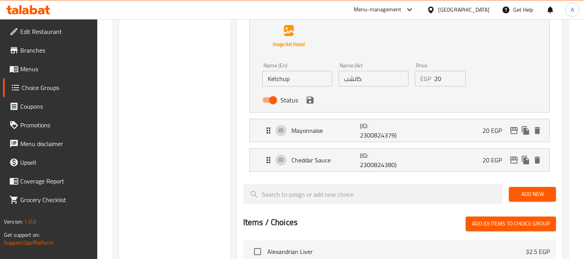
click at [311, 102] on icon "save" at bounding box center [309, 99] width 7 height 7
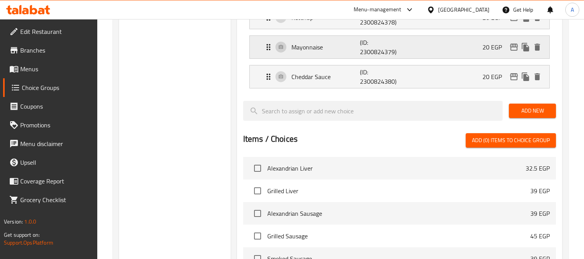
scroll to position [259, 0]
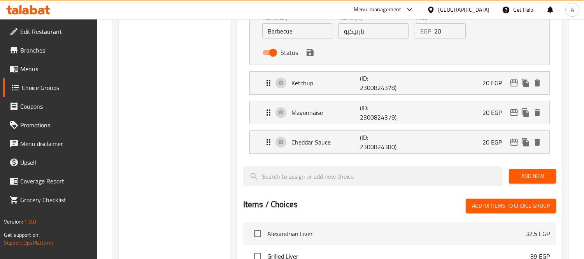
click at [311, 55] on icon "save" at bounding box center [309, 52] width 7 height 7
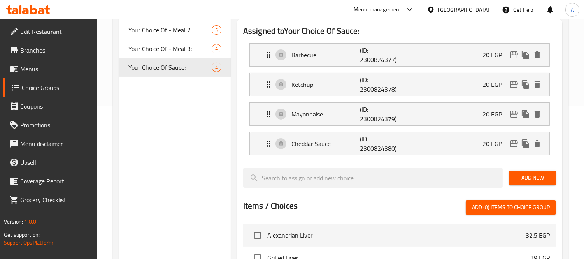
scroll to position [43, 0]
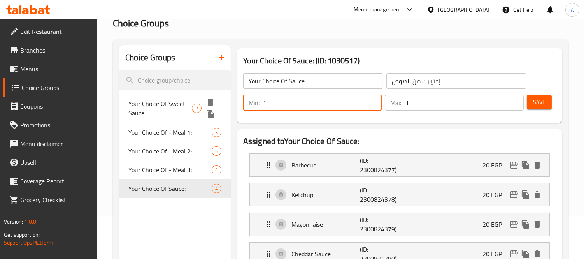
drag, startPoint x: 306, startPoint y: 103, endPoint x: 193, endPoint y: 96, distance: 113.8
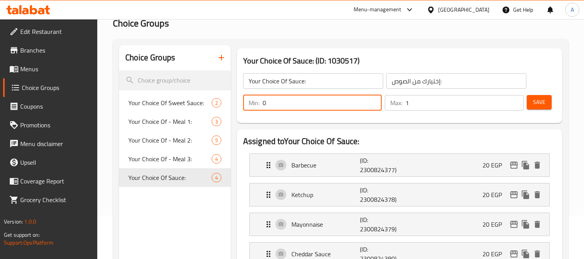
type input "0"
click at [546, 108] on button "Save" at bounding box center [539, 102] width 25 height 14
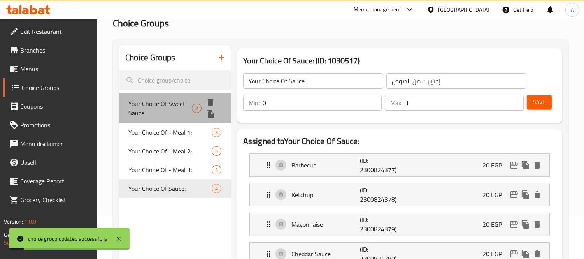
click at [182, 102] on span "Your Choice Of Sweet Sauce:" at bounding box center [159, 108] width 63 height 19
type input "Your Choice Of Sweet Sauce:"
type input "إختيارك من الصوص الحلو:"
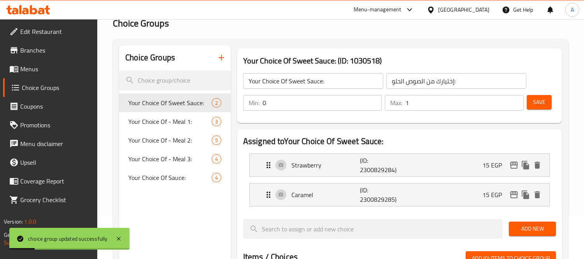
click at [154, 184] on div "Your Choice Of Sauce: 4" at bounding box center [175, 177] width 112 height 19
type input "Your Choice Of Sauce:"
type input "إختيارك من الصوص:"
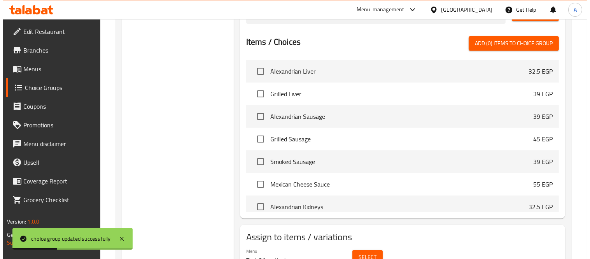
scroll to position [356, 0]
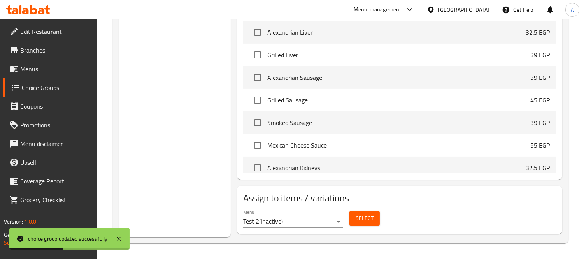
click at [372, 226] on div "Select" at bounding box center [364, 218] width 37 height 21
click at [372, 223] on button "Select" at bounding box center [364, 218] width 30 height 14
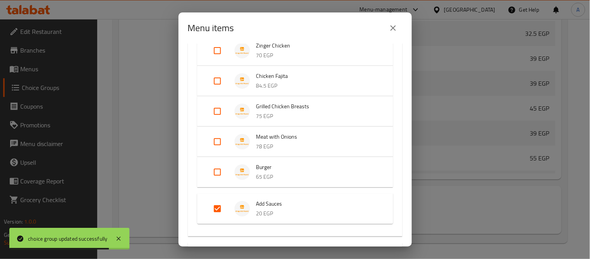
scroll to position [475, 0]
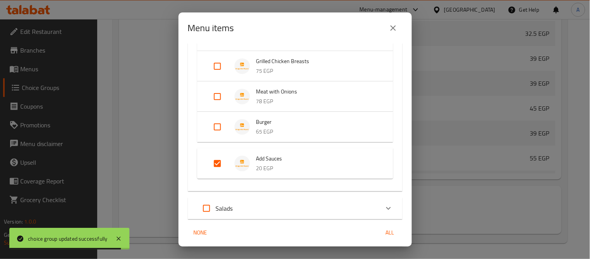
click at [210, 158] on input "Expand" at bounding box center [217, 163] width 19 height 19
checkbox input "false"
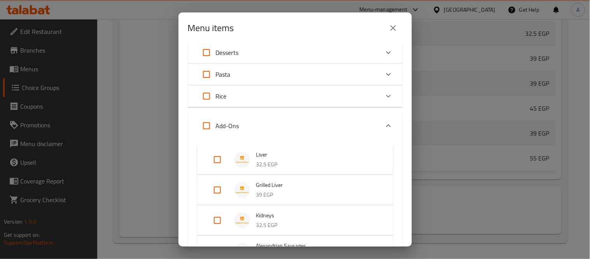
scroll to position [43, 0]
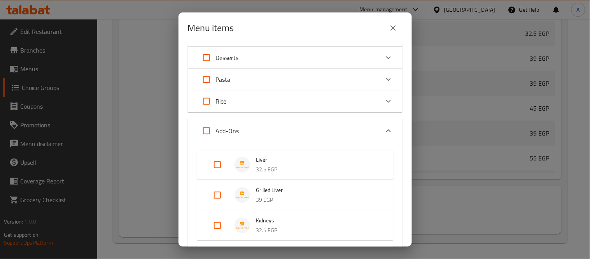
click at [203, 135] on input "Expand" at bounding box center [206, 130] width 19 height 19
checkbox input "true"
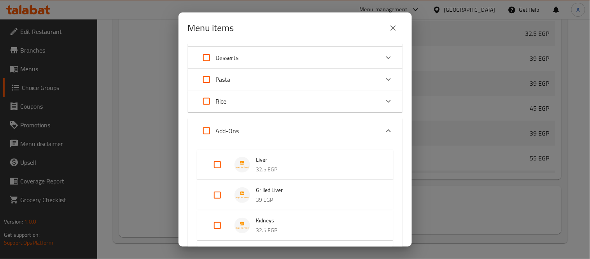
checkbox input "true"
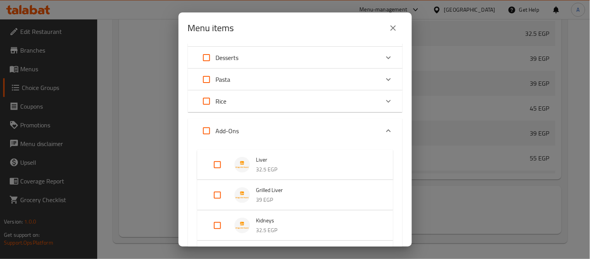
checkbox input "true"
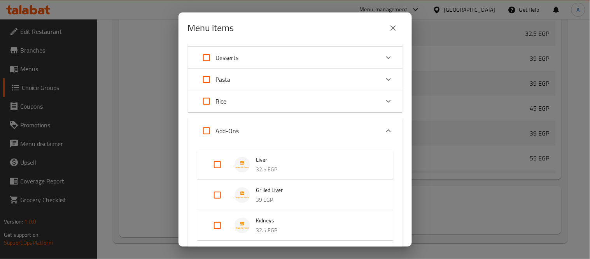
checkbox input "true"
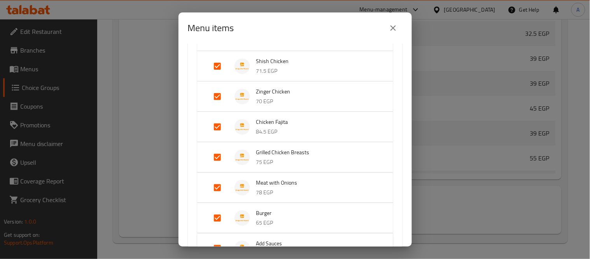
scroll to position [475, 0]
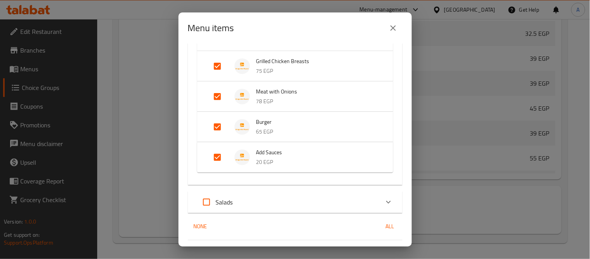
click at [214, 162] on input "Expand" at bounding box center [217, 157] width 19 height 19
checkbox input "false"
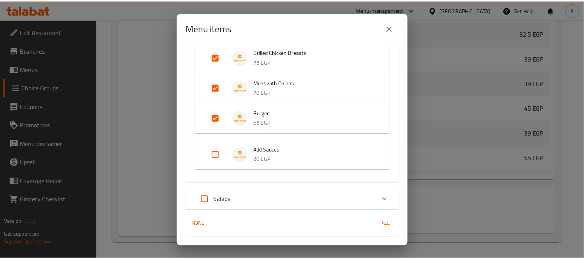
scroll to position [501, 0]
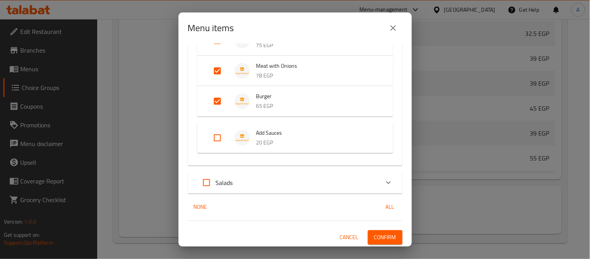
click at [392, 237] on button "Confirm" at bounding box center [385, 237] width 35 height 14
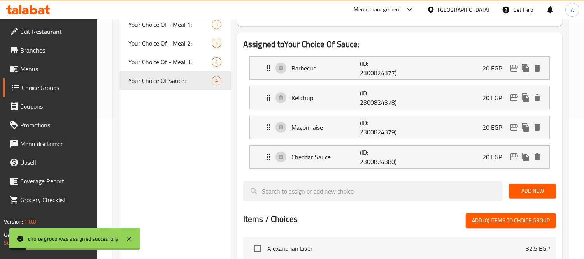
scroll to position [0, 0]
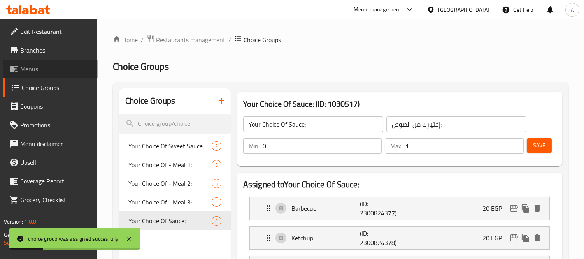
click at [42, 71] on span "Menus" at bounding box center [55, 68] width 71 height 9
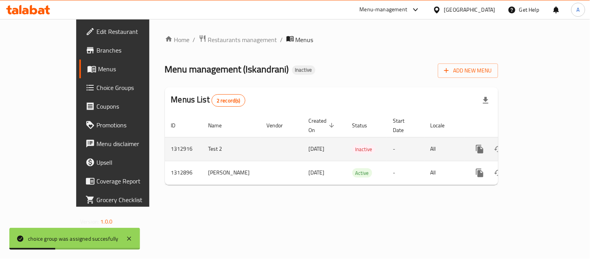
click at [541, 144] on icon "enhanced table" at bounding box center [535, 148] width 9 height 9
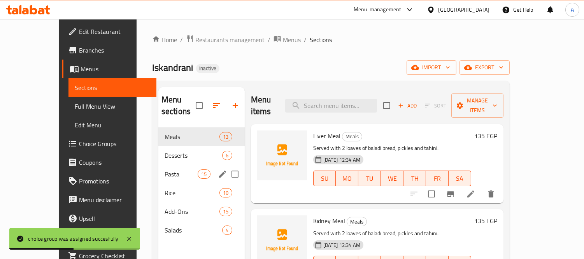
click at [165, 169] on span "Pasta" at bounding box center [181, 173] width 33 height 9
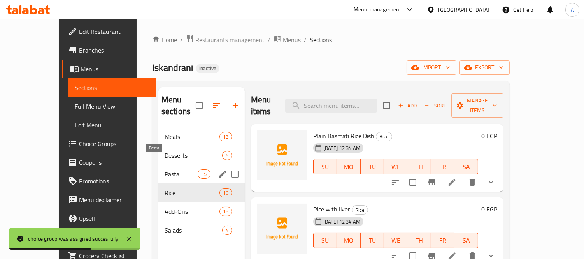
click at [165, 169] on span "Pasta" at bounding box center [181, 173] width 33 height 9
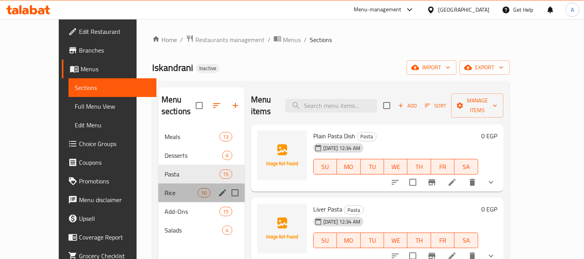
click at [158, 183] on div "Rice 10" at bounding box center [201, 192] width 86 height 19
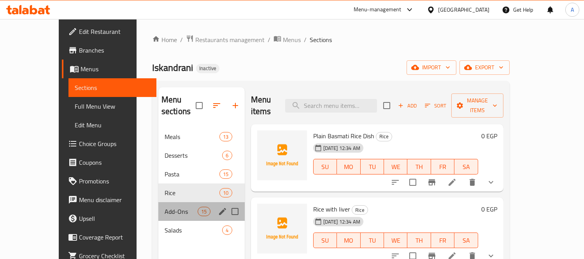
click at [158, 202] on div "Add-Ons 15" at bounding box center [201, 211] width 86 height 19
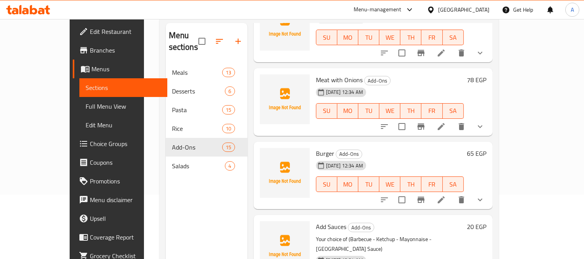
scroll to position [109, 0]
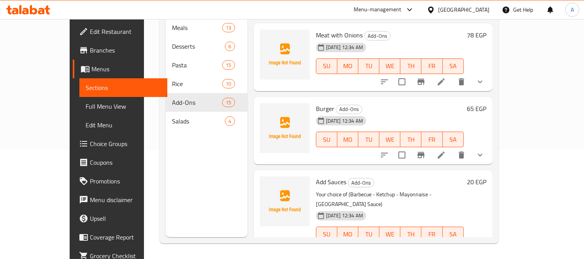
click at [316, 176] on span "Add Sauces" at bounding box center [331, 182] width 30 height 12
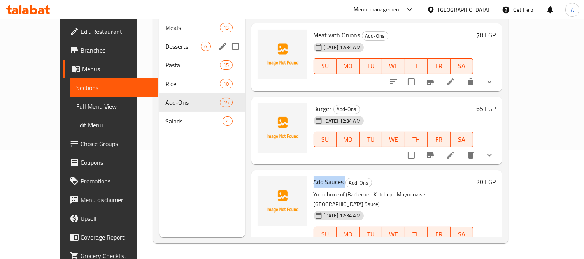
copy h6 "Add Sauces"
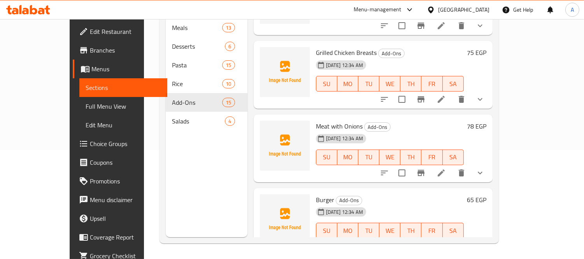
scroll to position [656, 0]
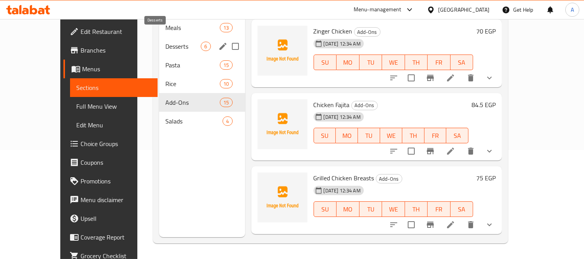
click at [165, 42] on span "Desserts" at bounding box center [182, 46] width 35 height 9
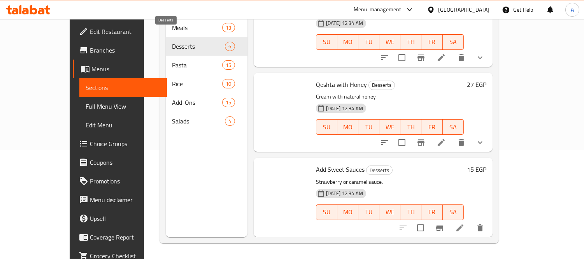
scroll to position [270, 0]
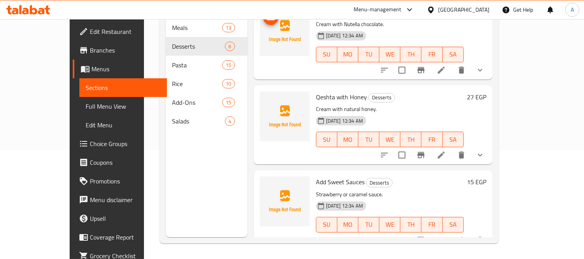
click at [331, 176] on span "Add Sweet Sauces" at bounding box center [340, 182] width 49 height 12
copy h6 "Add Sweet Sauces"
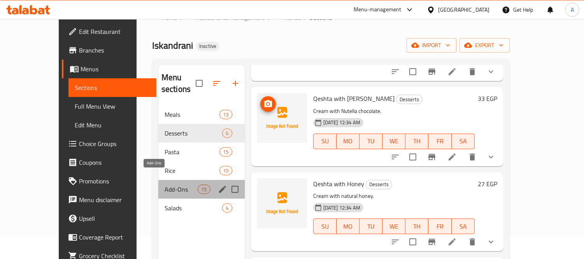
click at [165, 184] on span "Add-Ons" at bounding box center [181, 188] width 33 height 9
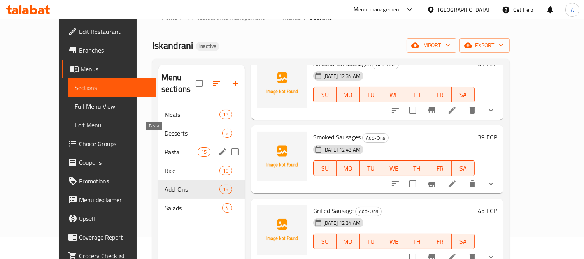
click at [171, 147] on span "Pasta" at bounding box center [181, 151] width 33 height 9
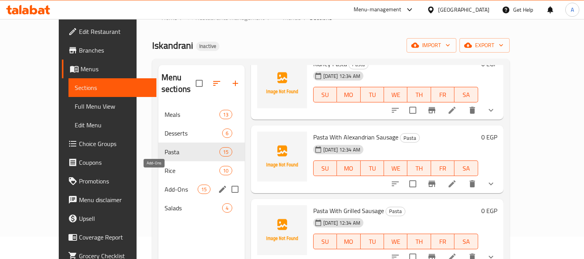
click at [165, 184] on span "Add-Ons" at bounding box center [181, 188] width 33 height 9
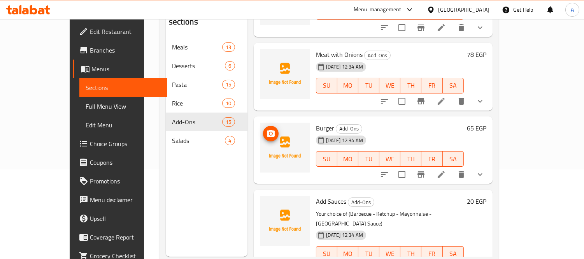
scroll to position [109, 0]
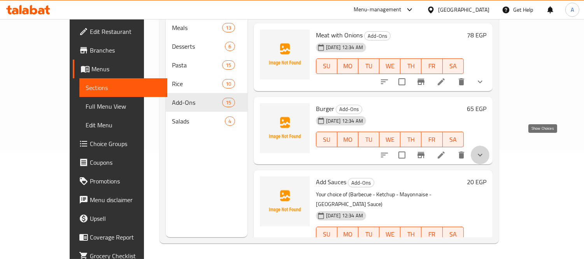
click at [485, 150] on icon "show more" at bounding box center [479, 154] width 9 height 9
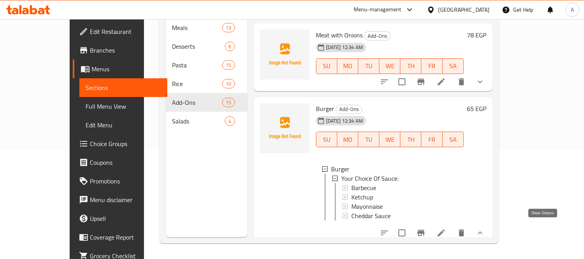
click at [485, 228] on icon "show more" at bounding box center [479, 232] width 9 height 9
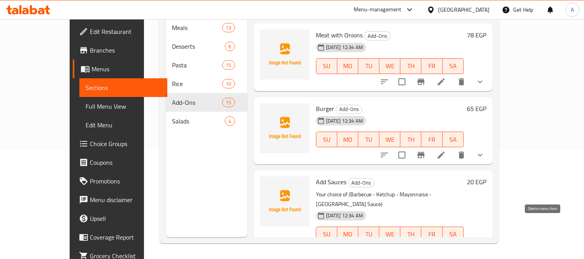
click at [483, 246] on icon "delete" at bounding box center [479, 249] width 5 height 7
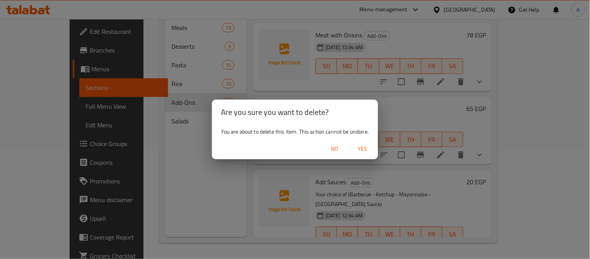
click at [338, 149] on span "No" at bounding box center [334, 149] width 19 height 10
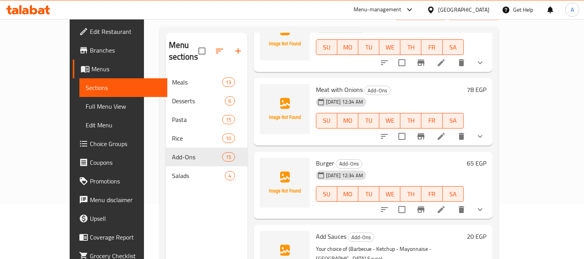
scroll to position [0, 0]
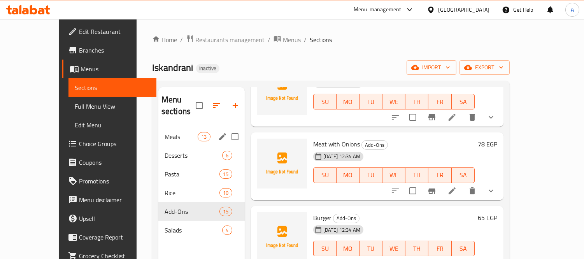
click at [165, 132] on span "Meals" at bounding box center [181, 136] width 33 height 9
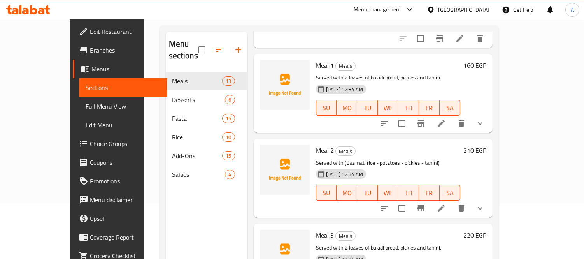
scroll to position [109, 0]
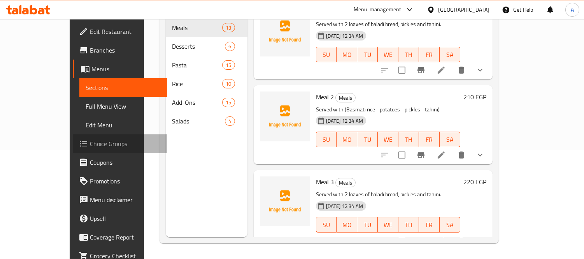
click at [90, 140] on span "Choice Groups" at bounding box center [125, 143] width 71 height 9
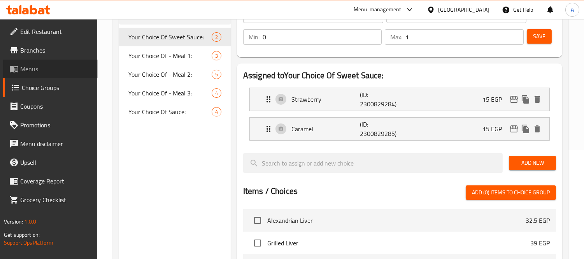
click at [55, 71] on span "Menus" at bounding box center [55, 68] width 71 height 9
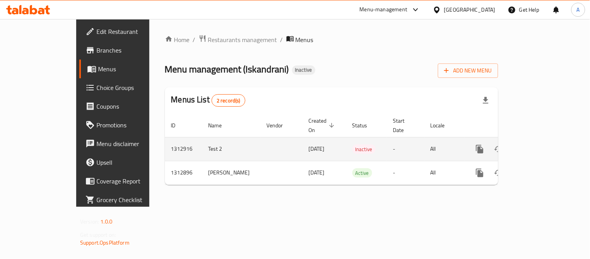
click at [541, 144] on icon "enhanced table" at bounding box center [535, 148] width 9 height 9
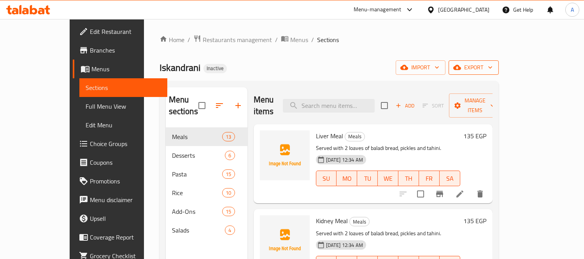
click at [492, 67] on span "export" at bounding box center [474, 68] width 38 height 10
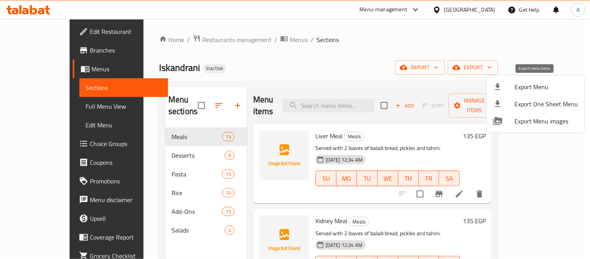
click at [501, 84] on icon at bounding box center [497, 86] width 9 height 9
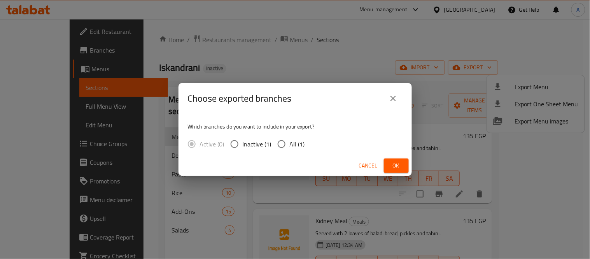
click at [296, 146] on span "All (1)" at bounding box center [297, 143] width 15 height 9
click at [290, 146] on input "All (1)" at bounding box center [281, 144] width 16 height 16
radio input "true"
click at [391, 164] on span "Ok" at bounding box center [396, 166] width 12 height 10
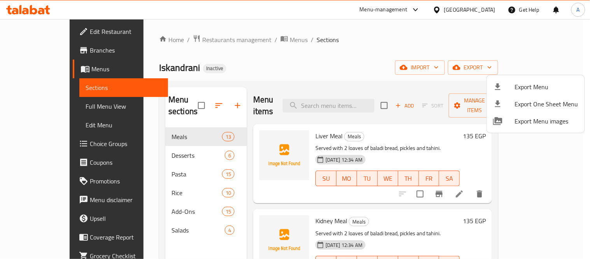
click at [301, 69] on div at bounding box center [295, 129] width 590 height 259
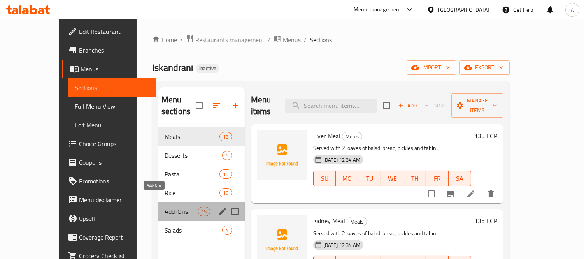
click at [165, 207] on span "Add-Ons" at bounding box center [181, 211] width 33 height 9
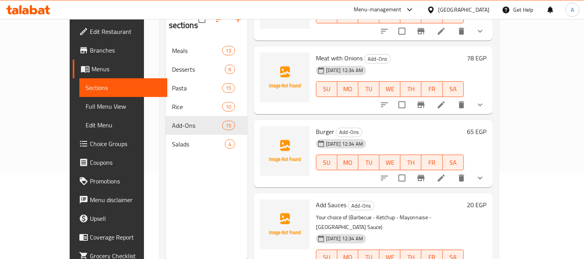
scroll to position [65, 0]
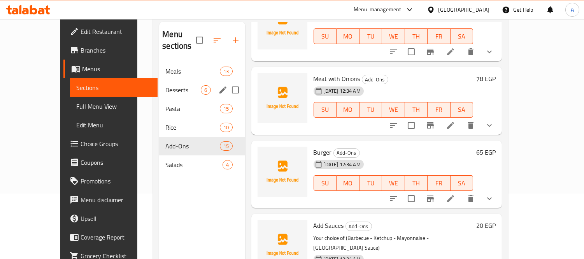
click at [164, 81] on div "Desserts 6" at bounding box center [202, 90] width 86 height 19
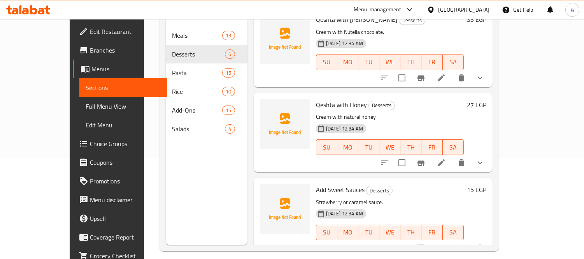
scroll to position [109, 0]
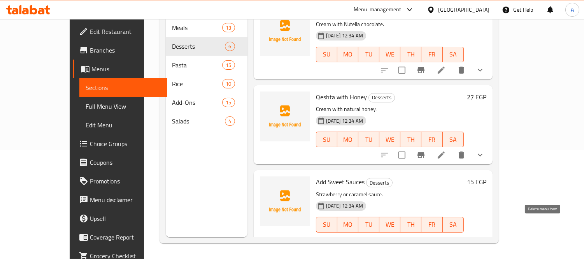
click at [483, 236] on icon "delete" at bounding box center [479, 239] width 5 height 7
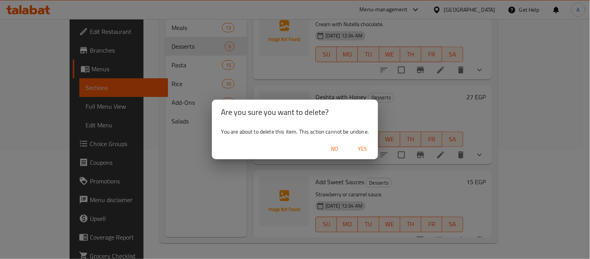
click at [362, 146] on span "Yes" at bounding box center [362, 149] width 19 height 10
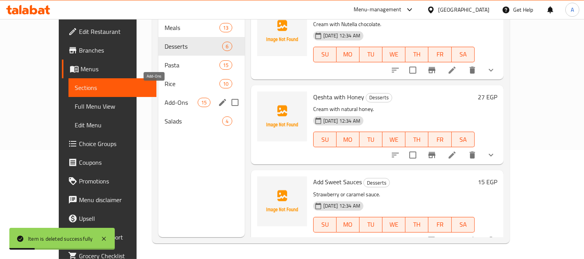
click at [165, 98] on span "Add-Ons" at bounding box center [181, 102] width 33 height 9
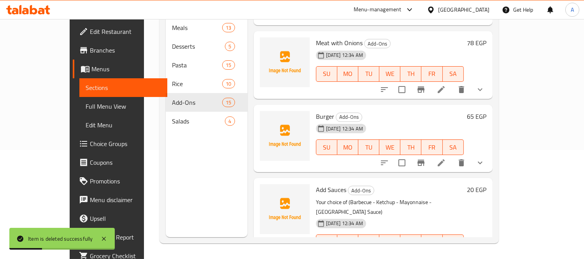
scroll to position [872, 0]
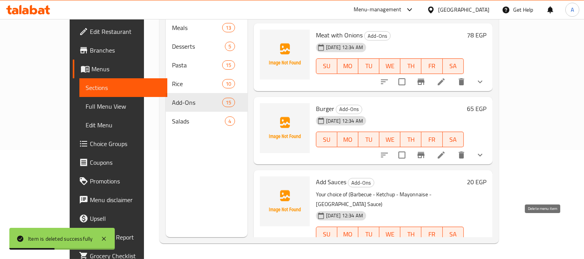
click at [485, 245] on icon "delete" at bounding box center [479, 249] width 9 height 9
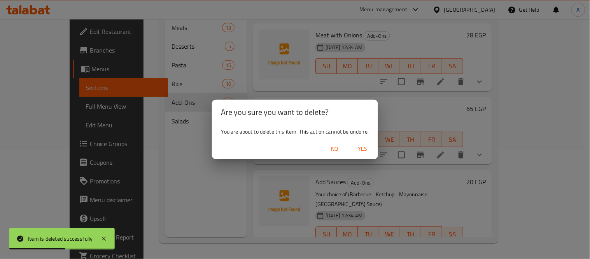
click at [370, 152] on span "Yes" at bounding box center [362, 149] width 19 height 10
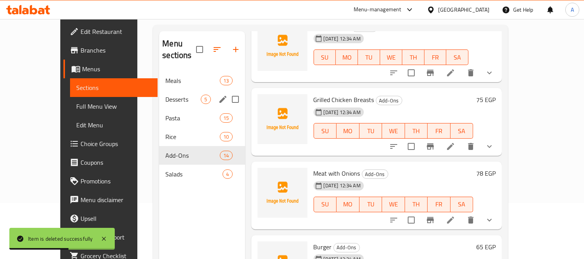
scroll to position [0, 0]
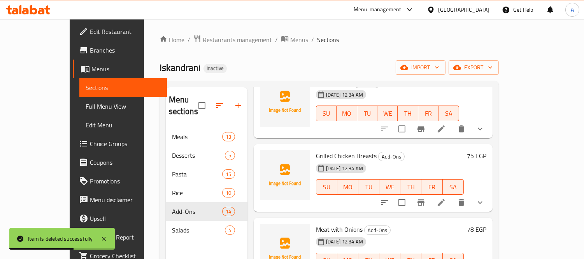
click at [91, 71] on span "Menus" at bounding box center [126, 68] width 70 height 9
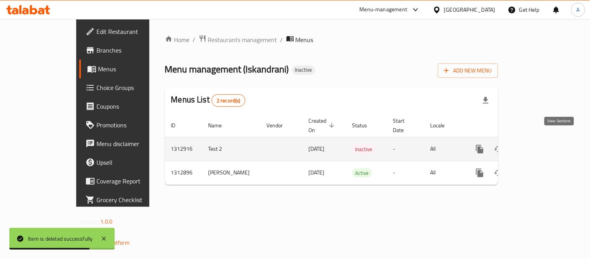
click at [541, 144] on icon "enhanced table" at bounding box center [535, 148] width 9 height 9
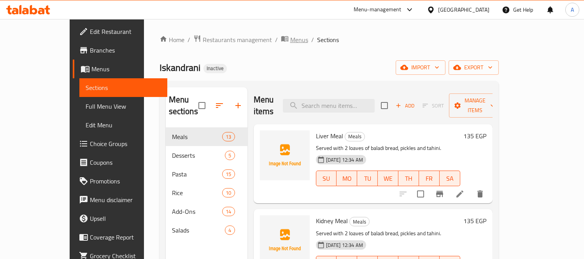
click at [290, 43] on span "Menus" at bounding box center [299, 39] width 18 height 9
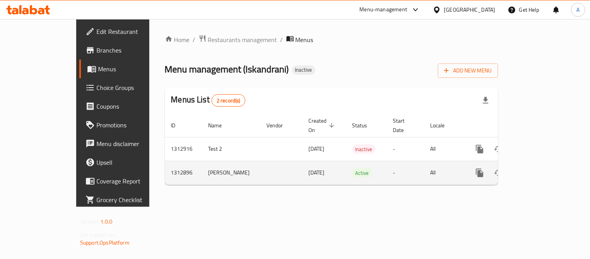
click at [489, 163] on button "more" at bounding box center [480, 172] width 19 height 19
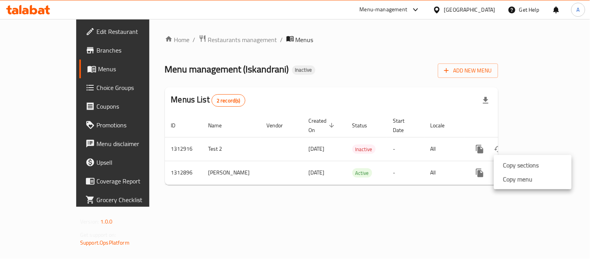
click at [499, 161] on li "Copy sections" at bounding box center [533, 165] width 78 height 14
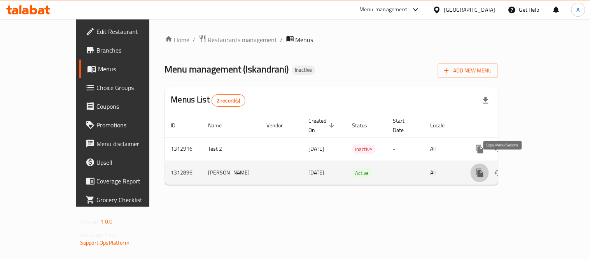
click at [485, 168] on icon "more" at bounding box center [479, 172] width 9 height 9
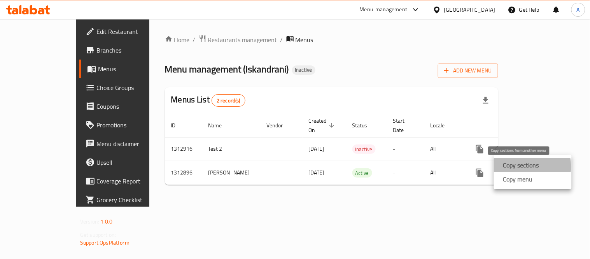
click at [518, 166] on strong "Copy sections" at bounding box center [521, 164] width 36 height 9
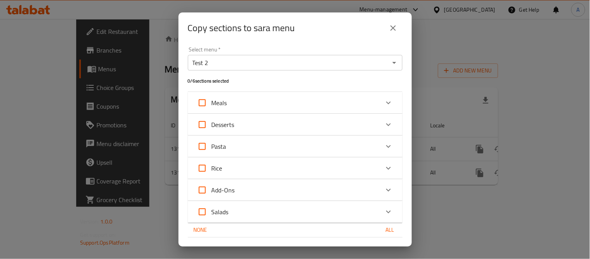
click at [389, 229] on span "All" at bounding box center [390, 230] width 19 height 10
checkbox input "true"
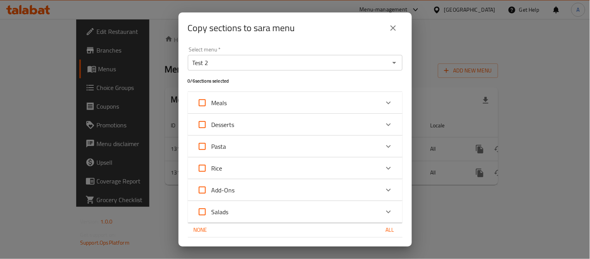
checkbox input "true"
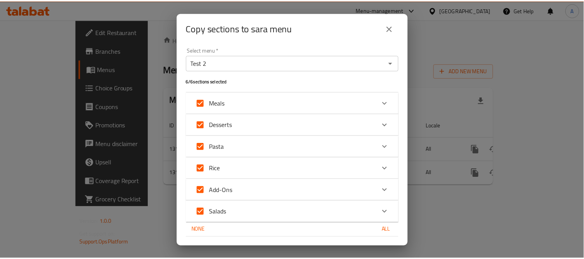
scroll to position [21, 0]
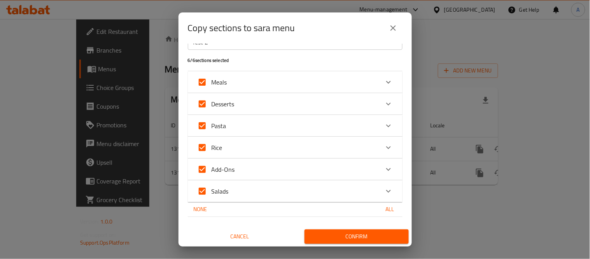
click at [345, 235] on span "Confirm" at bounding box center [357, 236] width 92 height 10
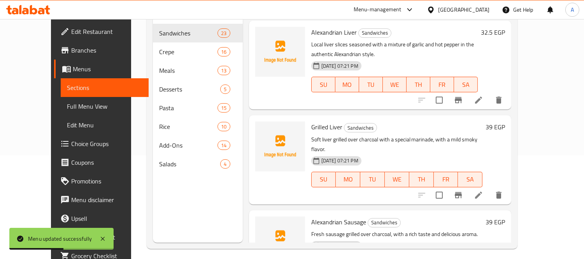
scroll to position [109, 0]
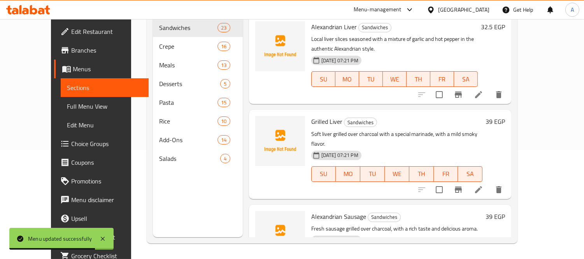
click at [67, 106] on span "Full Menu View" at bounding box center [104, 106] width 75 height 9
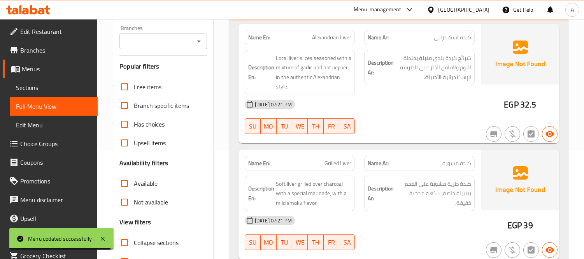
scroll to position [238, 0]
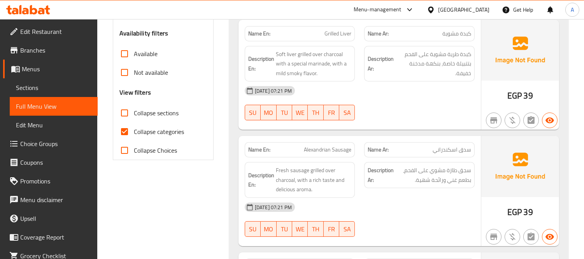
click at [131, 128] on input "Collapse categories" at bounding box center [124, 131] width 19 height 19
checkbox input "false"
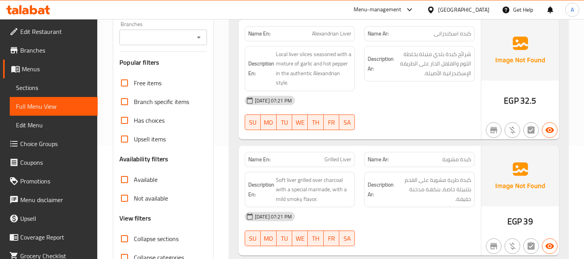
scroll to position [173, 0]
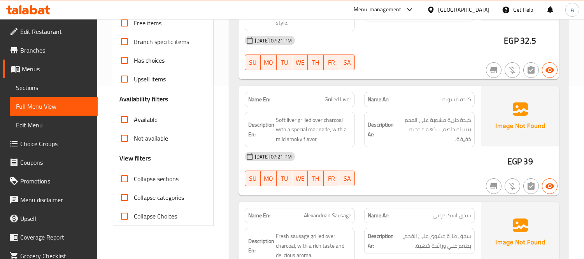
click at [128, 178] on input "Collapse sections" at bounding box center [124, 178] width 19 height 19
checkbox input "true"
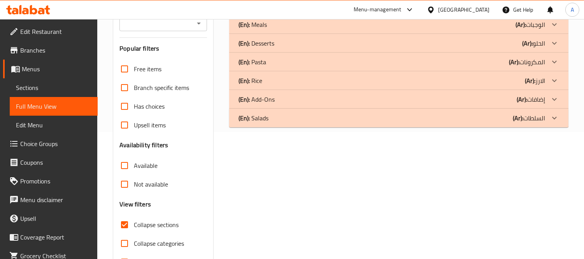
scroll to position [130, 0]
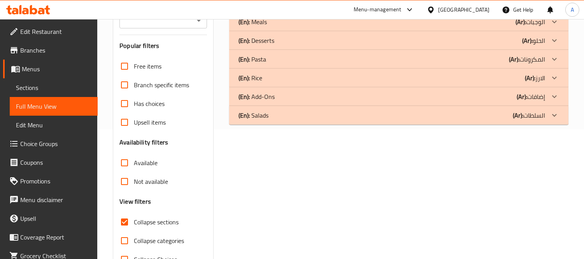
click at [396, 122] on div "(En): Salads (Ar): السلطات" at bounding box center [398, 115] width 339 height 19
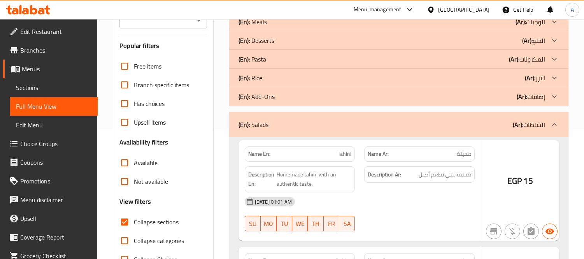
click at [412, 98] on div "(En): Add-Ons (Ar): إضافات" at bounding box center [391, 96] width 306 height 9
click at [421, 77] on div "(En): Rice (Ar): الارز" at bounding box center [391, 77] width 306 height 9
click at [428, 56] on div "(En): Pasta (Ar): المكرونات" at bounding box center [391, 58] width 306 height 9
click at [431, 37] on div "(En): Desserts (Ar): الحلو" at bounding box center [391, 40] width 306 height 9
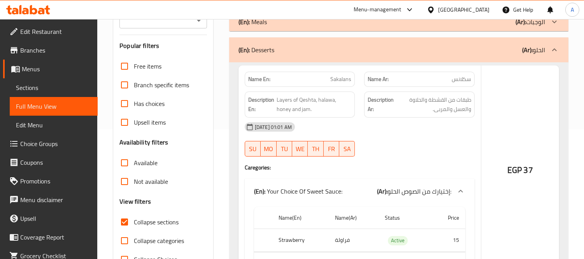
click at [433, 24] on div "(En): Meals (Ar): الوجبات" at bounding box center [391, 21] width 306 height 9
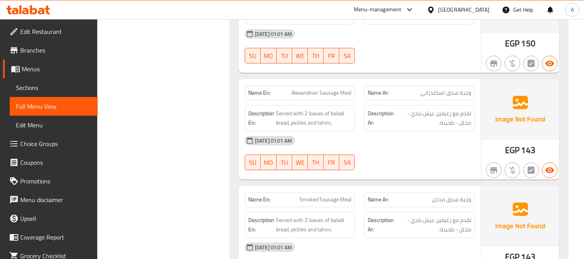
scroll to position [0, 0]
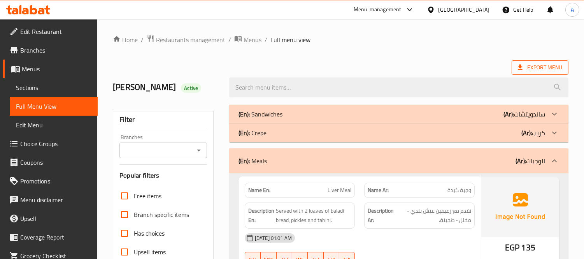
click at [536, 66] on span "Export Menu" at bounding box center [540, 68] width 44 height 10
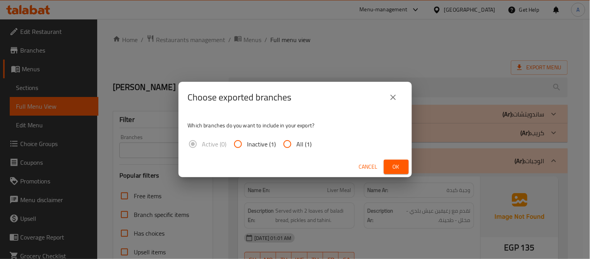
click at [301, 145] on span "All (1)" at bounding box center [304, 143] width 15 height 9
click at [297, 145] on input "All (1)" at bounding box center [287, 144] width 19 height 19
radio input "true"
click at [410, 165] on div "Cancel Ok" at bounding box center [295, 166] width 233 height 21
click at [403, 166] on button "Ok" at bounding box center [396, 166] width 25 height 14
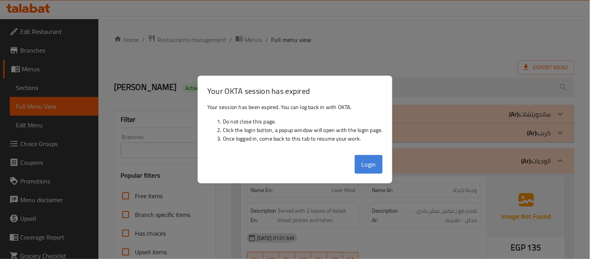
click at [376, 166] on button "Login" at bounding box center [369, 164] width 28 height 19
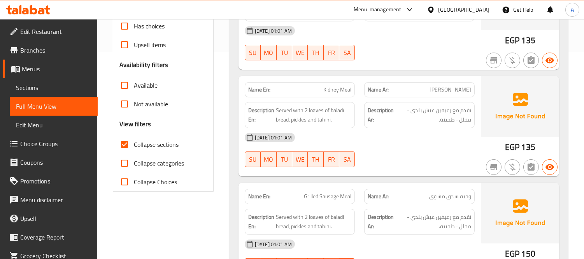
scroll to position [216, 0]
